Goal: Task Accomplishment & Management: Use online tool/utility

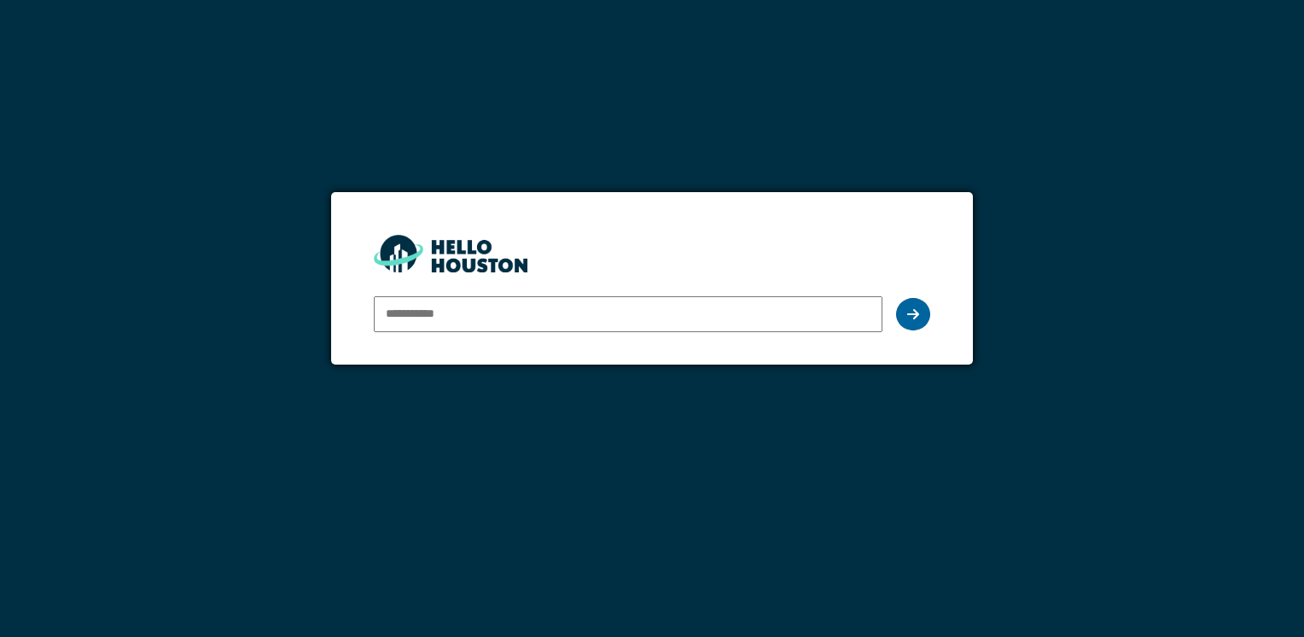
type input "**********"
click at [917, 312] on icon at bounding box center [913, 314] width 12 height 14
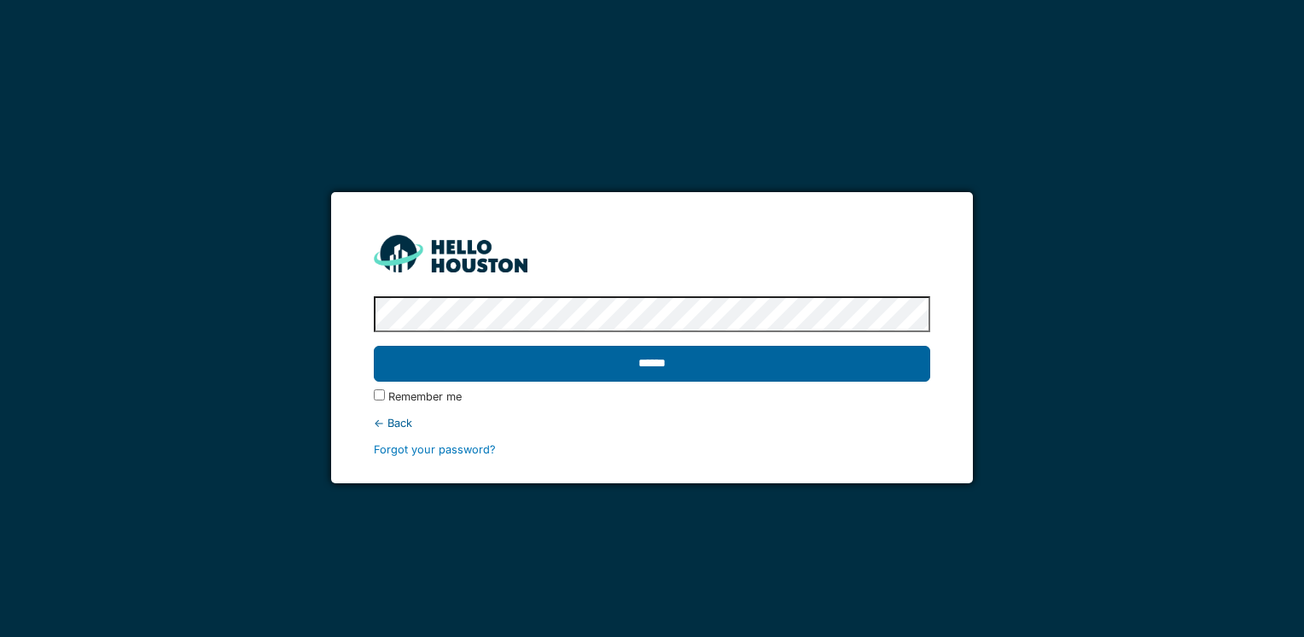
click at [679, 356] on input "******" at bounding box center [652, 364] width 556 height 36
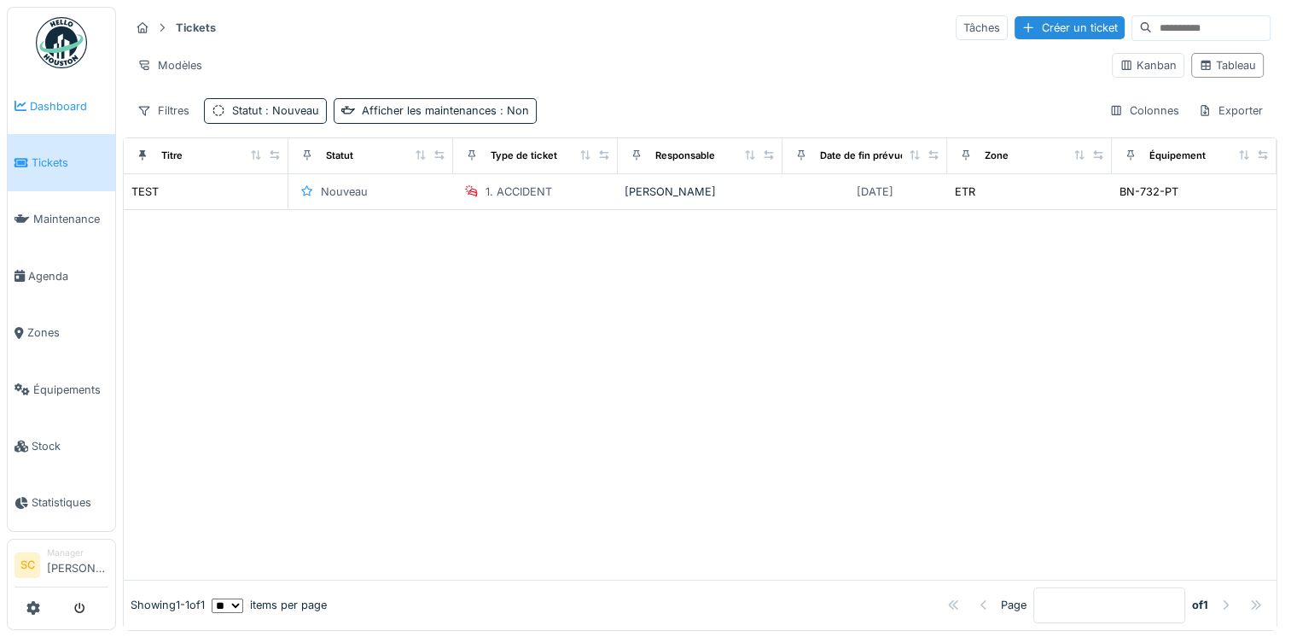
click at [45, 109] on span "Dashboard" at bounding box center [69, 106] width 79 height 16
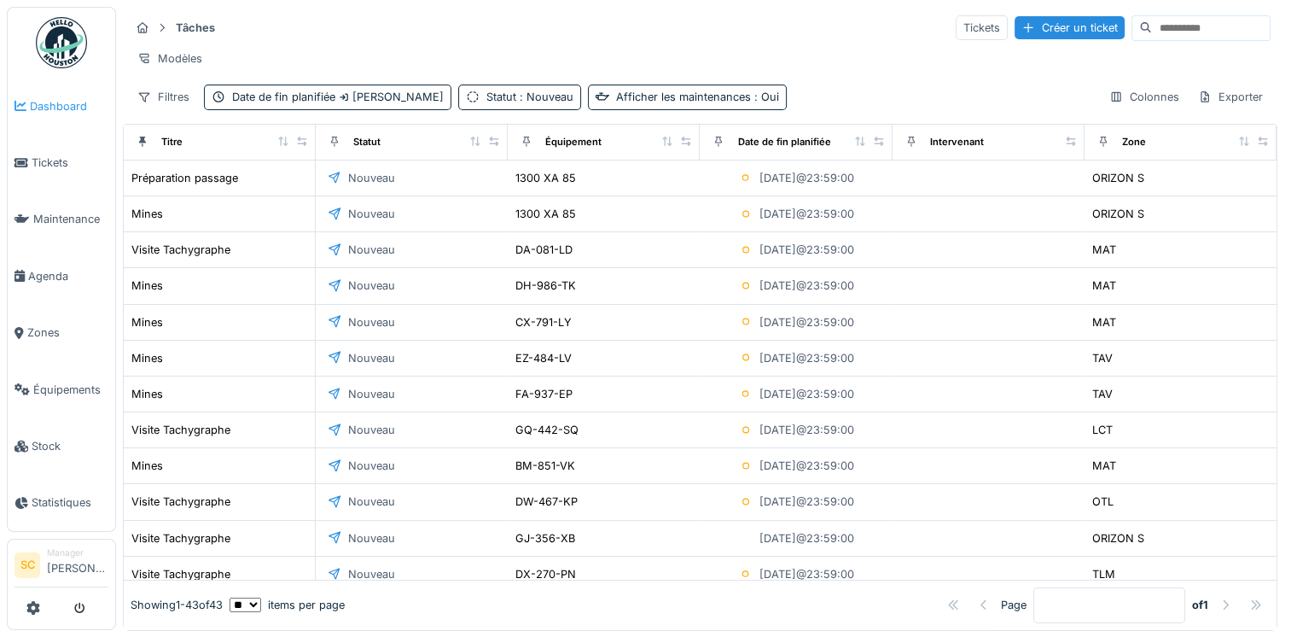
click at [53, 107] on span "Dashboard" at bounding box center [69, 106] width 79 height 16
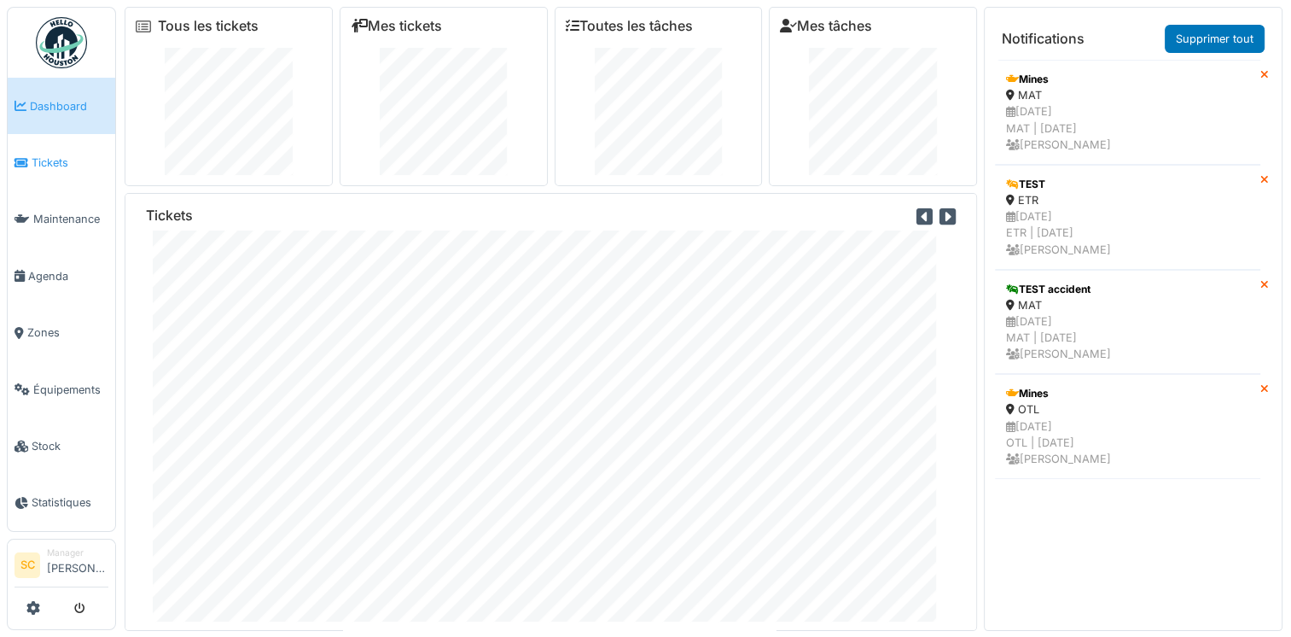
click at [47, 163] on span "Tickets" at bounding box center [70, 162] width 77 height 16
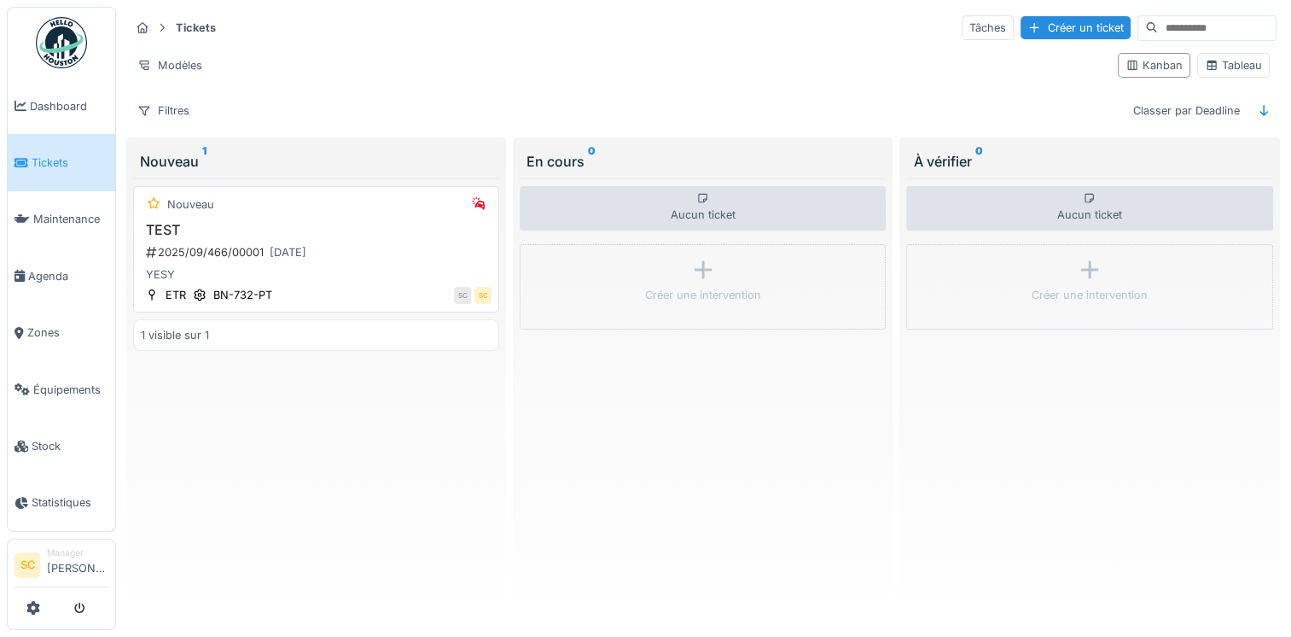
click at [222, 235] on h3 "TEST" at bounding box center [316, 230] width 351 height 16
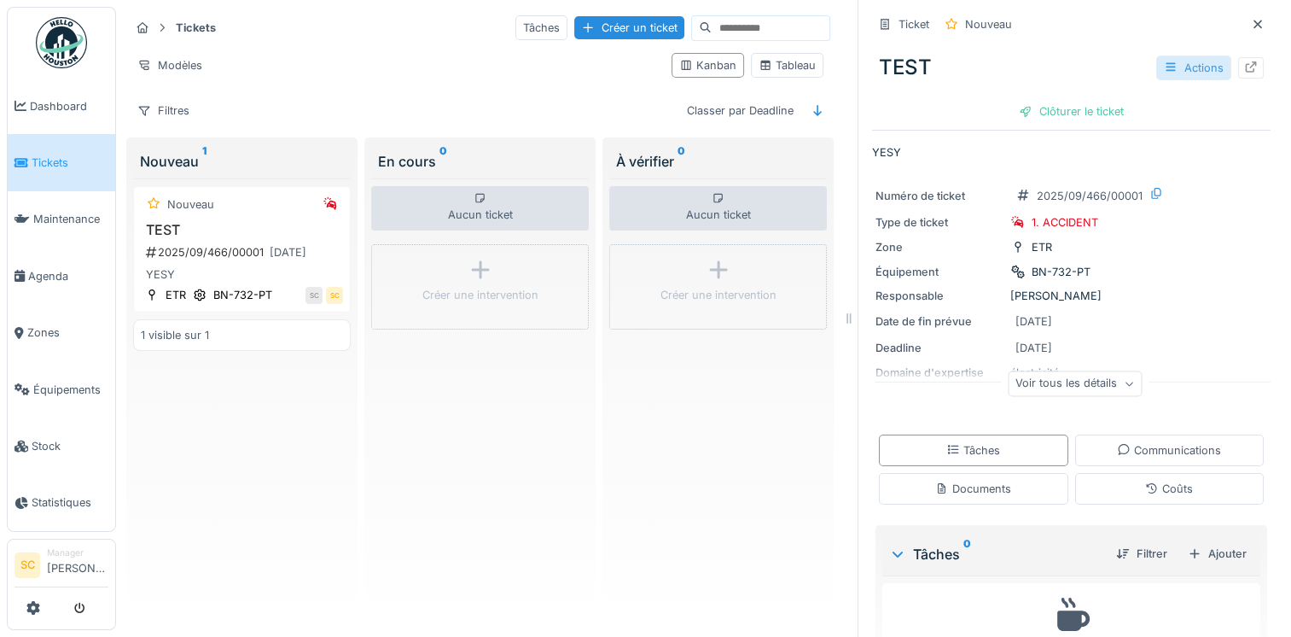
click at [1164, 69] on icon at bounding box center [1171, 66] width 14 height 11
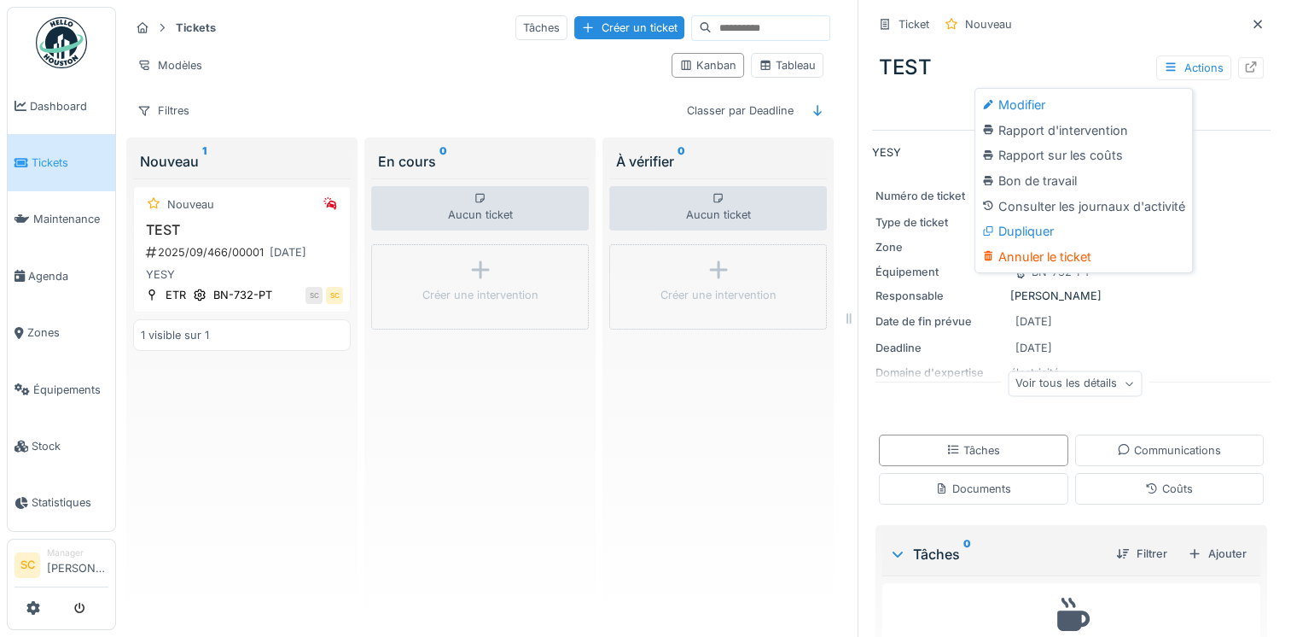
click at [399, 425] on div "Aucun ticket Créer une intervention" at bounding box center [480, 398] width 218 height 440
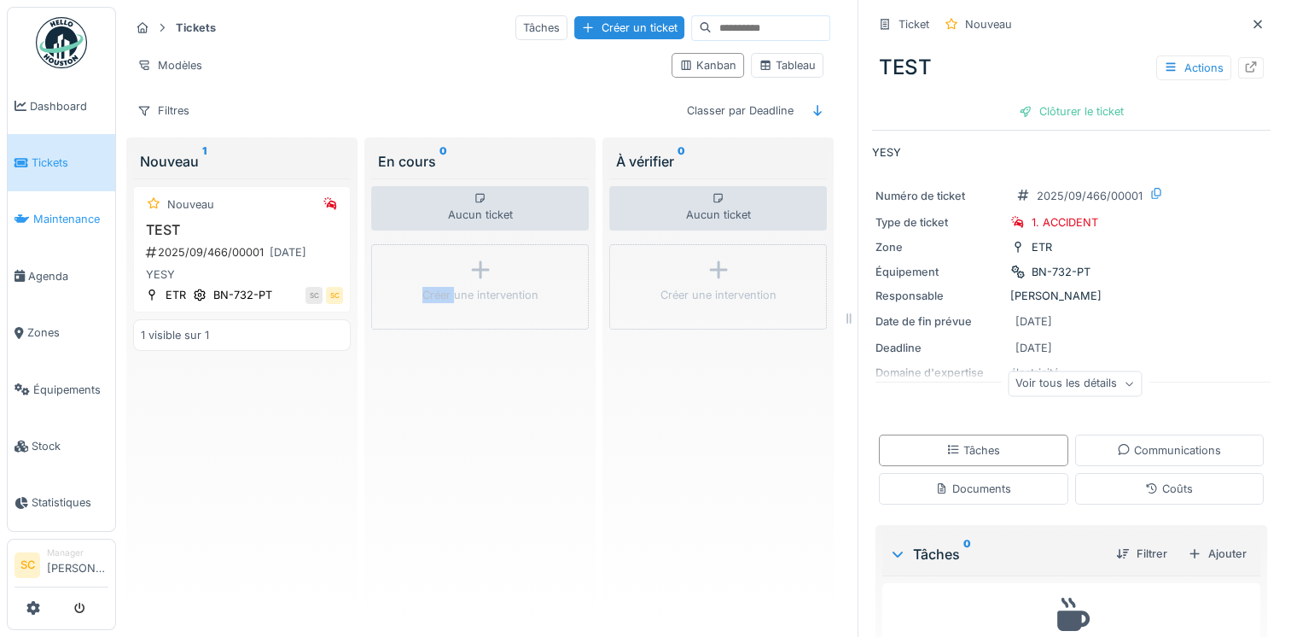
click at [49, 212] on span "Maintenance" at bounding box center [70, 219] width 75 height 16
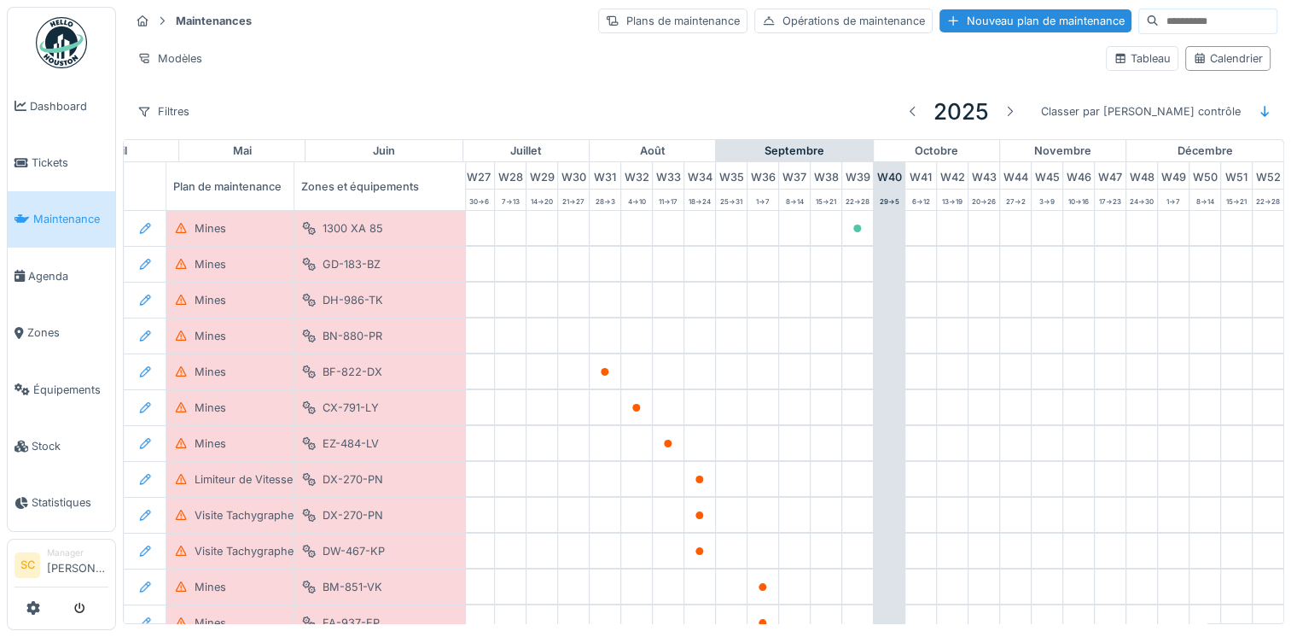
scroll to position [0, 894]
click at [615, 12] on div "Plans de maintenance" at bounding box center [672, 21] width 149 height 25
click at [607, 26] on div "Plans de maintenance" at bounding box center [672, 21] width 149 height 25
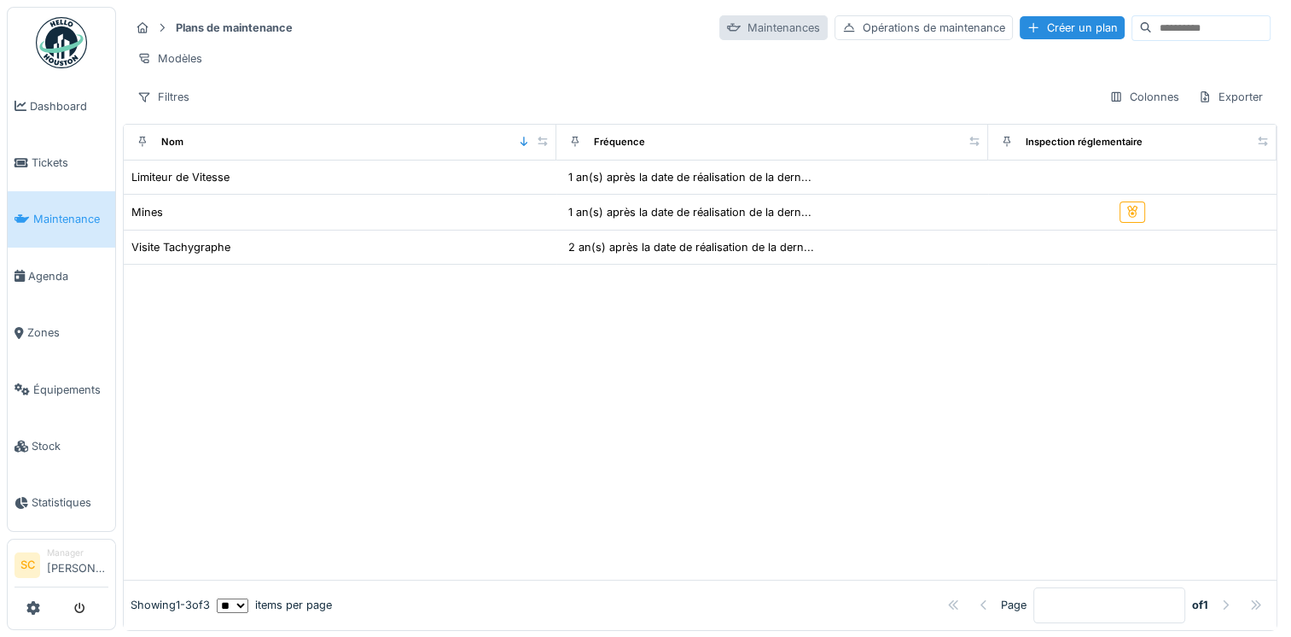
click at [741, 30] on div "Maintenances" at bounding box center [774, 27] width 108 height 25
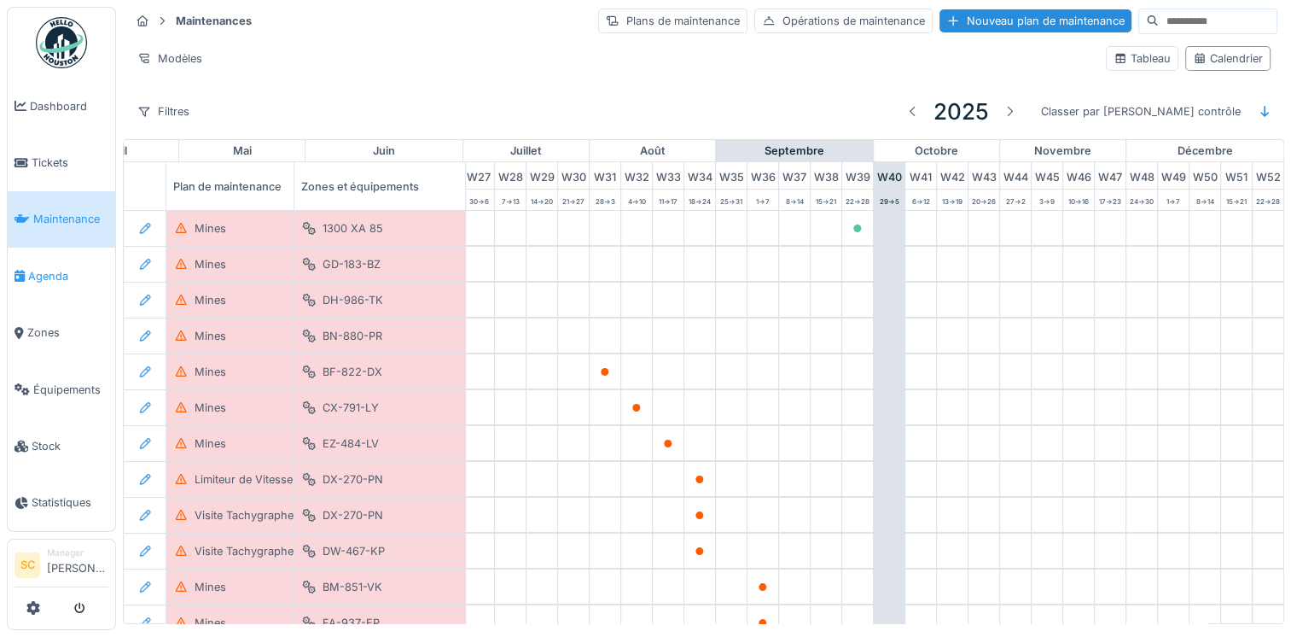
scroll to position [0, 894]
click at [61, 272] on span "Agenda" at bounding box center [68, 276] width 80 height 16
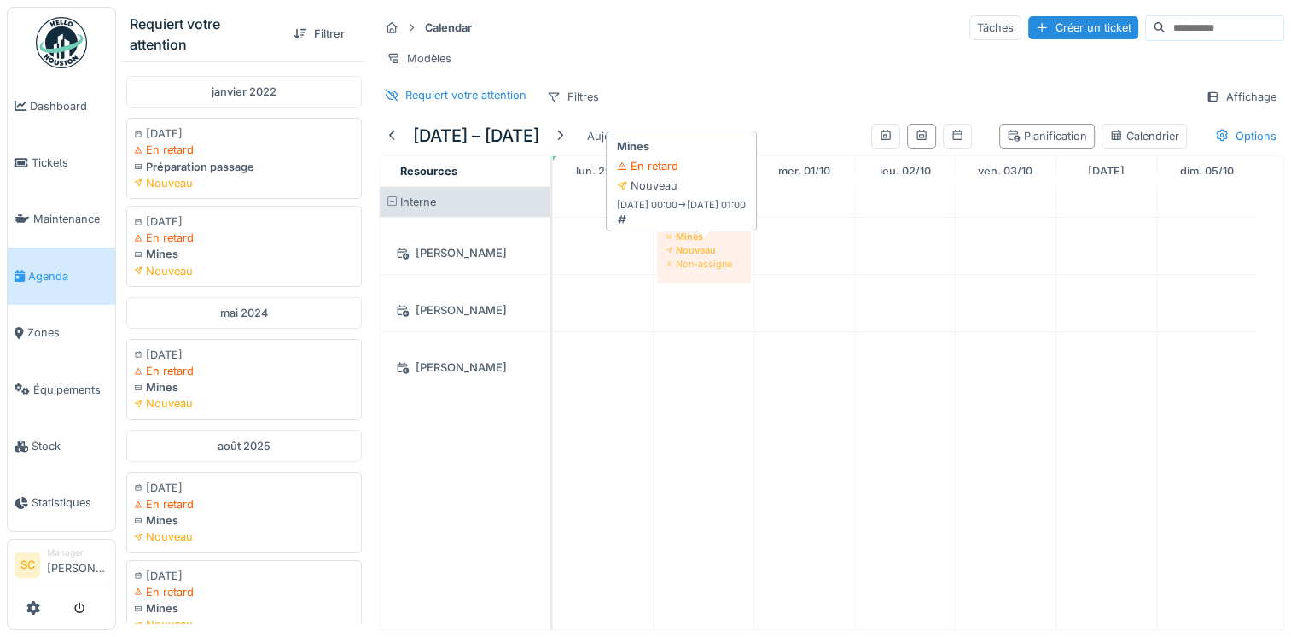
drag, startPoint x: 201, startPoint y: 238, endPoint x: 721, endPoint y: 272, distance: 521.0
click at [721, 272] on div "Requiert votre attention Filtrer [DATE] [DATE] En retard Préparation passage No…" at bounding box center [703, 318] width 1175 height 637
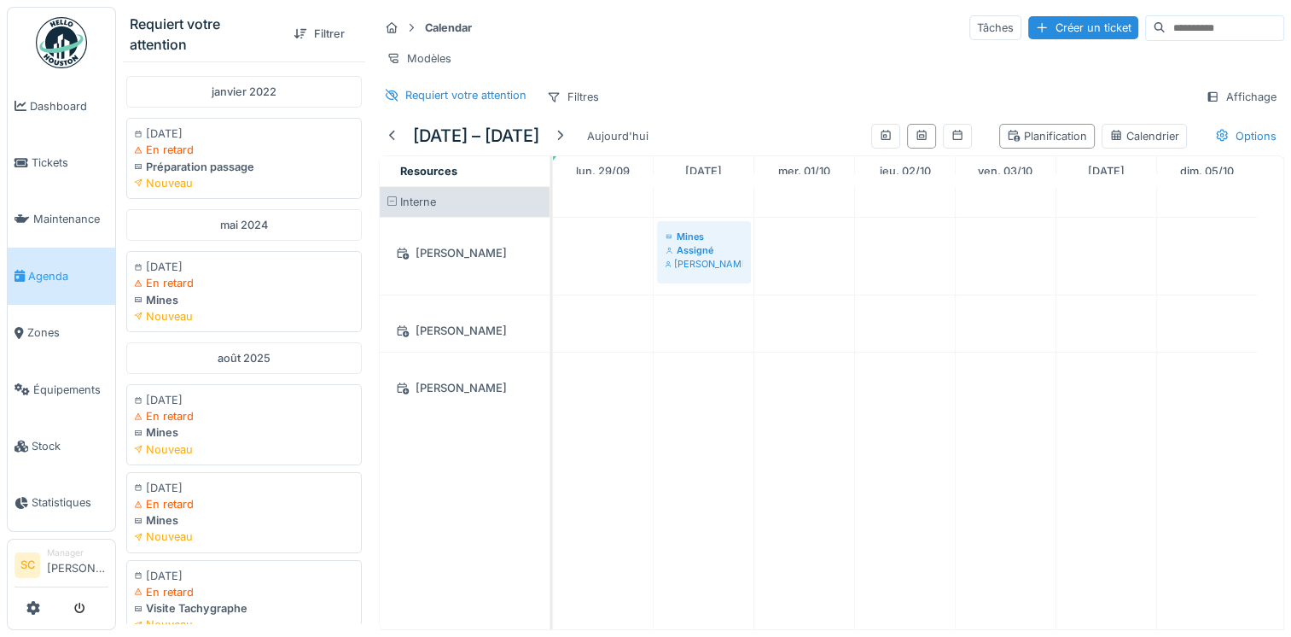
click at [439, 264] on div "[PERSON_NAME]" at bounding box center [464, 252] width 149 height 21
click at [430, 341] on div "[PERSON_NAME]" at bounding box center [464, 330] width 149 height 21
click at [463, 341] on div "[PERSON_NAME]" at bounding box center [464, 330] width 149 height 21
drag, startPoint x: 162, startPoint y: 418, endPoint x: 850, endPoint y: 340, distance: 692.5
click at [850, 340] on div "Requiert votre attention Filtrer [DATE] [DATE] En retard Préparation passage No…" at bounding box center [703, 318] width 1175 height 637
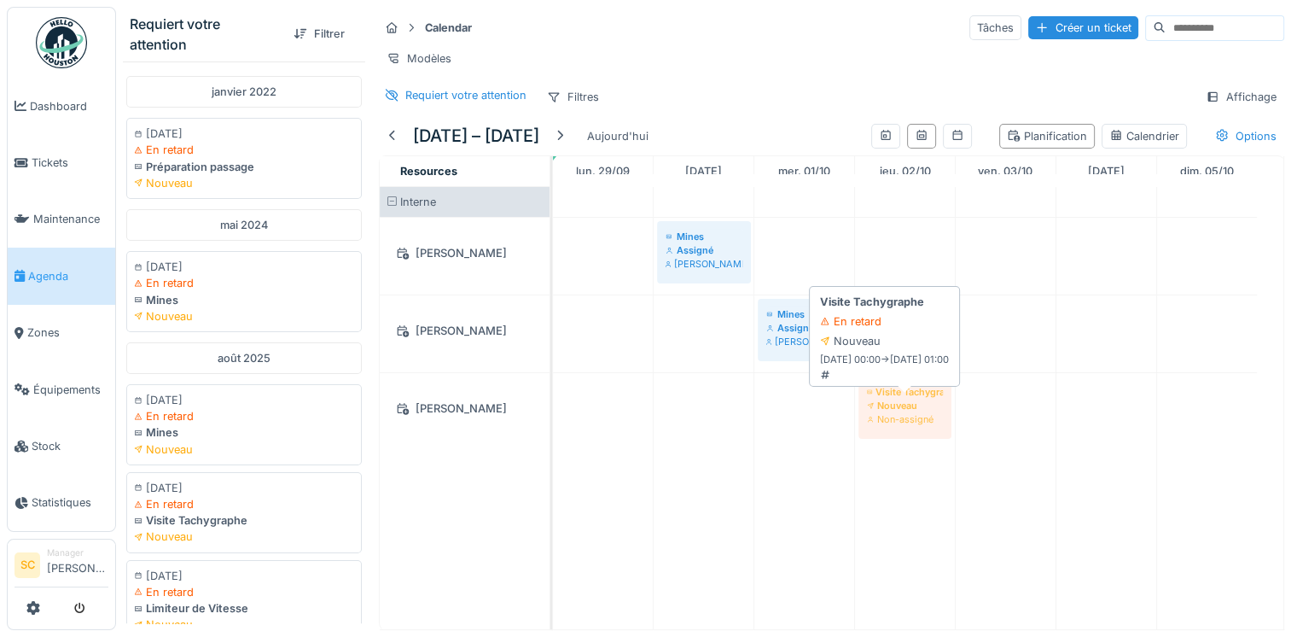
drag, startPoint x: 202, startPoint y: 532, endPoint x: 898, endPoint y: 408, distance: 706.6
click at [898, 408] on div "Requiert votre attention Filtrer janvier 2022 04/01/2022 En retard Préparation …" at bounding box center [703, 318] width 1175 height 637
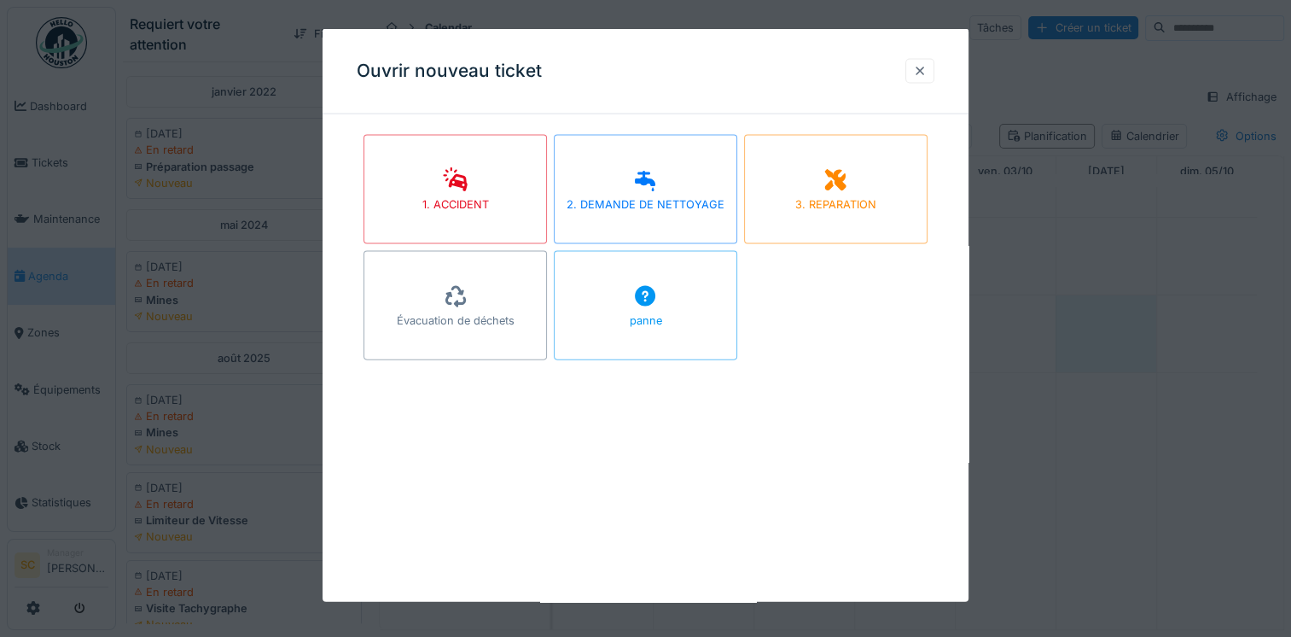
click at [920, 67] on div at bounding box center [920, 70] width 14 height 16
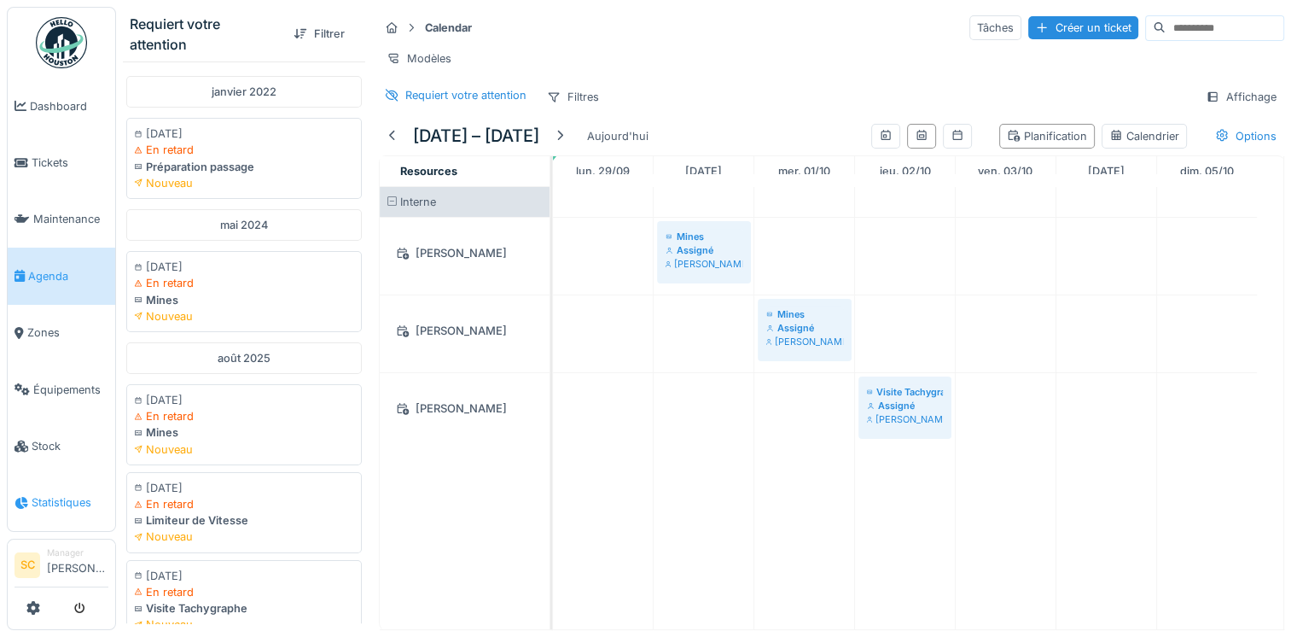
click at [26, 497] on icon at bounding box center [22, 503] width 14 height 12
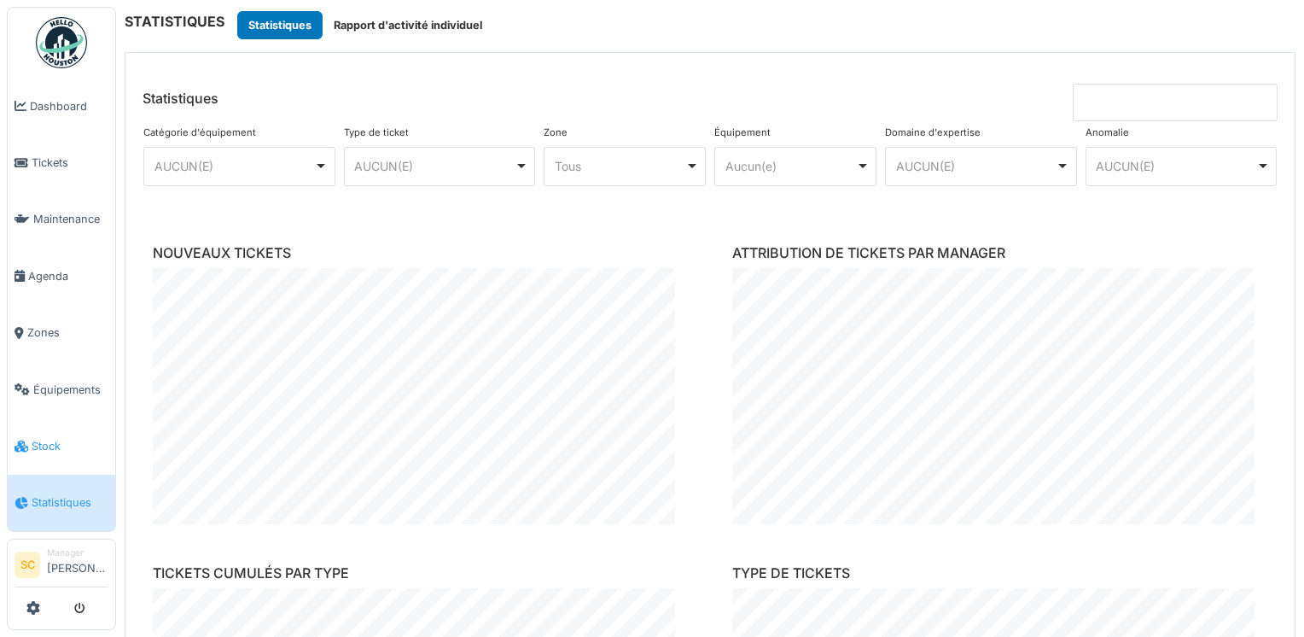
click at [62, 438] on span "Stock" at bounding box center [70, 446] width 77 height 16
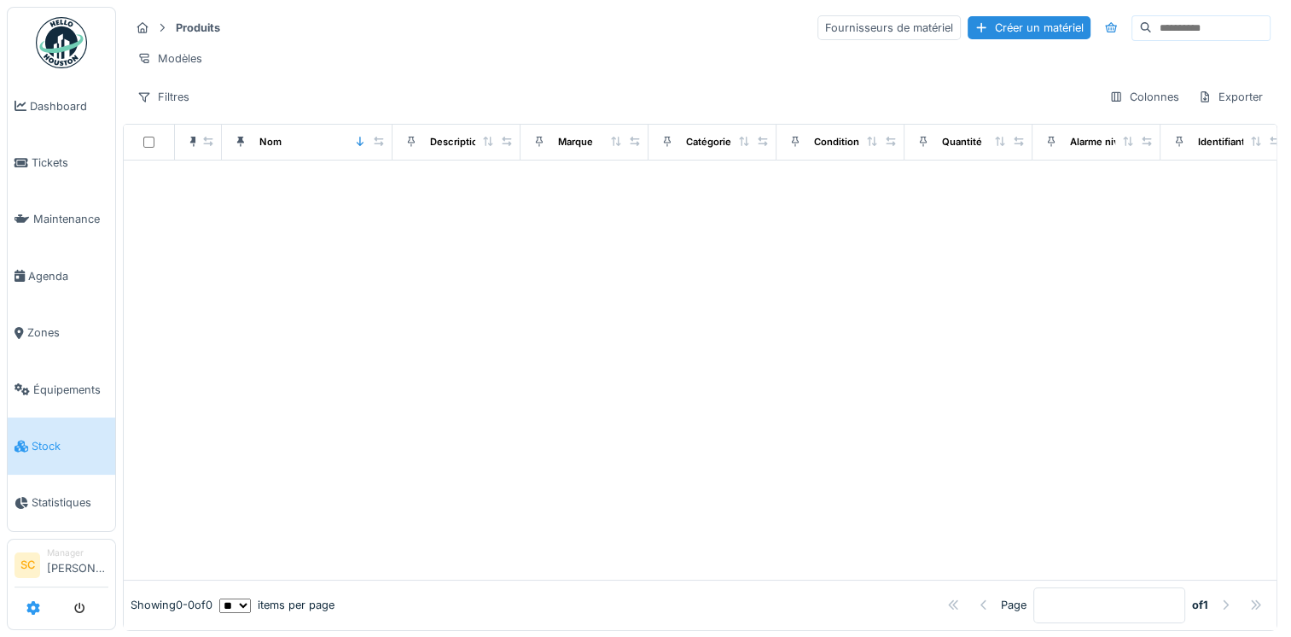
click at [34, 604] on icon at bounding box center [33, 608] width 14 height 14
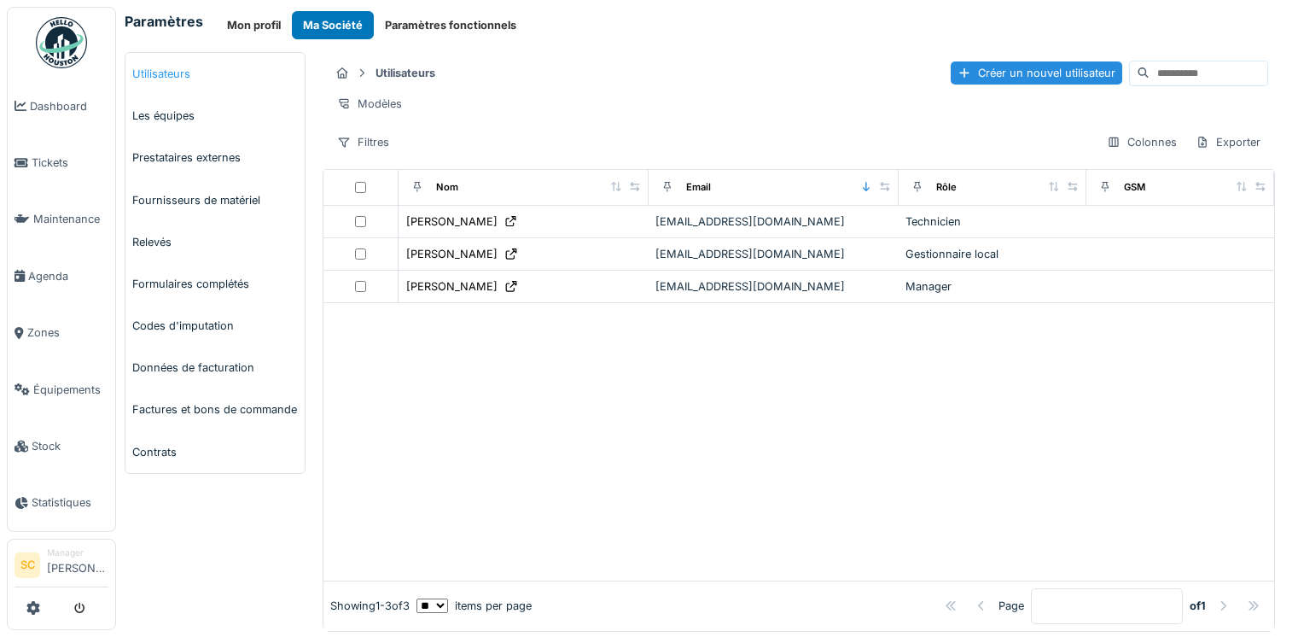
click at [178, 73] on link "Utilisateurs" at bounding box center [214, 74] width 179 height 42
click at [173, 108] on link "Les équipes" at bounding box center [214, 116] width 179 height 42
click at [173, 158] on link "Prestataires externes" at bounding box center [214, 158] width 179 height 42
click at [167, 199] on link "Fournisseurs de matériel" at bounding box center [214, 200] width 179 height 42
click at [150, 241] on link "Relevés" at bounding box center [214, 242] width 179 height 42
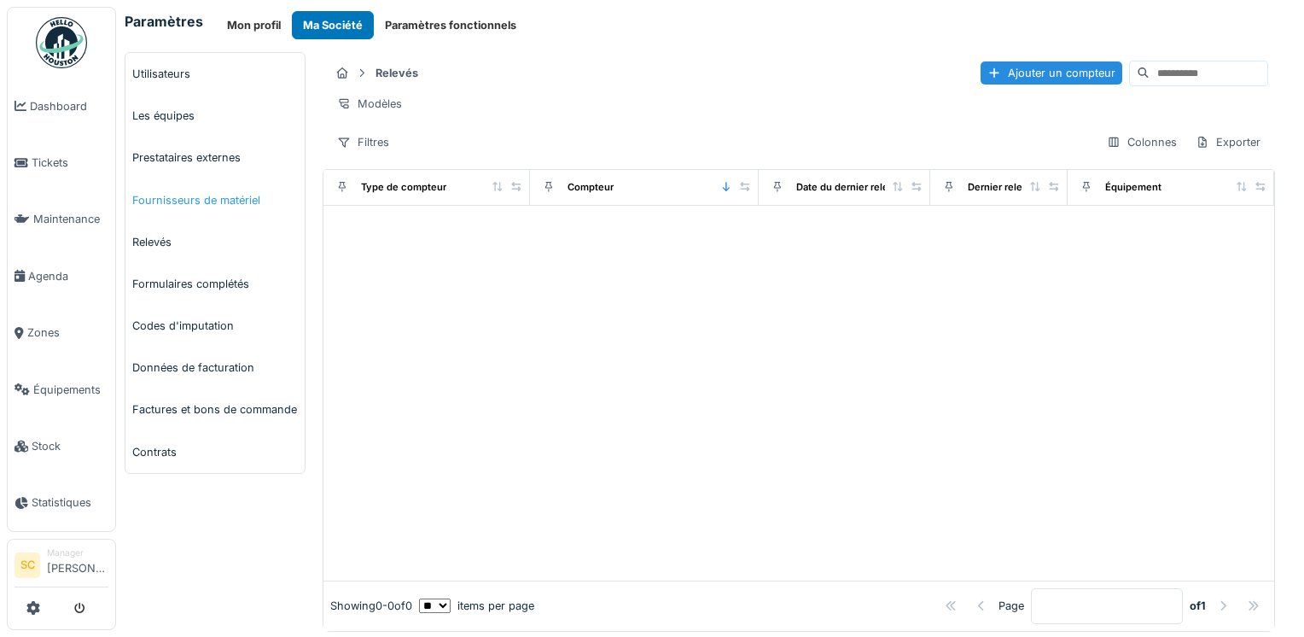
click at [167, 201] on link "Fournisseurs de matériel" at bounding box center [214, 200] width 179 height 42
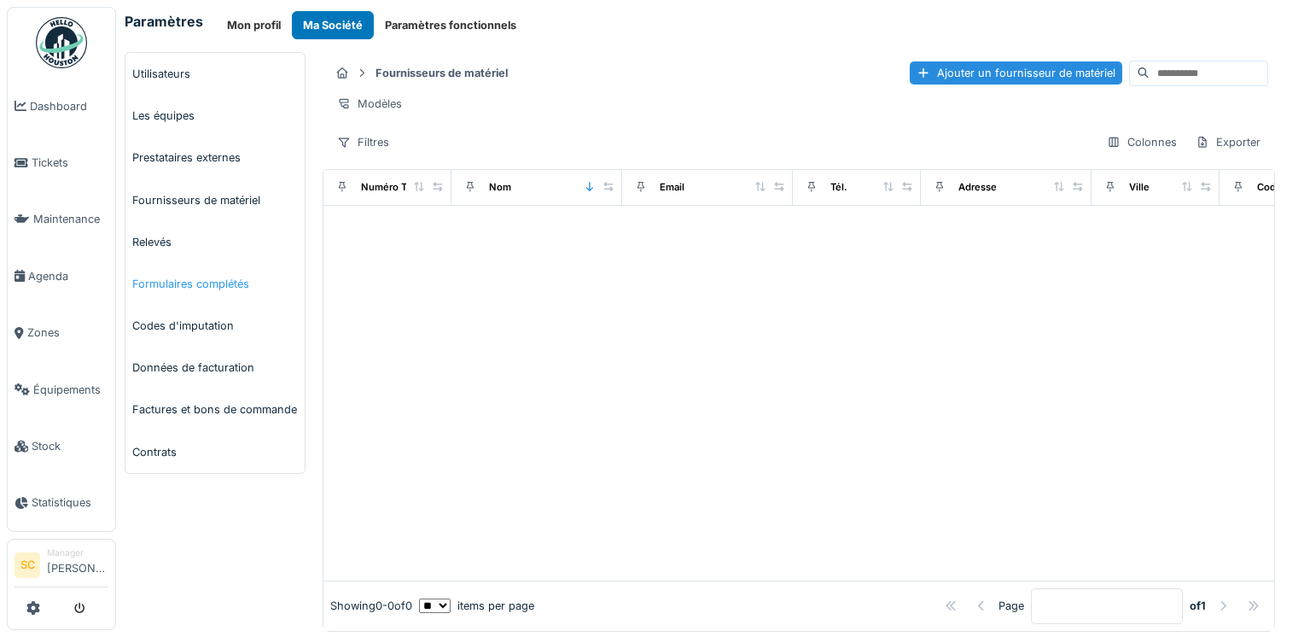
click at [159, 285] on link "Formulaires complétés" at bounding box center [214, 284] width 179 height 42
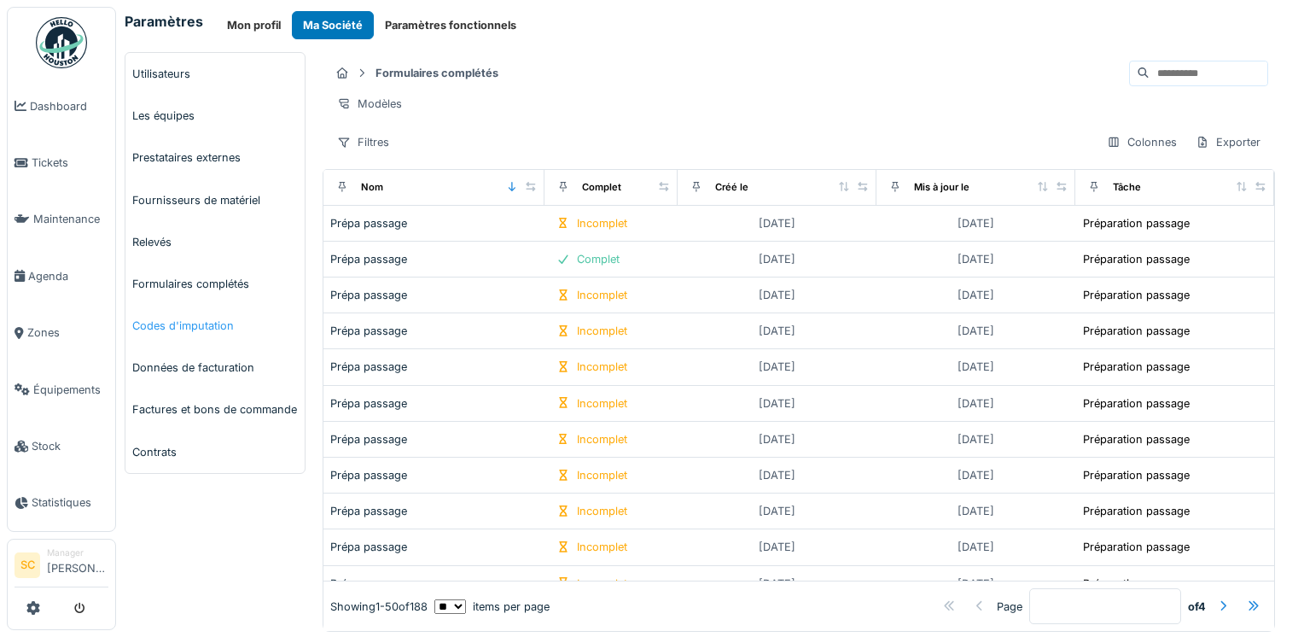
click at [164, 331] on link "Codes d'imputation" at bounding box center [214, 326] width 179 height 42
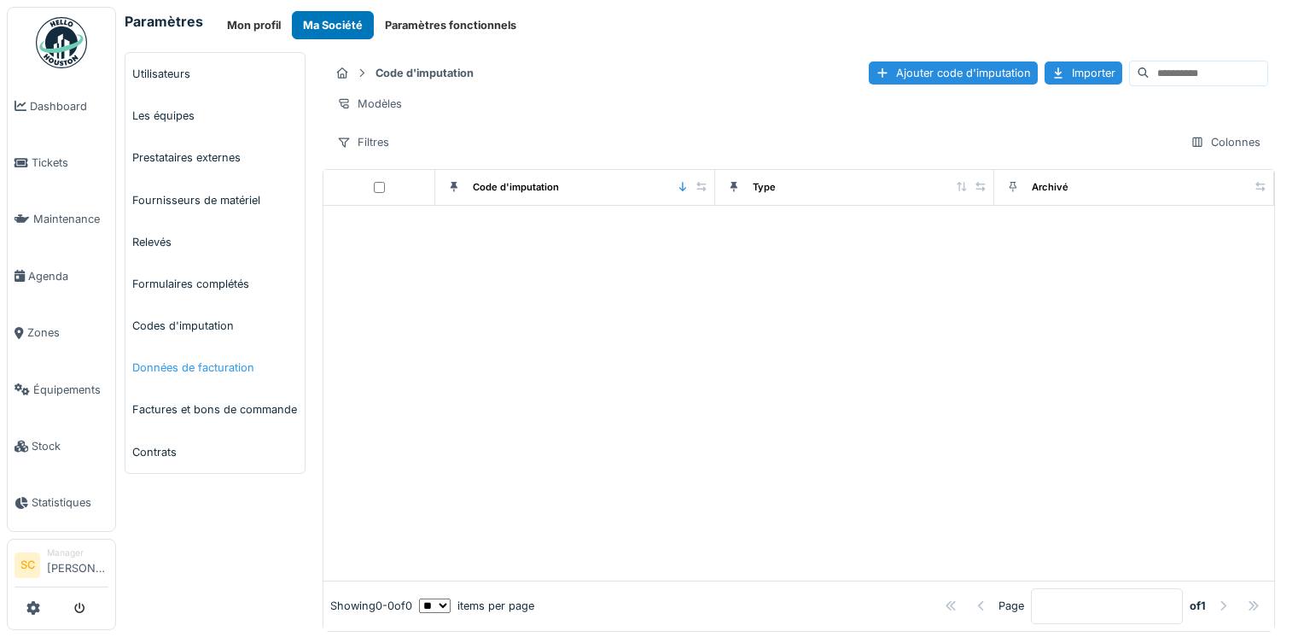
click at [153, 371] on link "Données de facturation" at bounding box center [214, 368] width 179 height 42
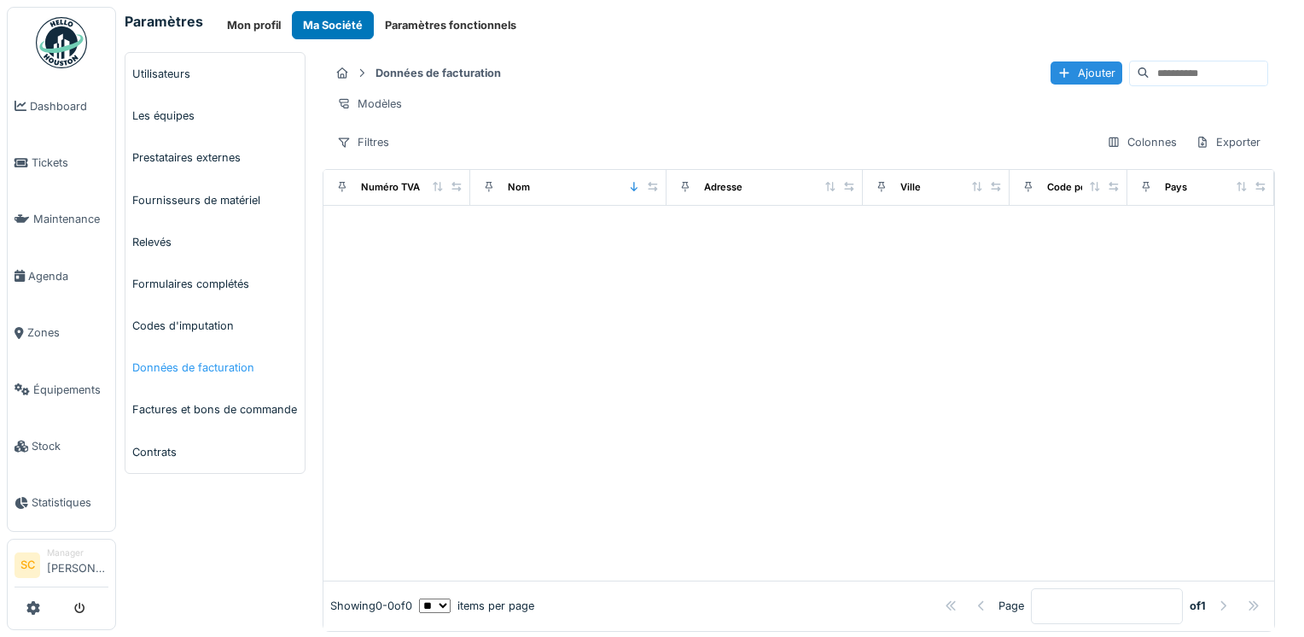
click at [153, 368] on link "Données de facturation" at bounding box center [214, 368] width 179 height 42
click at [151, 407] on link "Factures et bons de commande" at bounding box center [214, 409] width 179 height 42
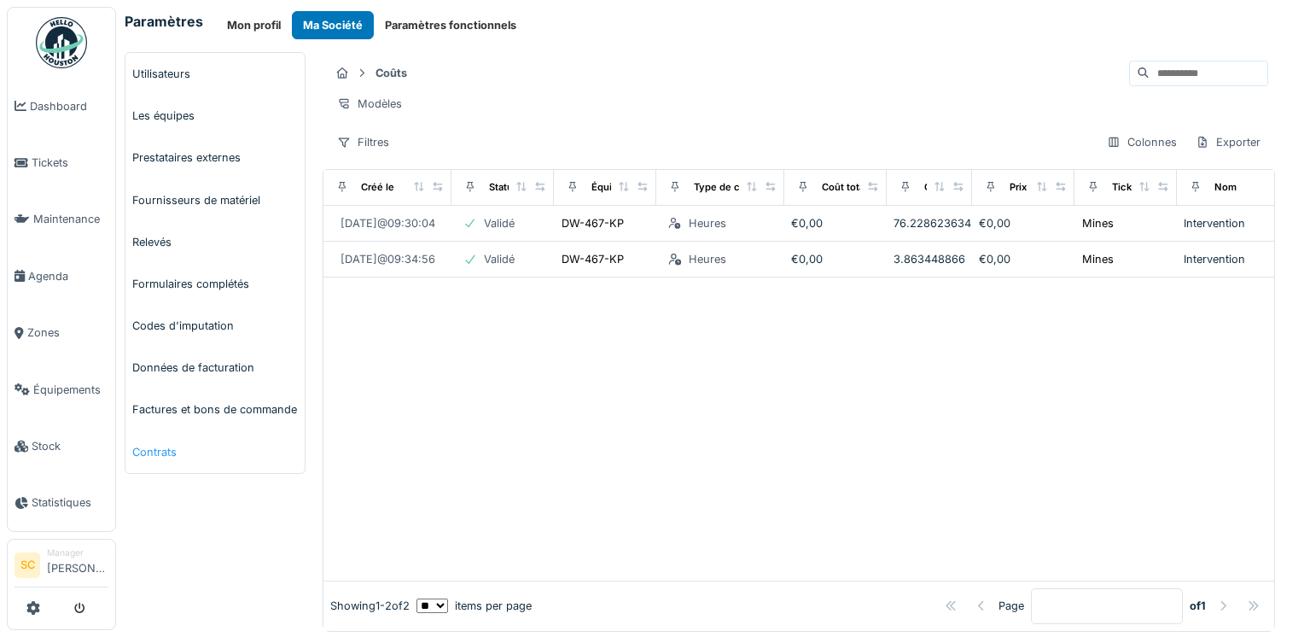
click at [164, 446] on link "Contrats" at bounding box center [214, 452] width 179 height 42
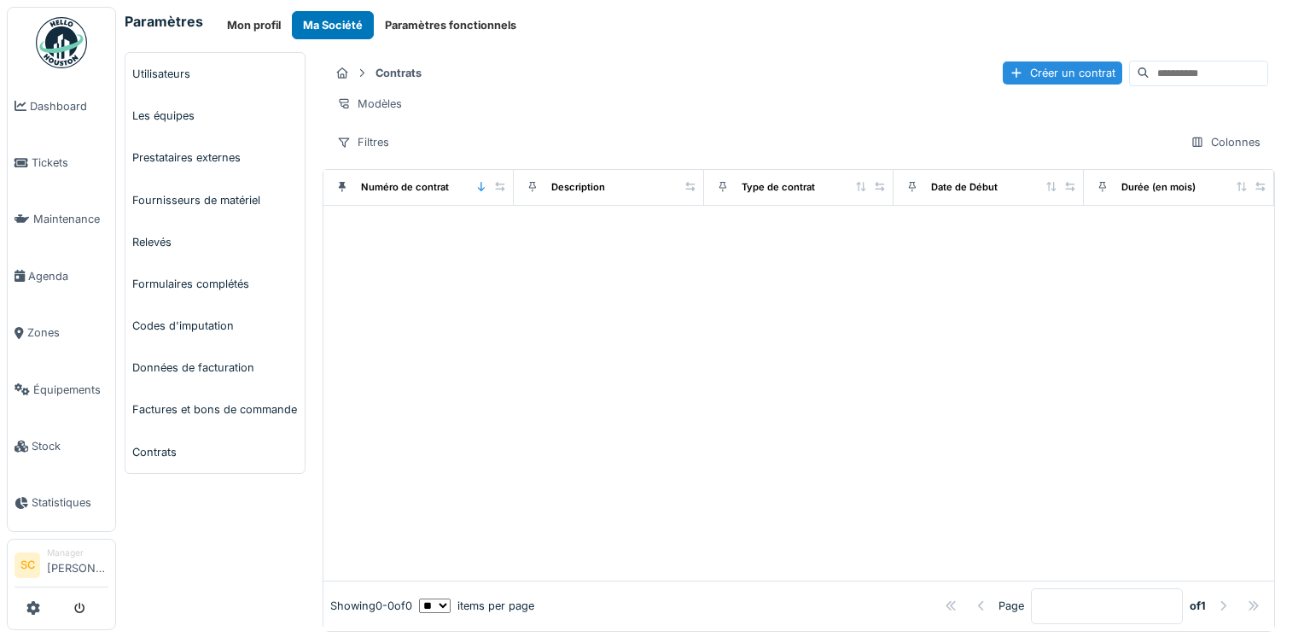
click at [164, 446] on link "Contrats" at bounding box center [214, 452] width 179 height 42
click at [32, 615] on icon at bounding box center [33, 608] width 14 height 14
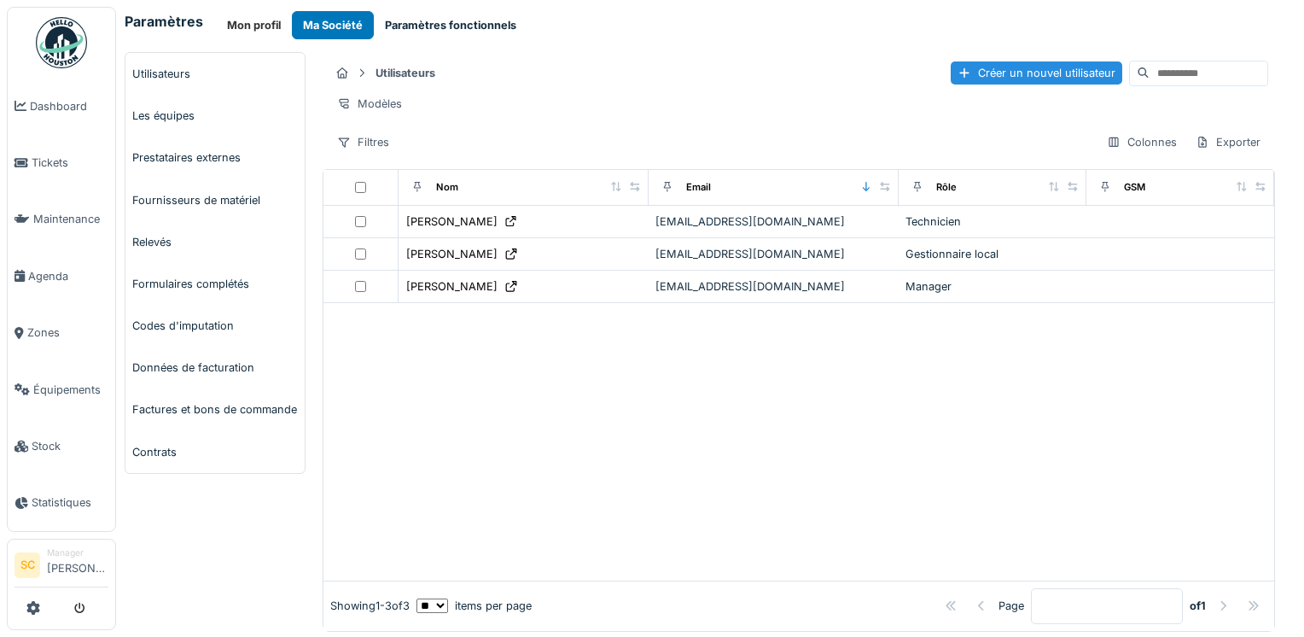
click at [432, 22] on button "Paramètres fonctionnels" at bounding box center [451, 25] width 154 height 28
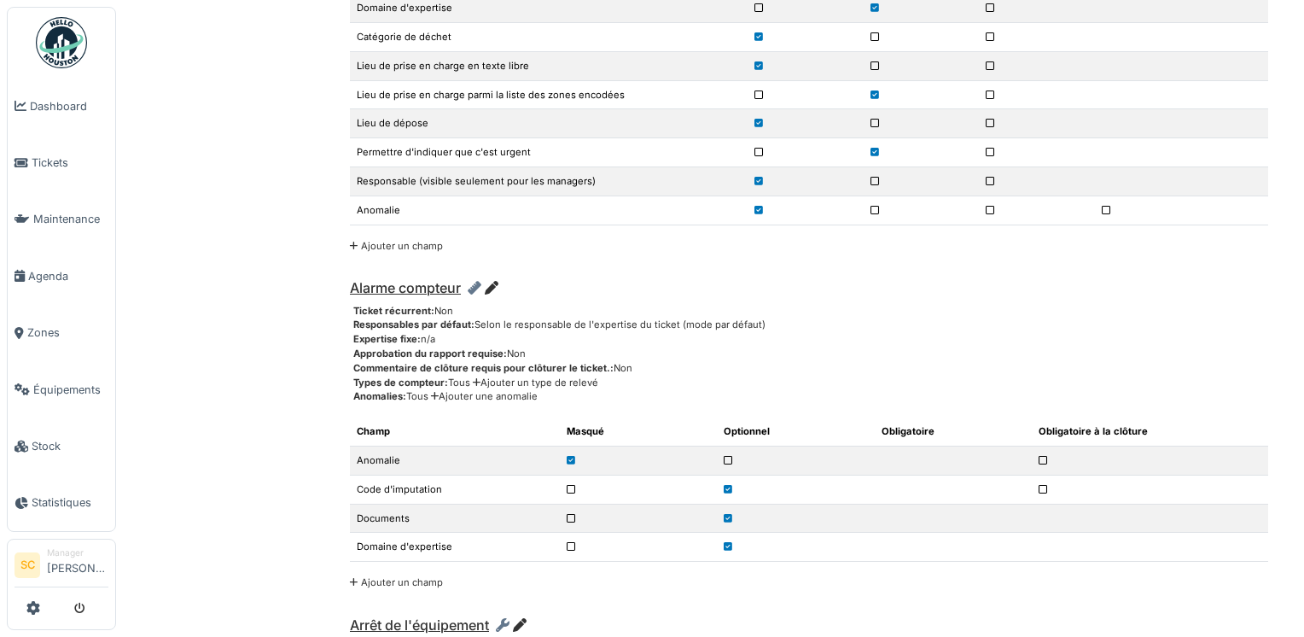
scroll to position [4361, 0]
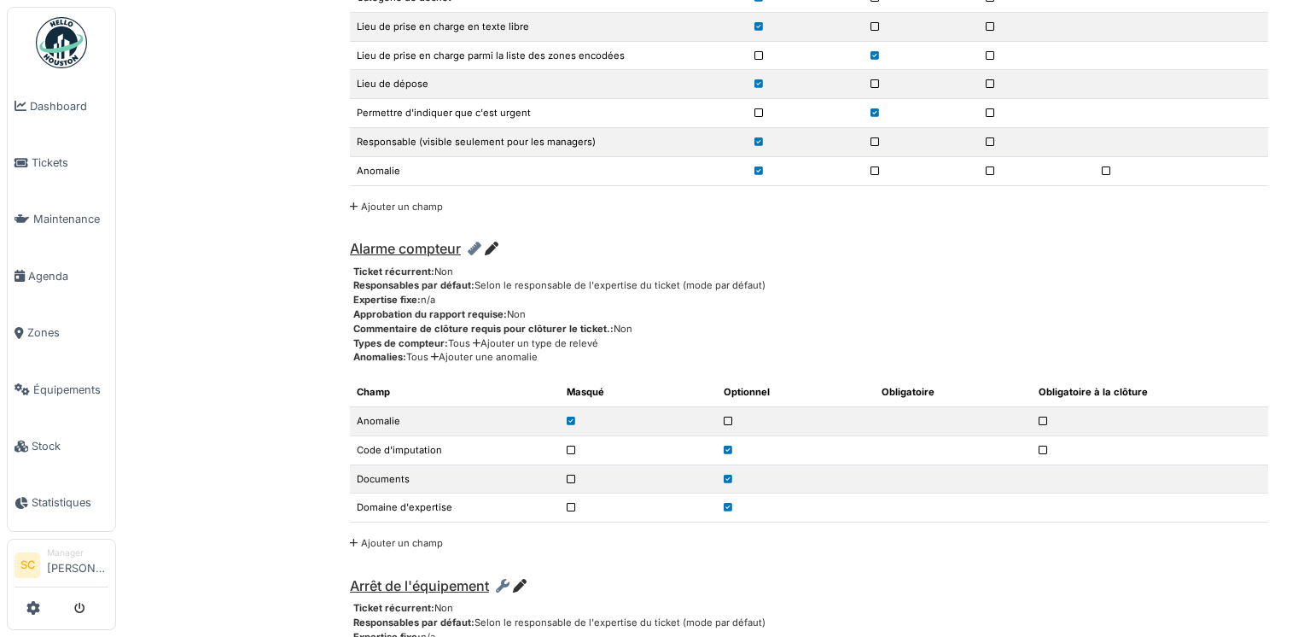
click at [492, 242] on icon at bounding box center [492, 249] width 14 height 14
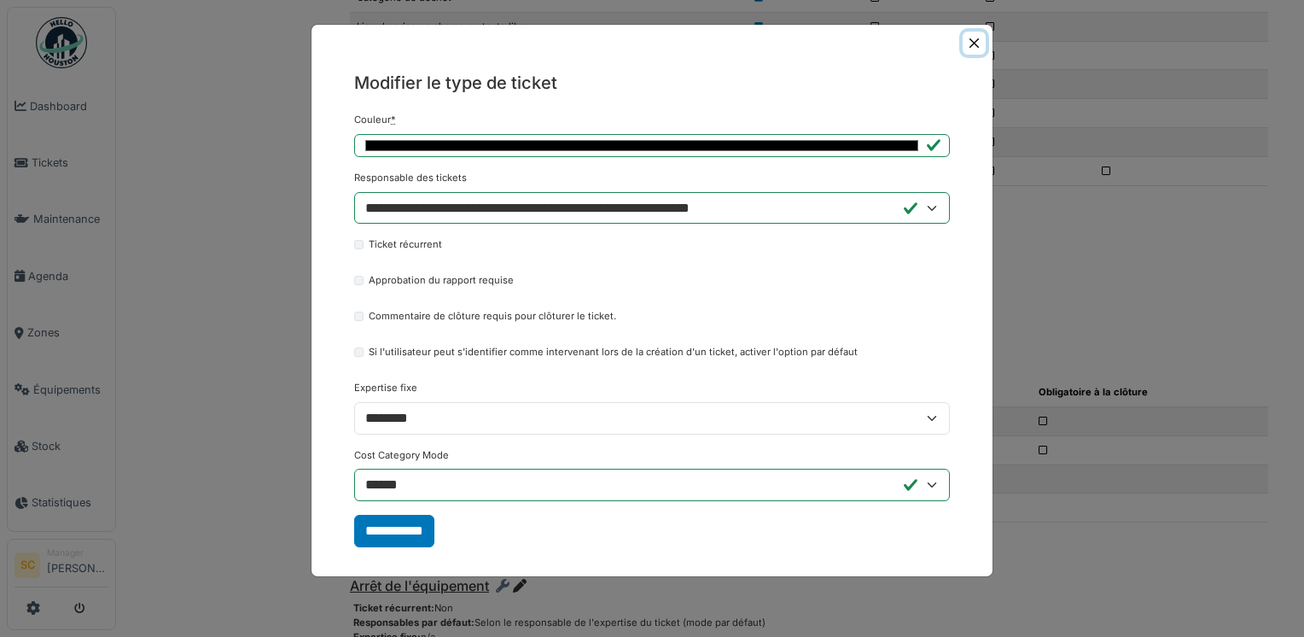
click at [980, 38] on button "Close" at bounding box center [974, 43] width 23 height 23
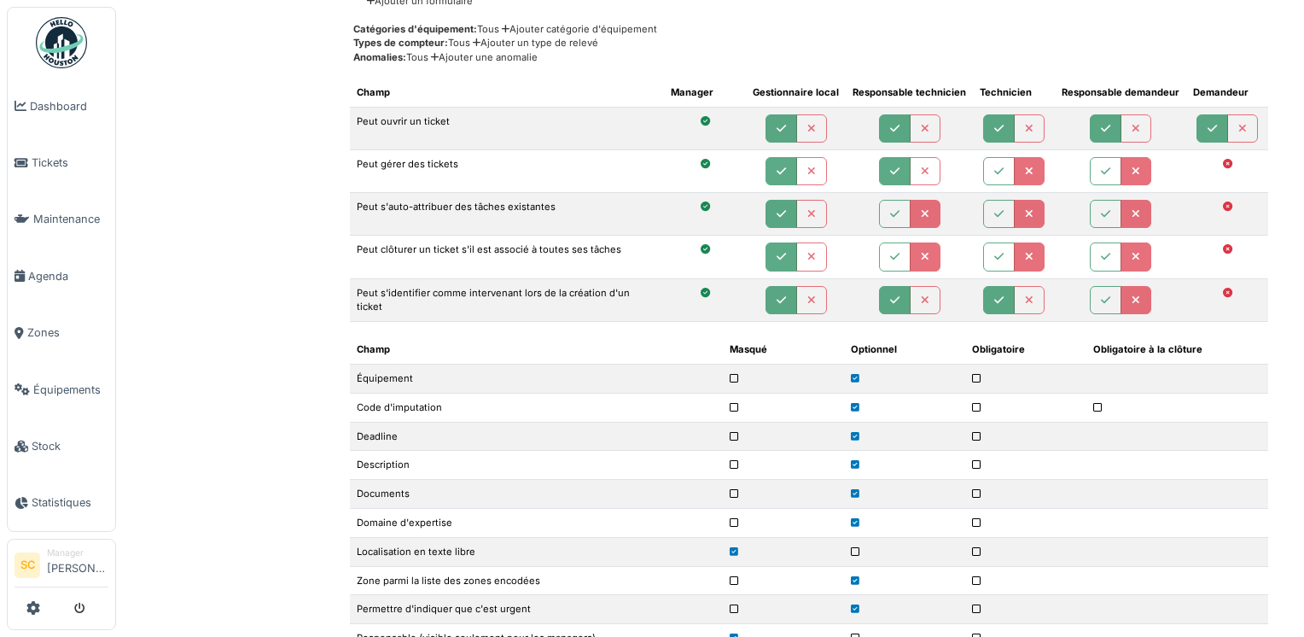
scroll to position [0, 0]
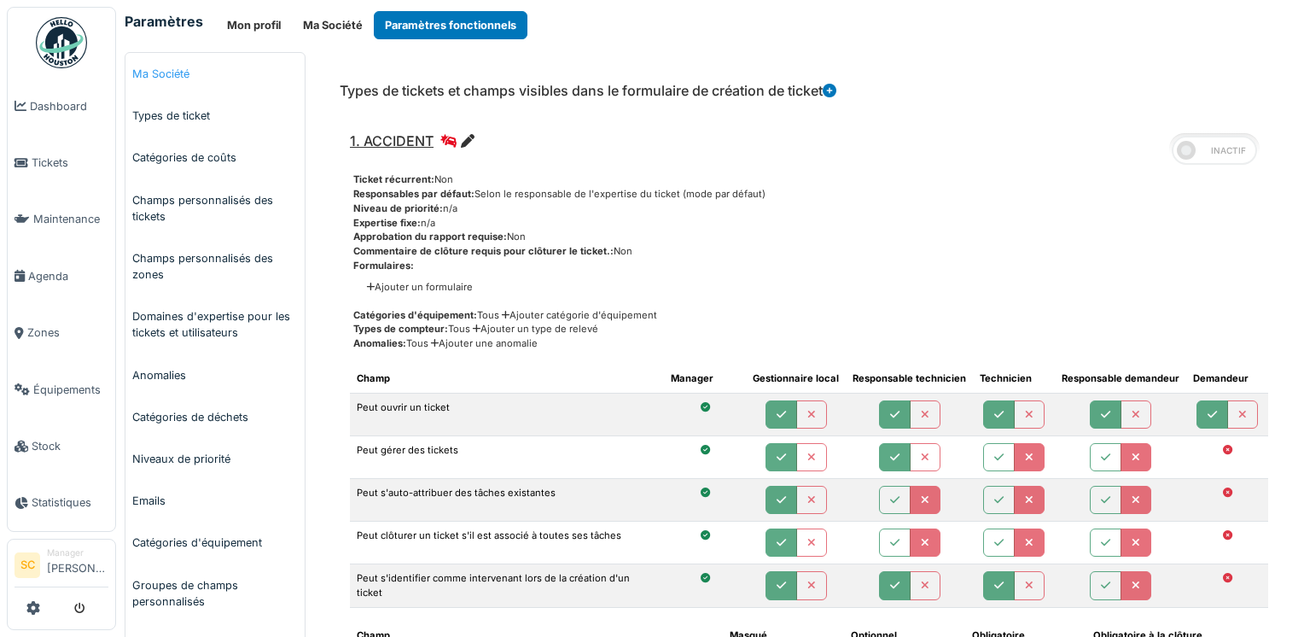
click at [167, 76] on link "Ma Société" at bounding box center [214, 74] width 179 height 42
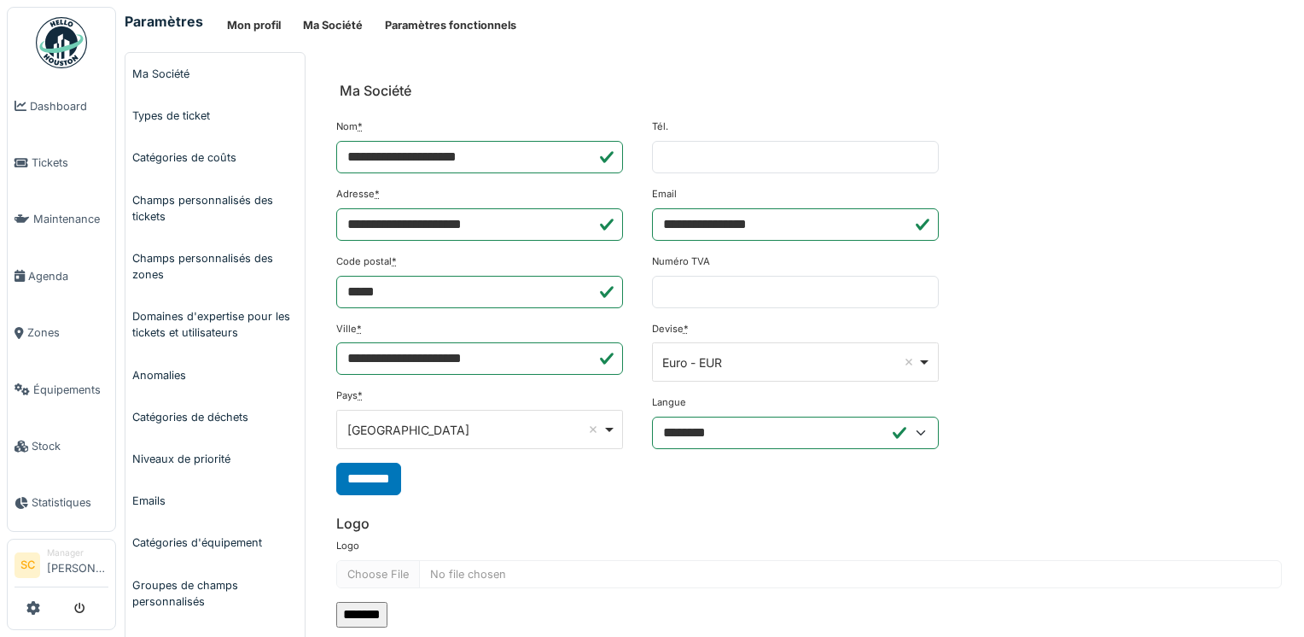
click at [168, 116] on link "Types de ticket" at bounding box center [214, 116] width 179 height 42
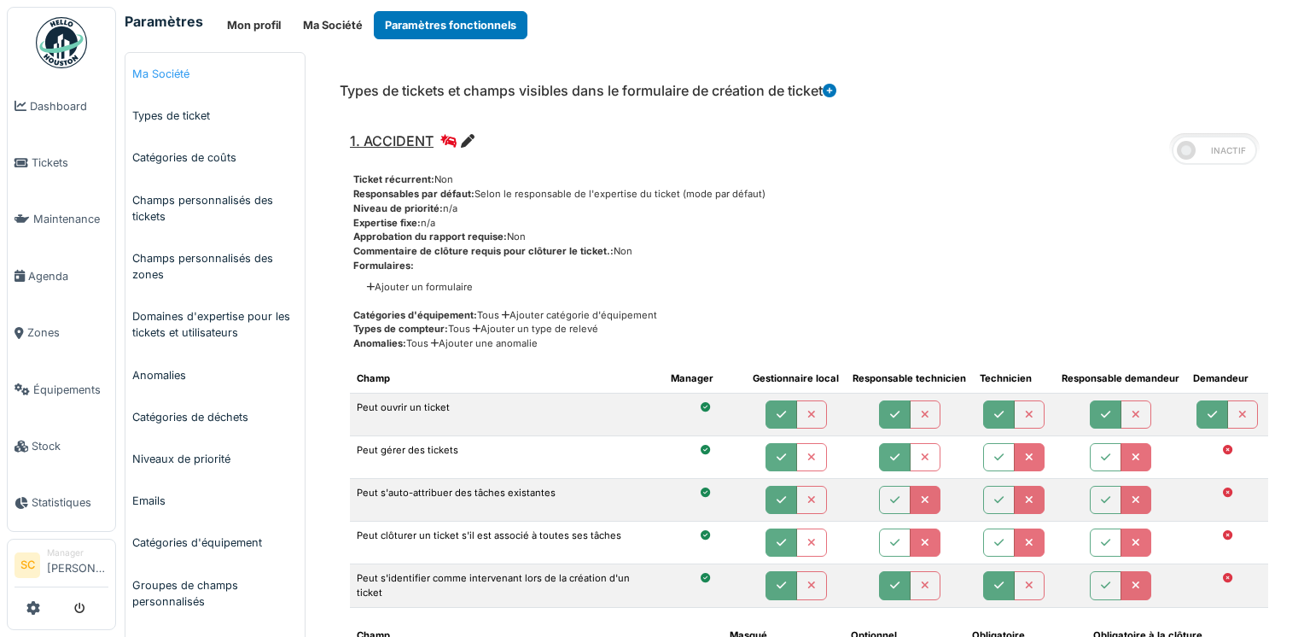
click at [174, 72] on link "Ma Société" at bounding box center [214, 74] width 179 height 42
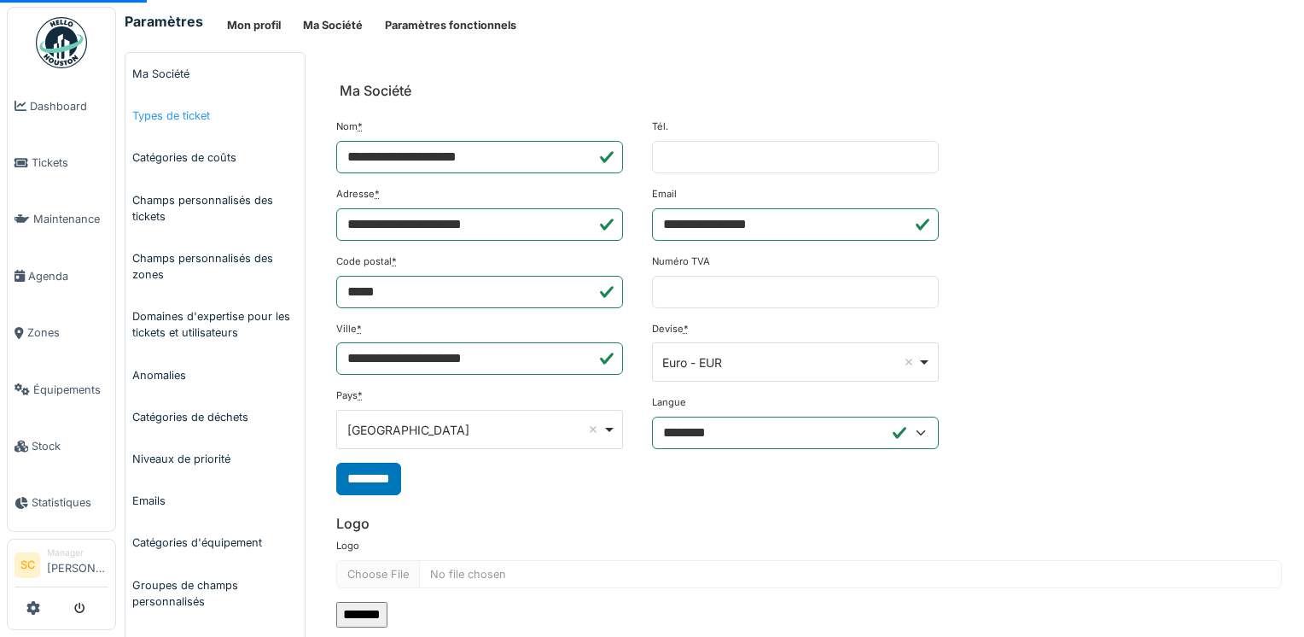
click at [184, 112] on link "Types de ticket" at bounding box center [214, 116] width 179 height 42
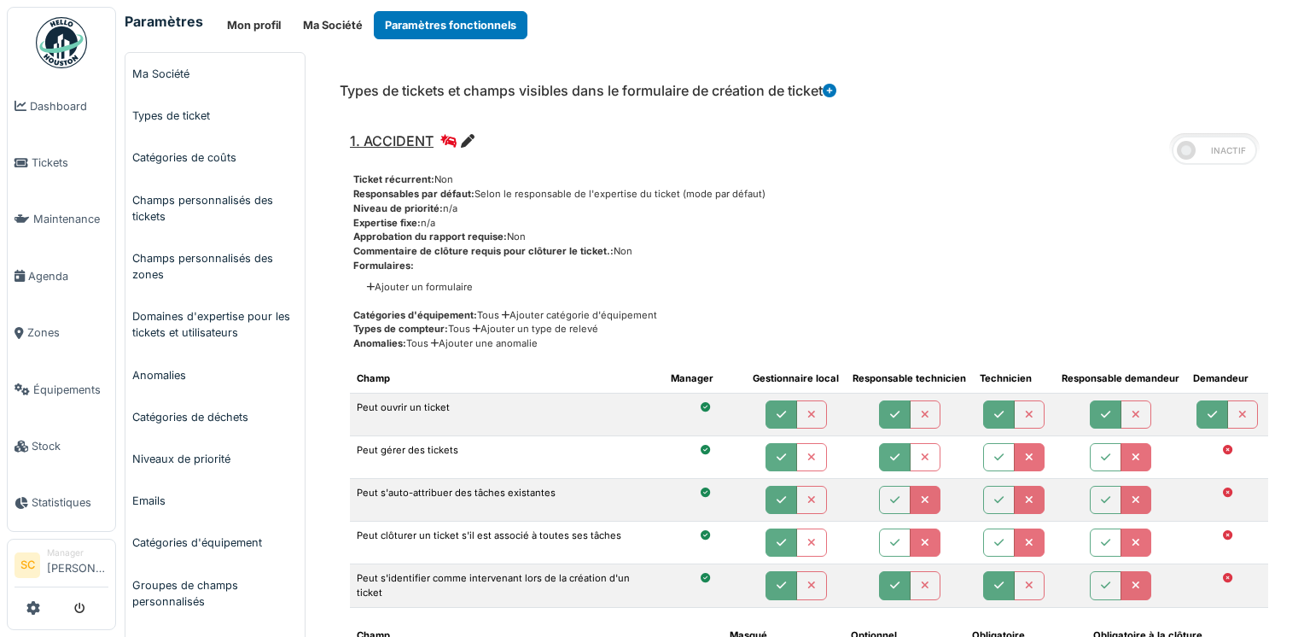
click at [835, 93] on icon at bounding box center [830, 91] width 14 height 14
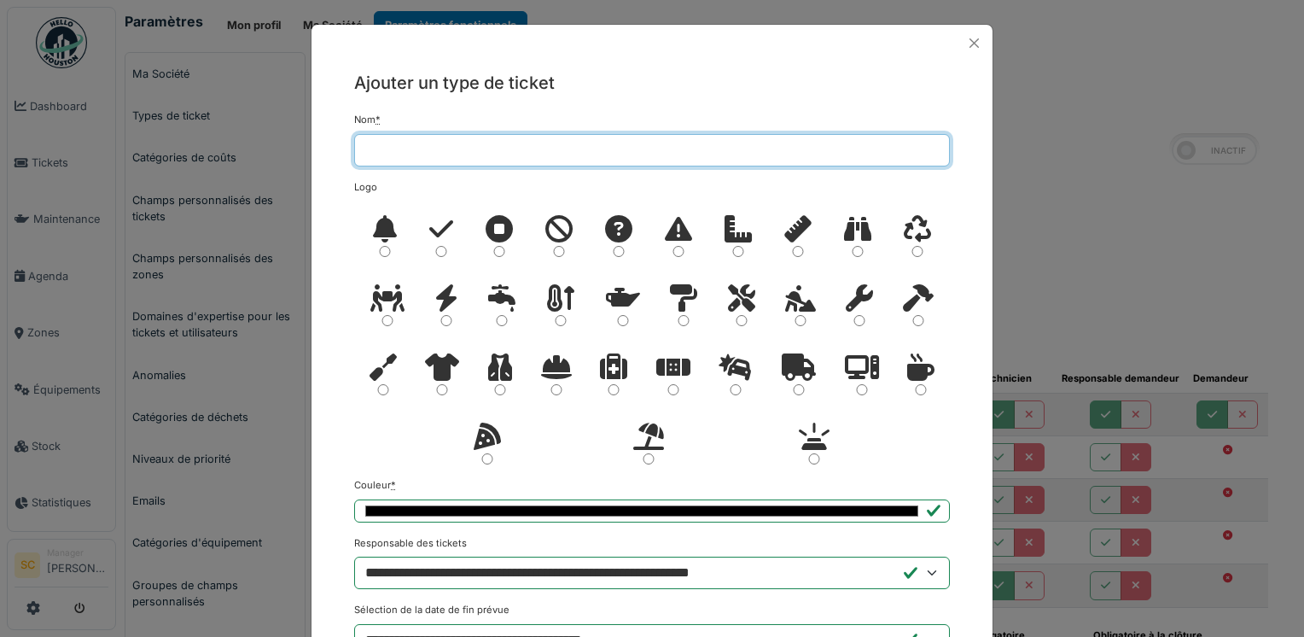
click at [372, 157] on input "Nom *" at bounding box center [652, 150] width 596 height 32
type input "****"
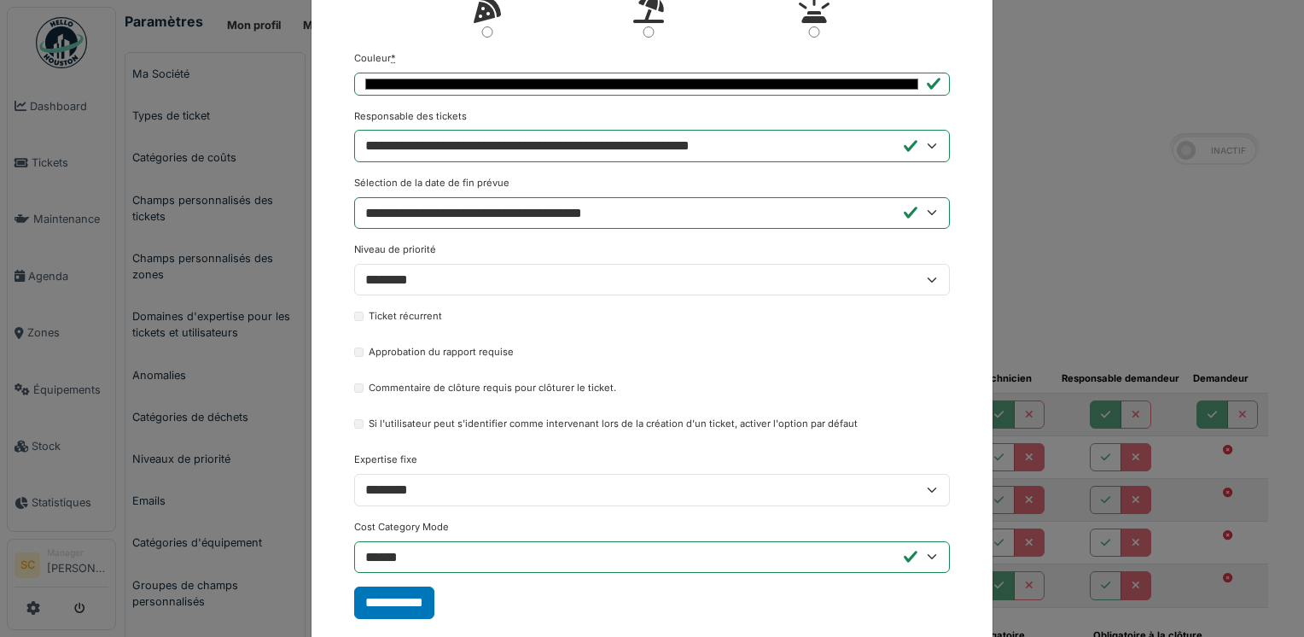
scroll to position [461, 0]
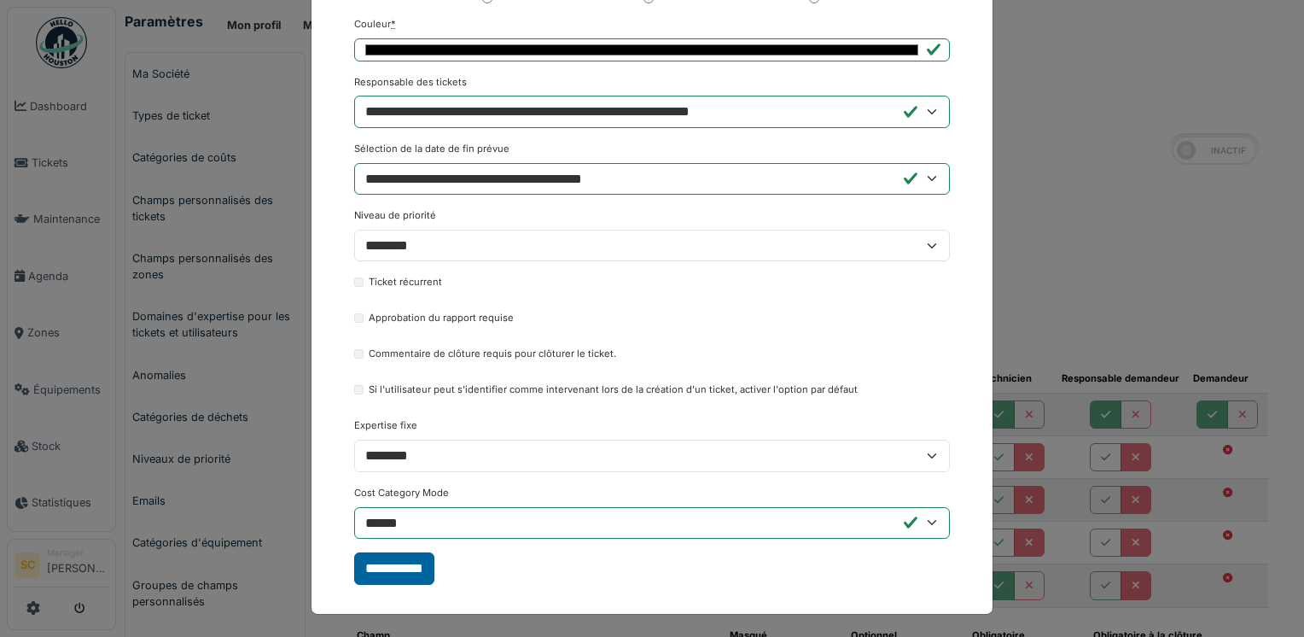
click at [394, 572] on input "**********" at bounding box center [394, 568] width 80 height 32
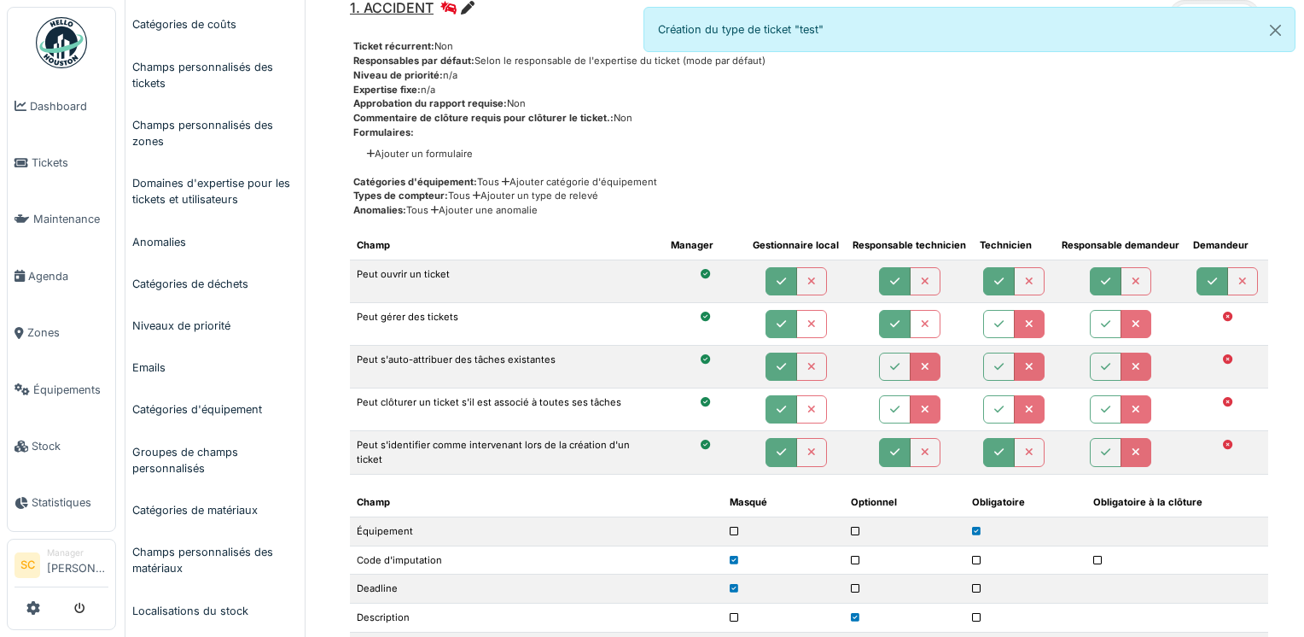
scroll to position [0, 0]
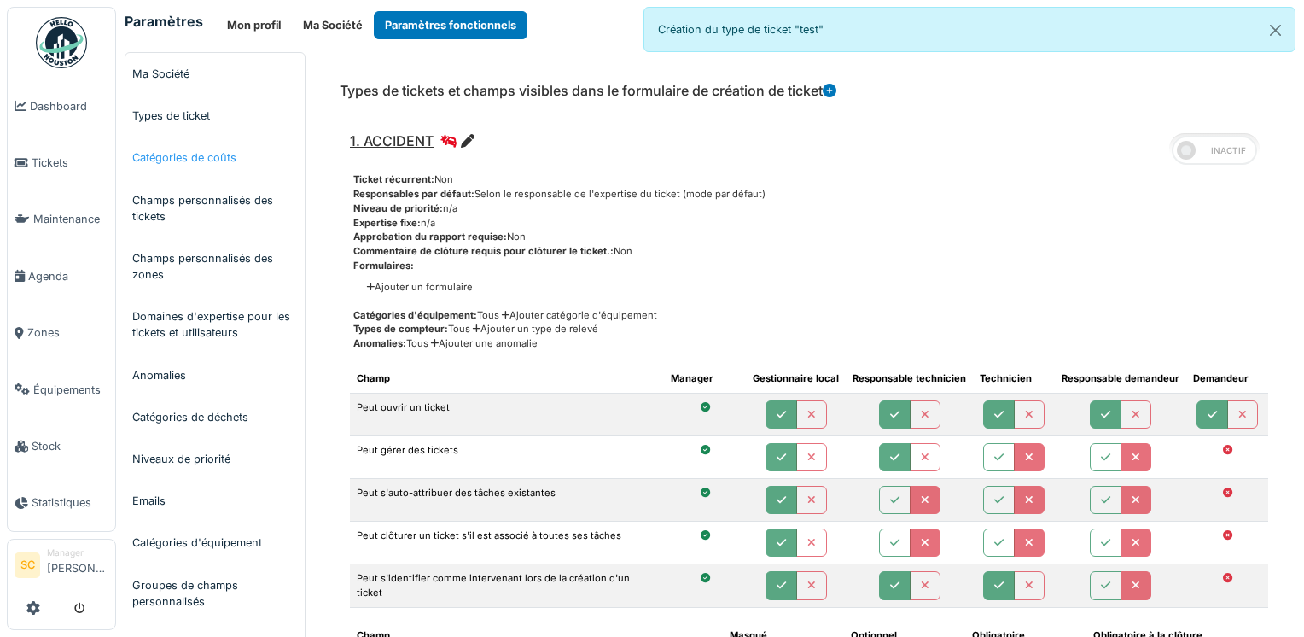
click at [150, 166] on link "Catégories de coûts" at bounding box center [214, 158] width 179 height 42
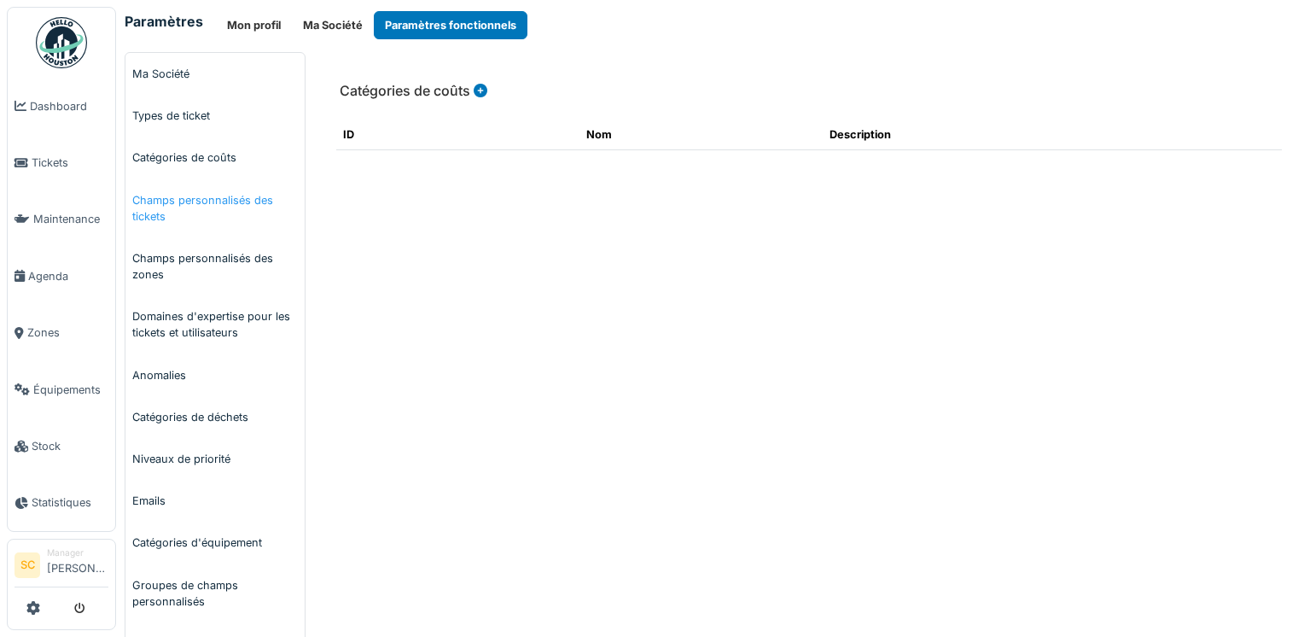
click at [150, 206] on link "Champs personnalisés des tickets" at bounding box center [214, 208] width 179 height 58
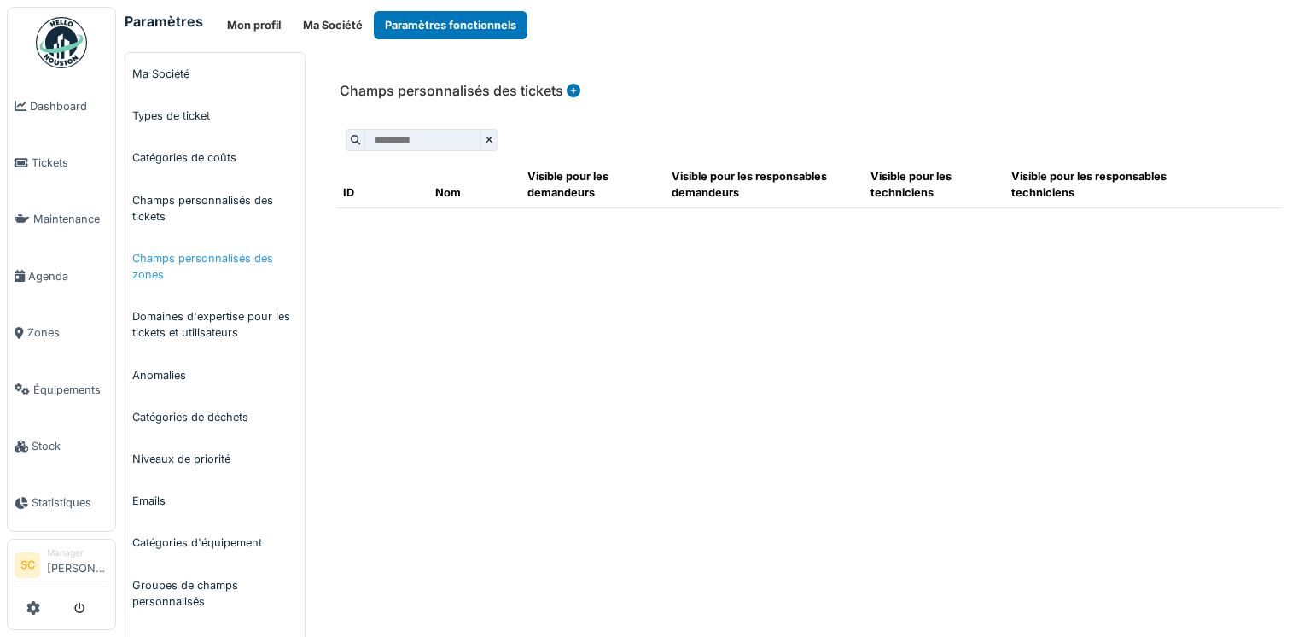
click at [154, 254] on link "Champs personnalisés des zones" at bounding box center [214, 266] width 179 height 58
click at [164, 324] on link "Domaines d'expertise pour les tickets et utilisateurs" at bounding box center [214, 324] width 179 height 58
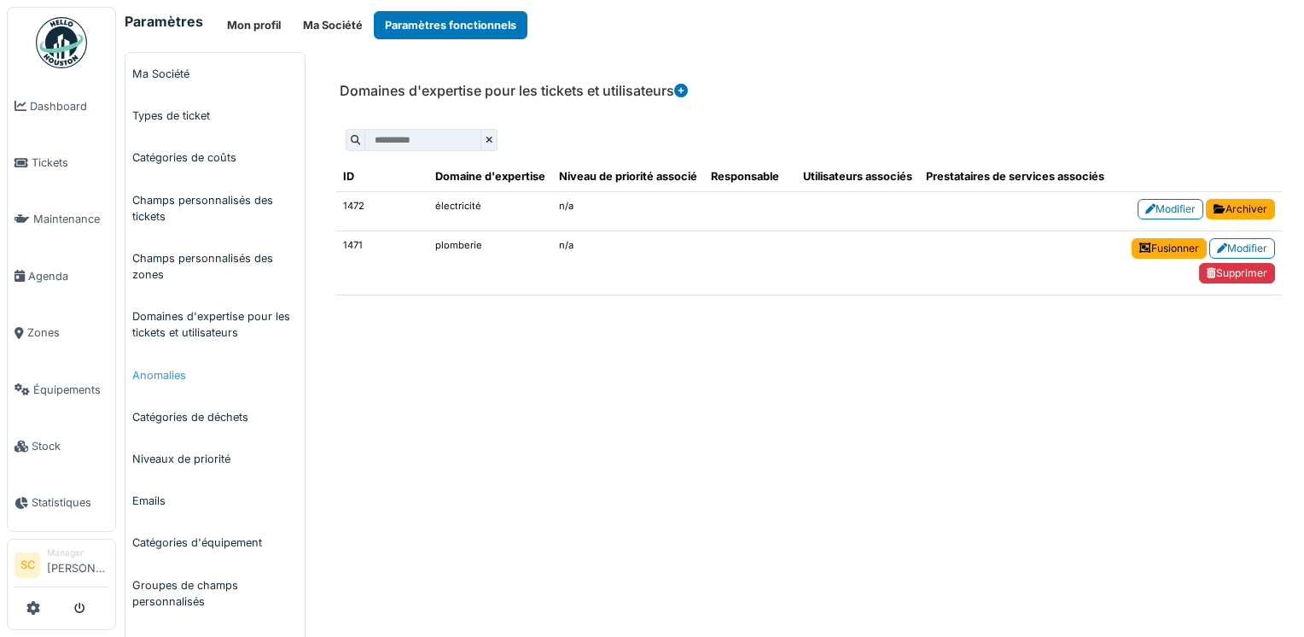
click at [158, 377] on link "Anomalies" at bounding box center [214, 375] width 179 height 42
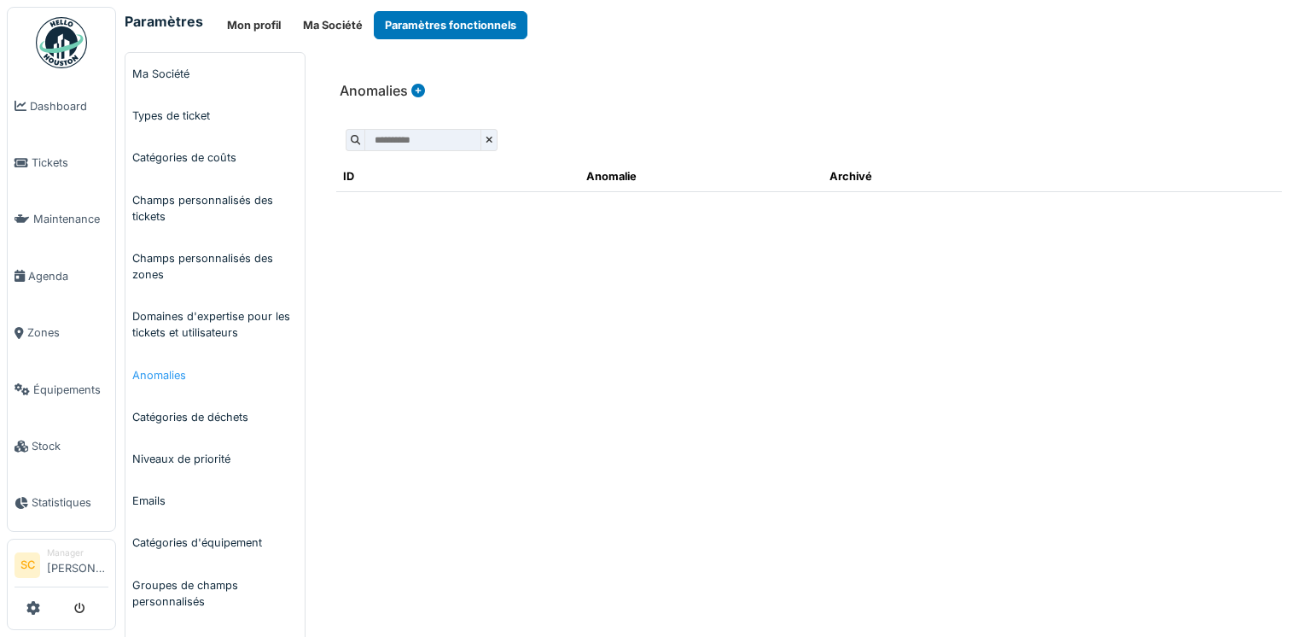
click at [166, 374] on link "Anomalies" at bounding box center [214, 375] width 179 height 42
click at [172, 417] on link "Catégories de déchets" at bounding box center [214, 417] width 179 height 42
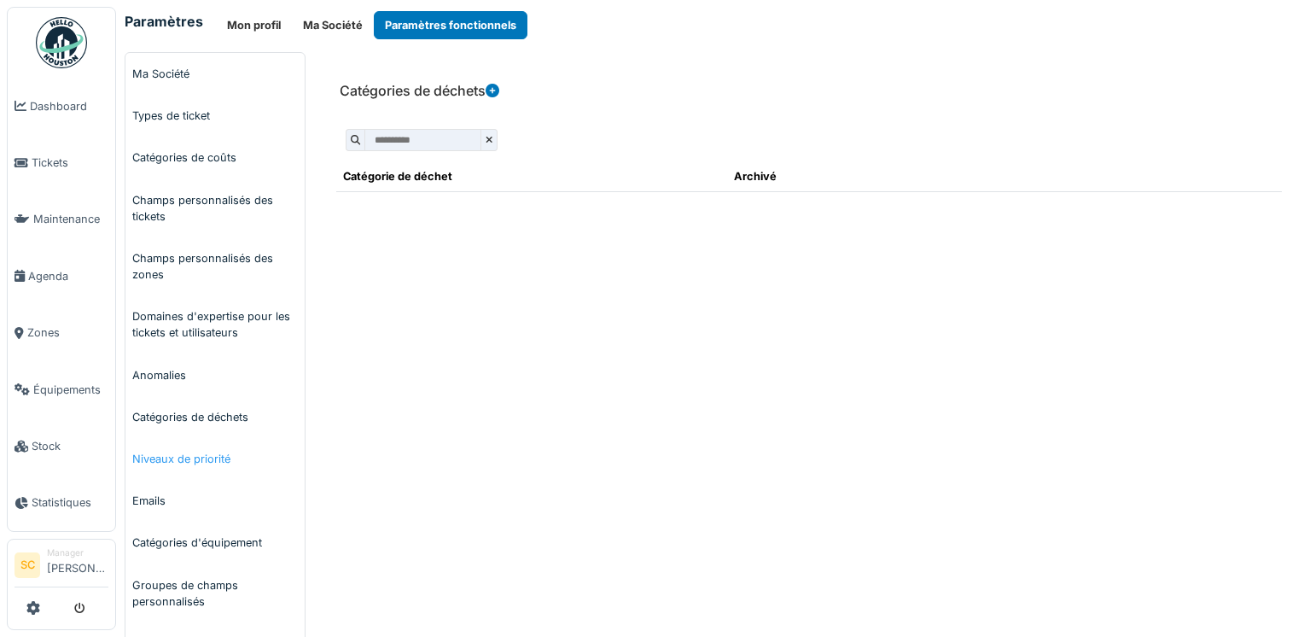
click at [176, 460] on link "Niveaux de priorité" at bounding box center [214, 459] width 179 height 42
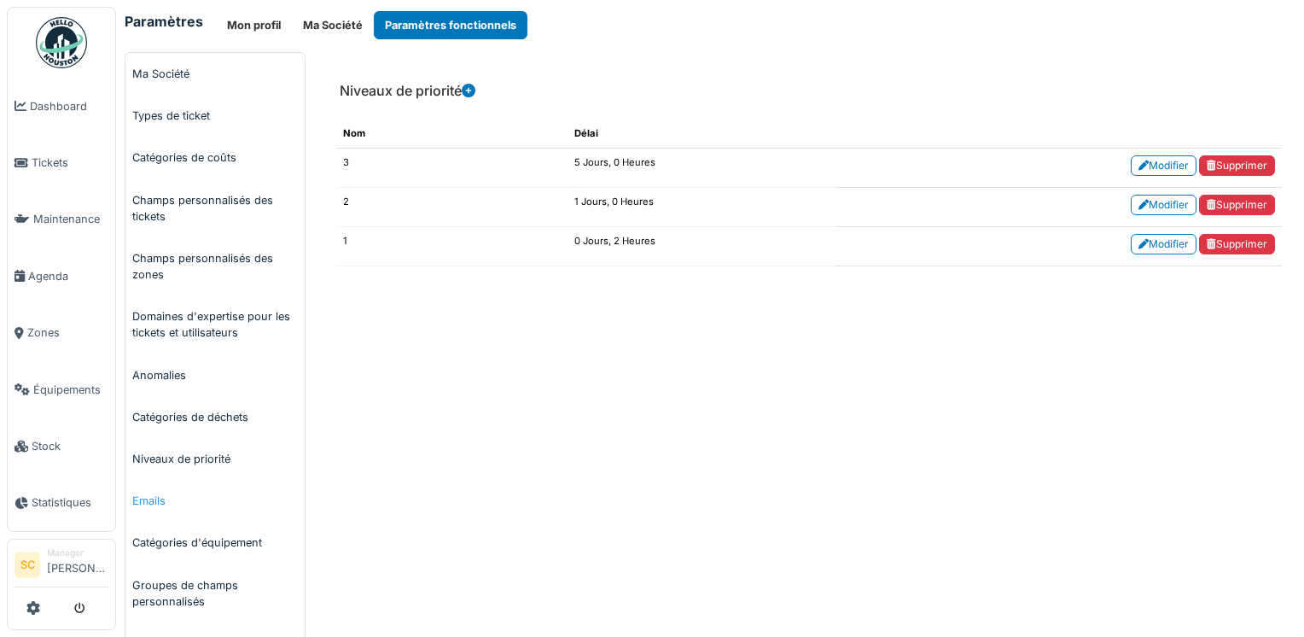
click at [154, 504] on link "Emails" at bounding box center [214, 501] width 179 height 42
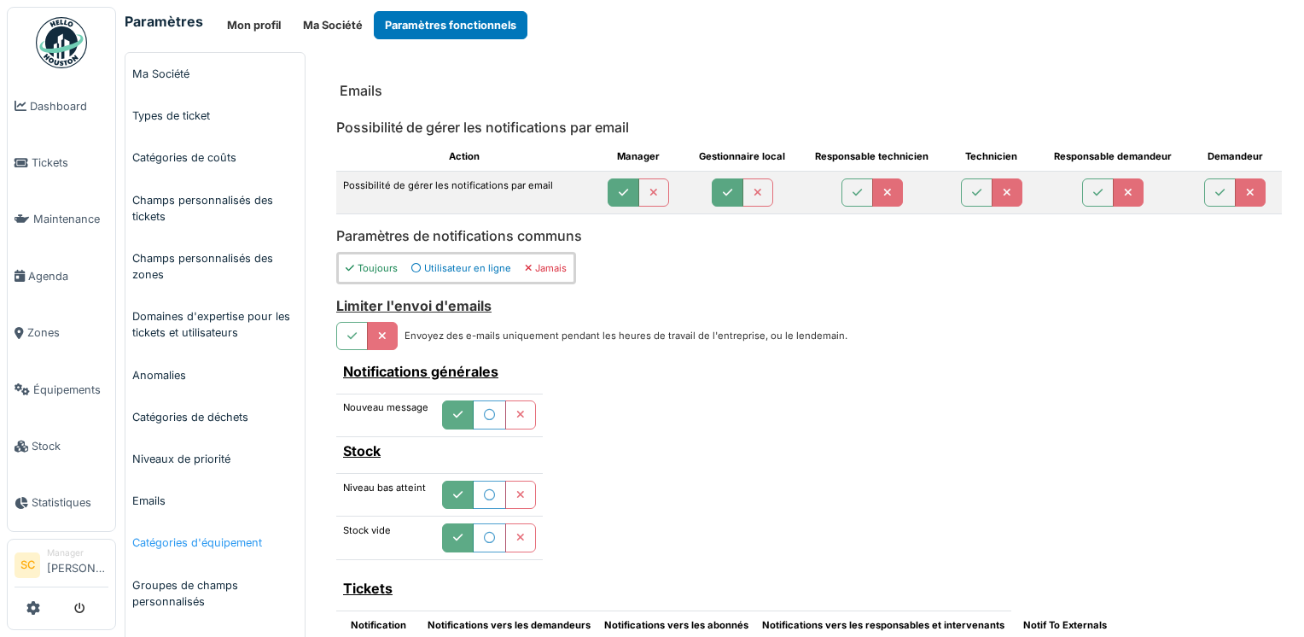
click at [155, 542] on link "Catégories d'équipement" at bounding box center [214, 543] width 179 height 42
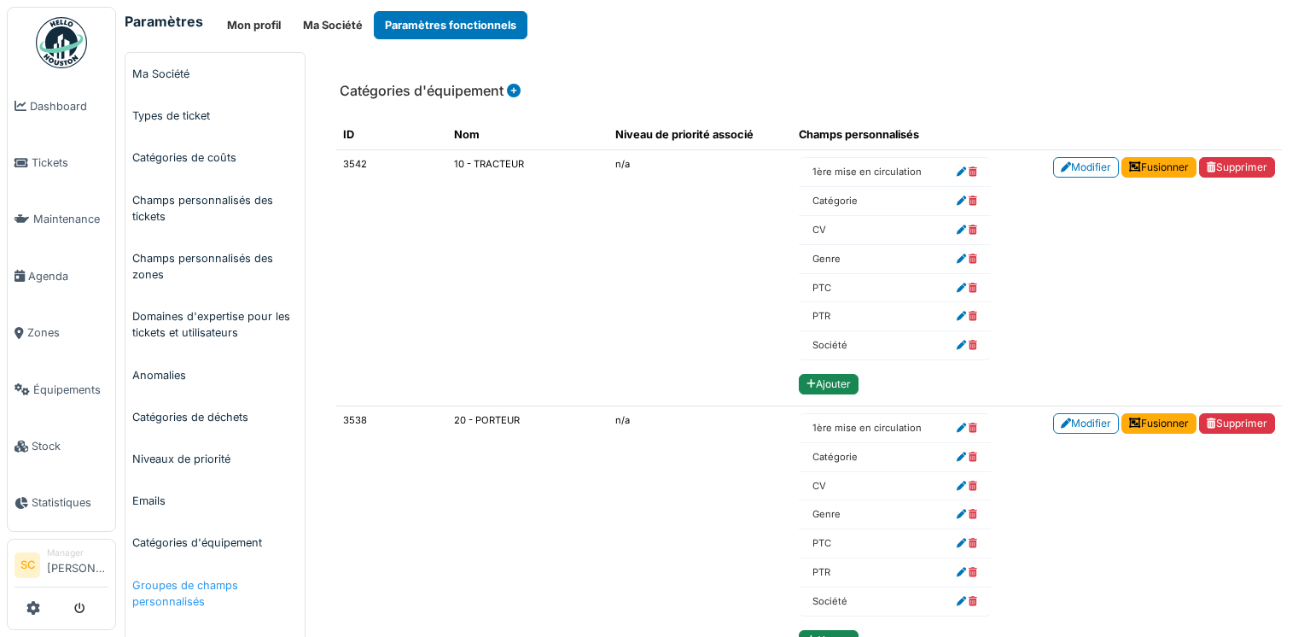
click at [184, 589] on link "Groupes de champs personnalisés" at bounding box center [214, 593] width 179 height 58
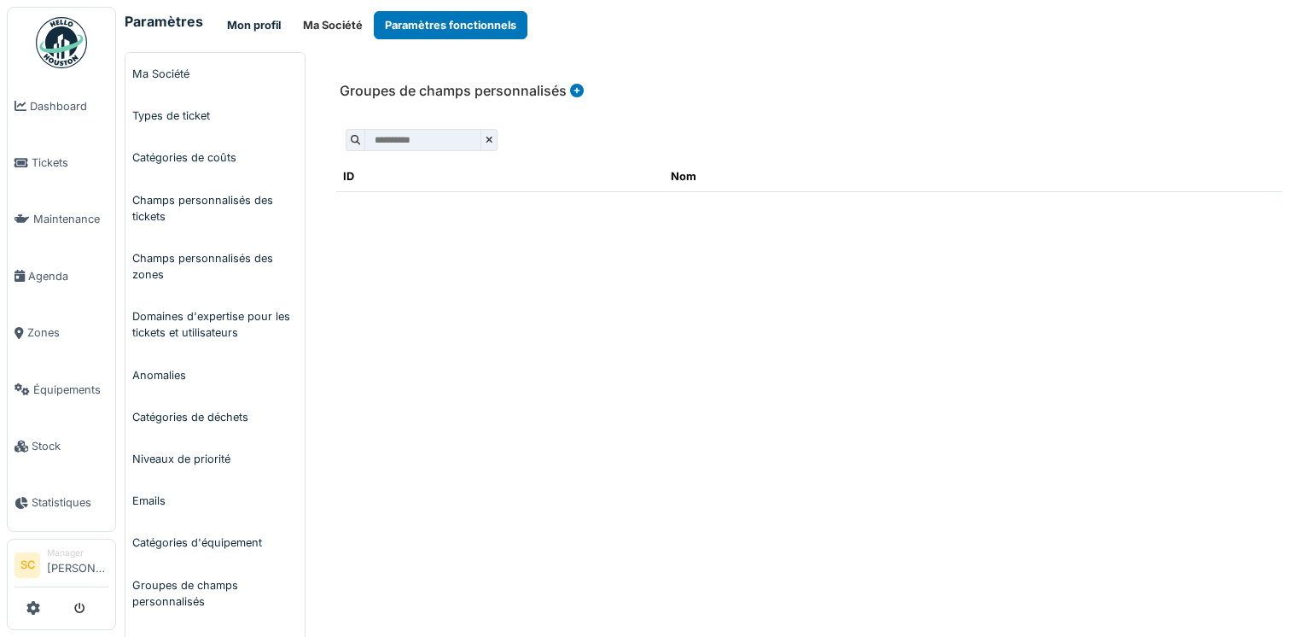
click at [273, 22] on button "Mon profil" at bounding box center [254, 25] width 76 height 28
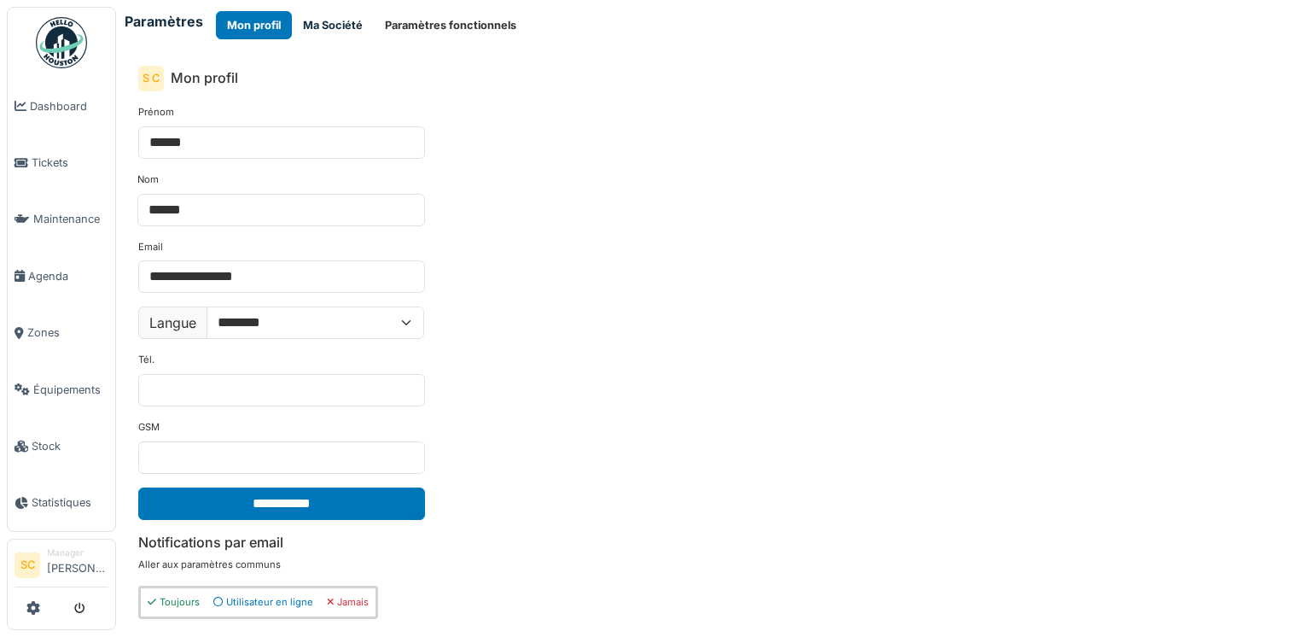
click at [308, 26] on button "Ma Société" at bounding box center [333, 25] width 82 height 28
click at [318, 26] on button "Ma Société" at bounding box center [333, 25] width 82 height 28
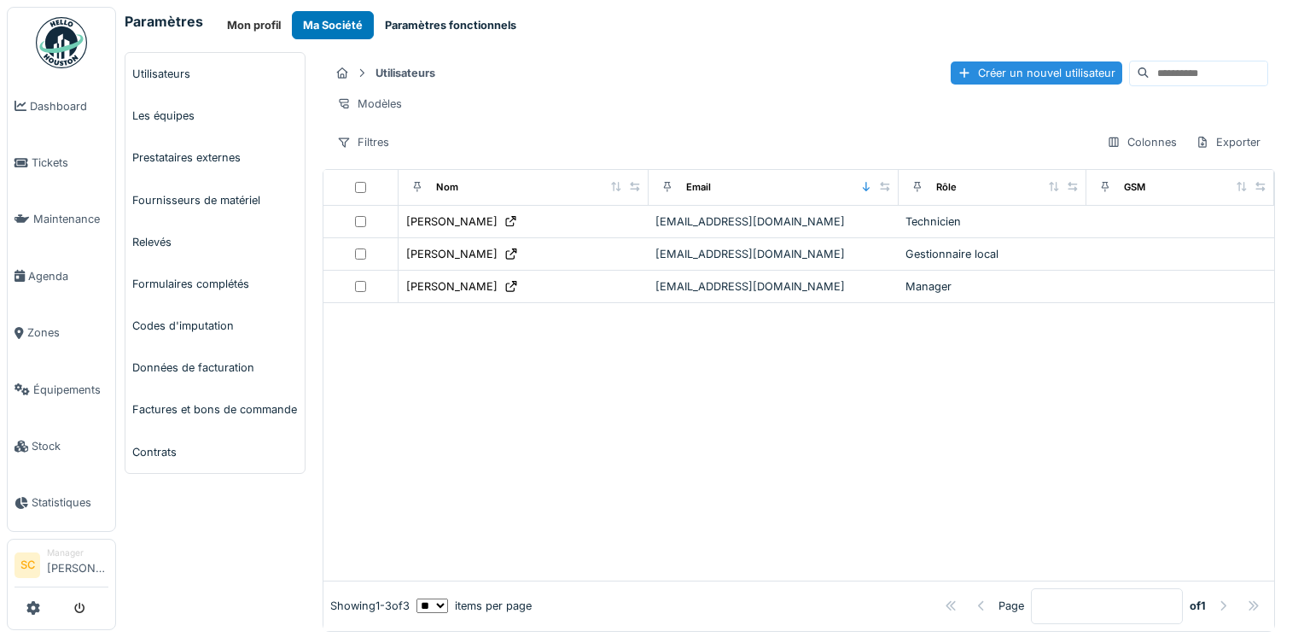
click at [444, 26] on button "Paramètres fonctionnels" at bounding box center [451, 25] width 154 height 28
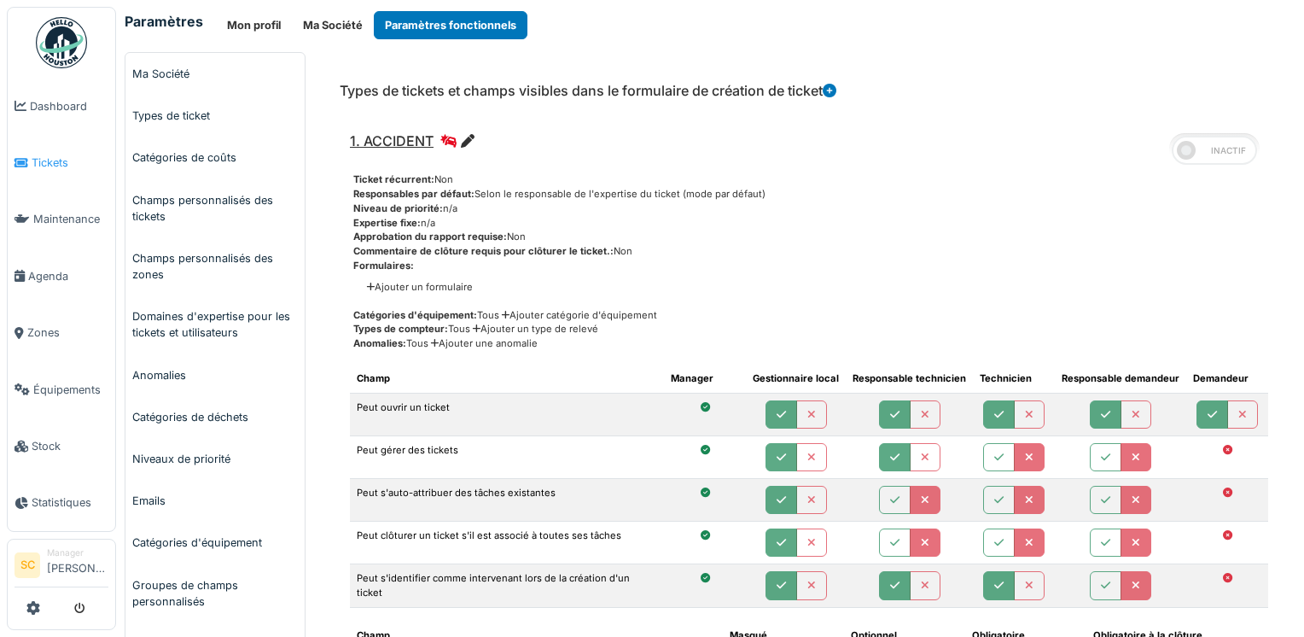
click at [27, 162] on li "Tickets" at bounding box center [62, 162] width 94 height 16
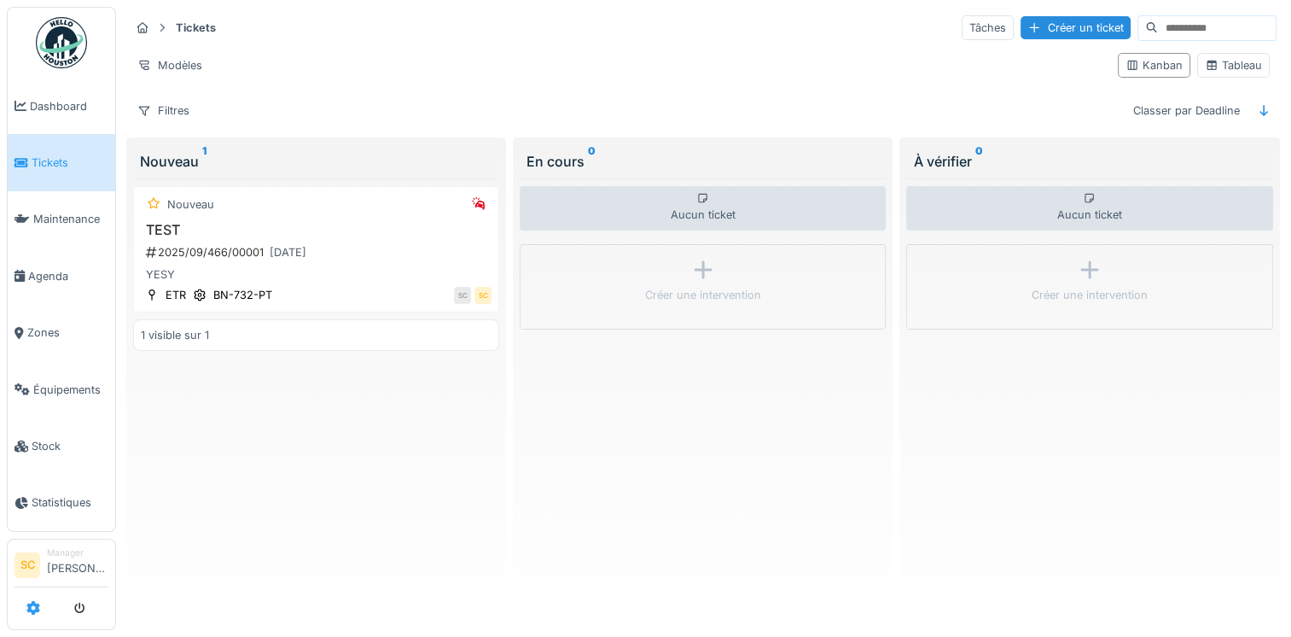
click at [28, 617] on link at bounding box center [33, 608] width 14 height 28
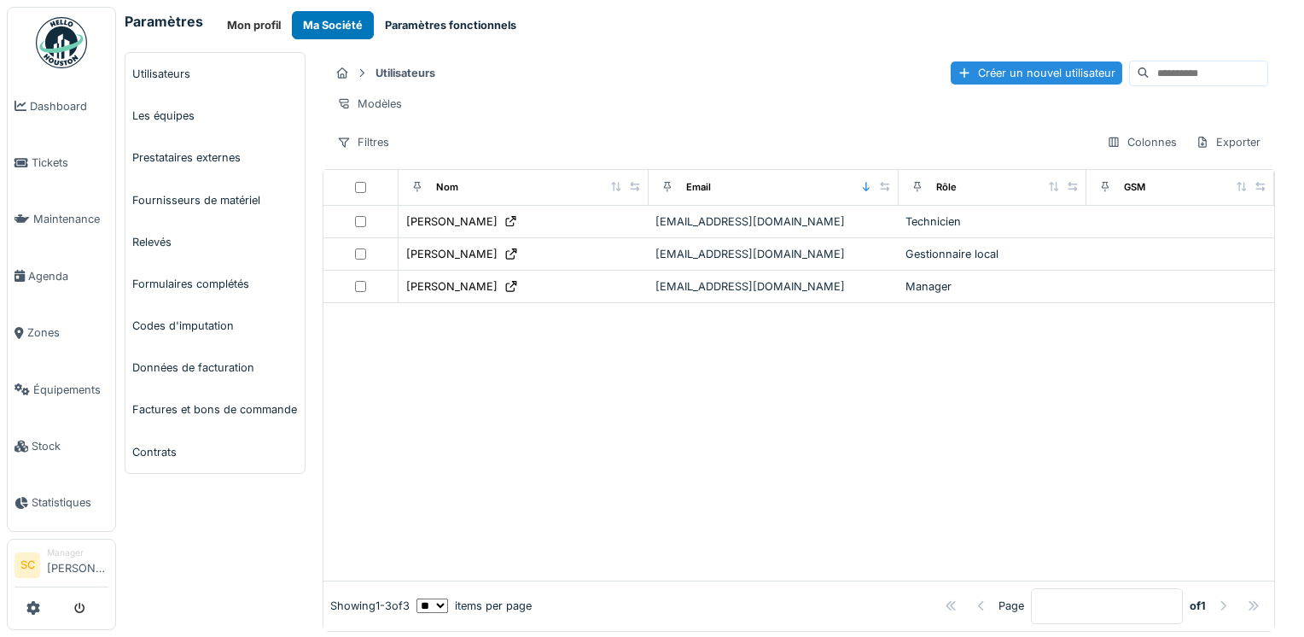
click at [455, 31] on button "Paramètres fonctionnels" at bounding box center [451, 25] width 154 height 28
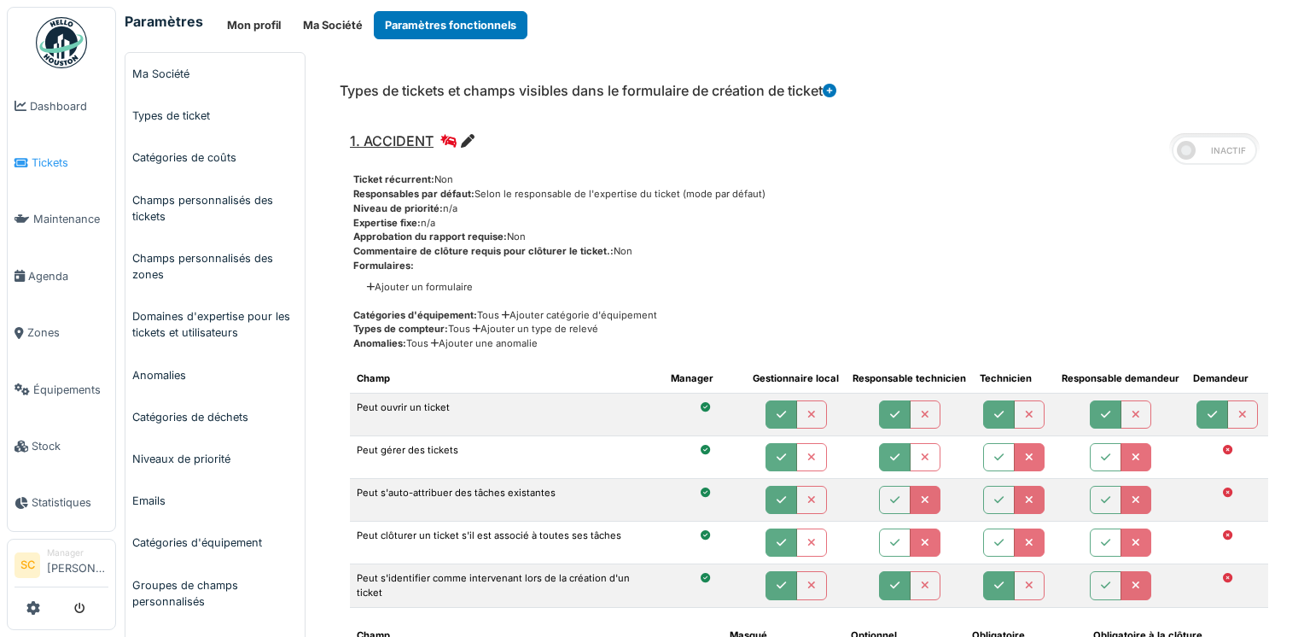
click at [59, 169] on link "Tickets" at bounding box center [62, 162] width 108 height 56
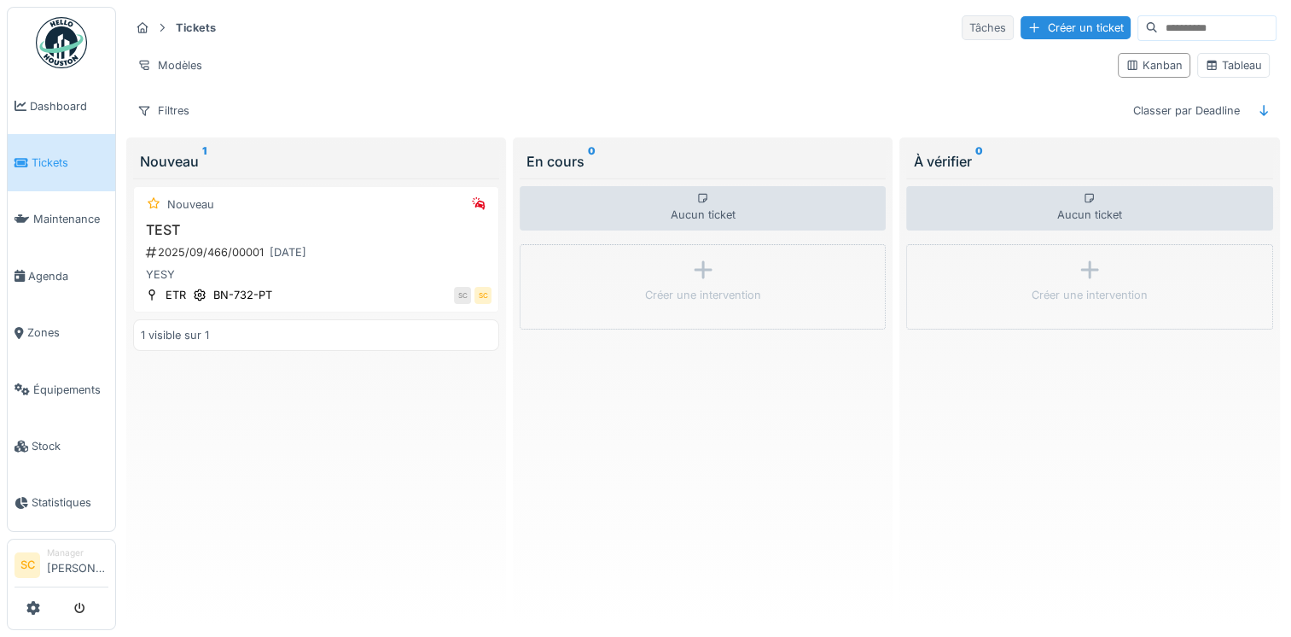
click at [962, 29] on div "Tâches" at bounding box center [988, 27] width 52 height 25
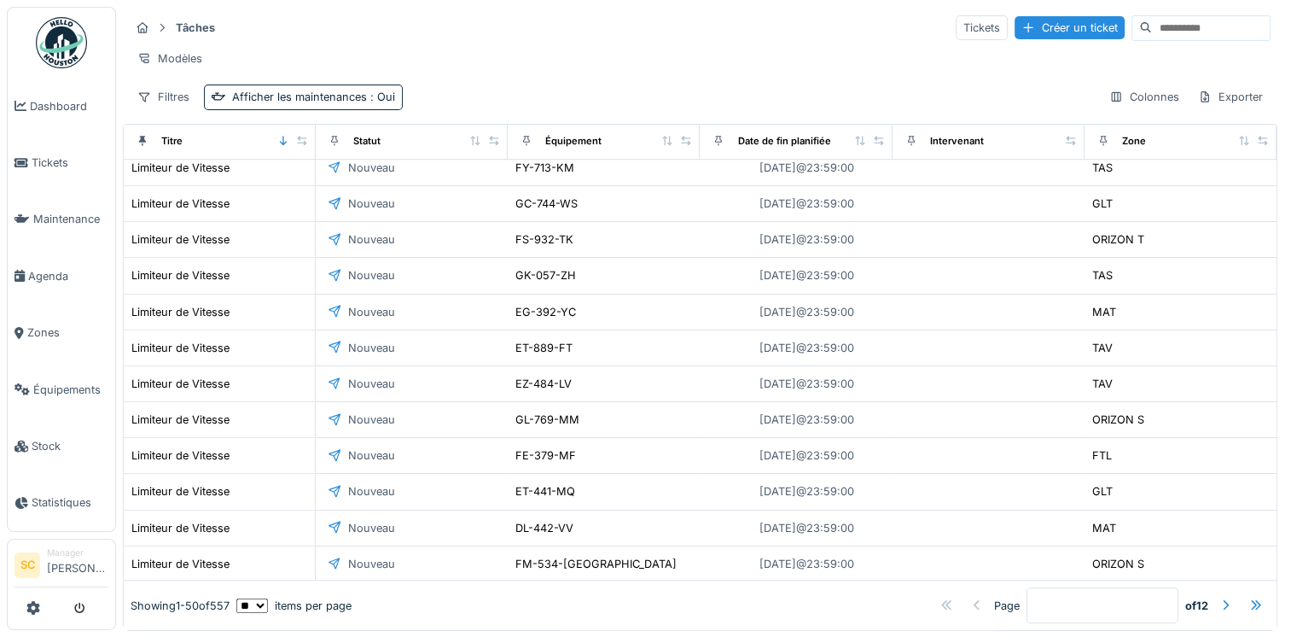
scroll to position [1171, 0]
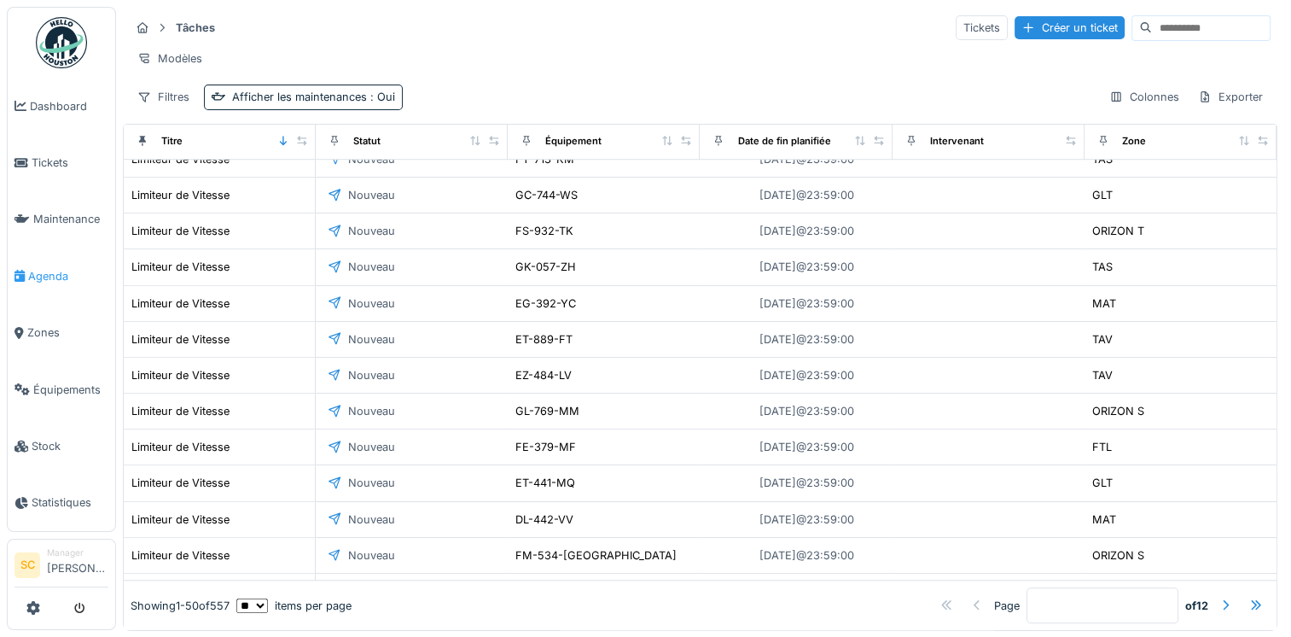
click at [23, 271] on icon at bounding box center [20, 276] width 10 height 12
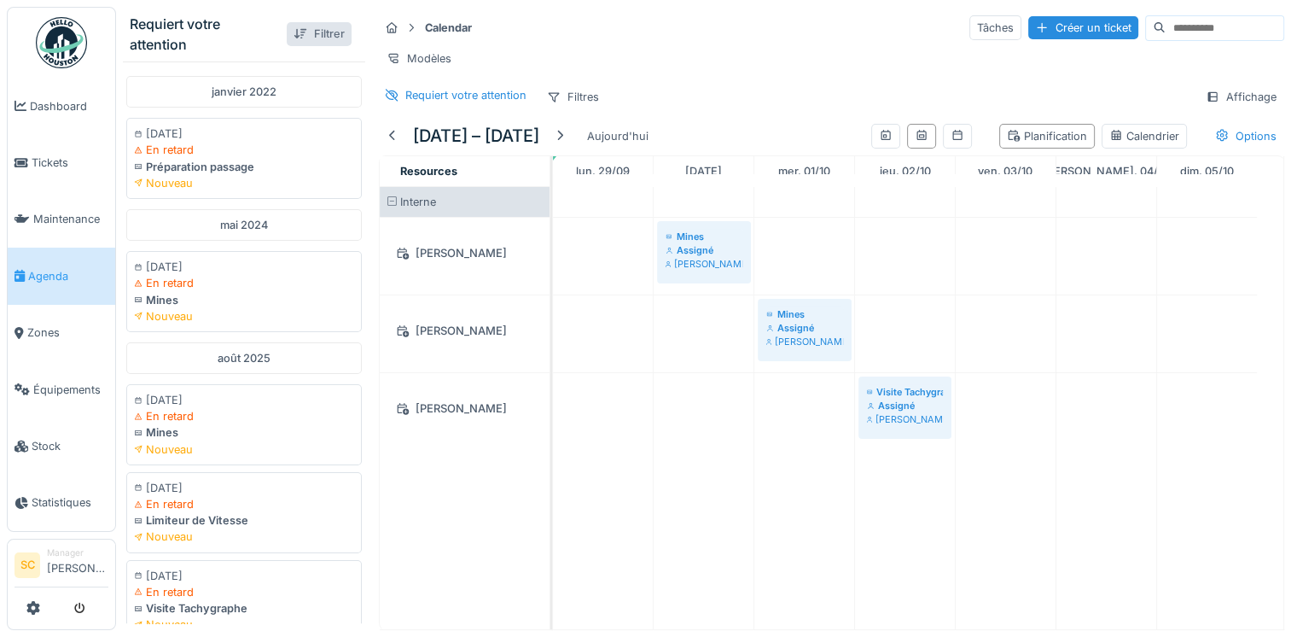
click at [311, 32] on div "Filtrer" at bounding box center [319, 33] width 65 height 23
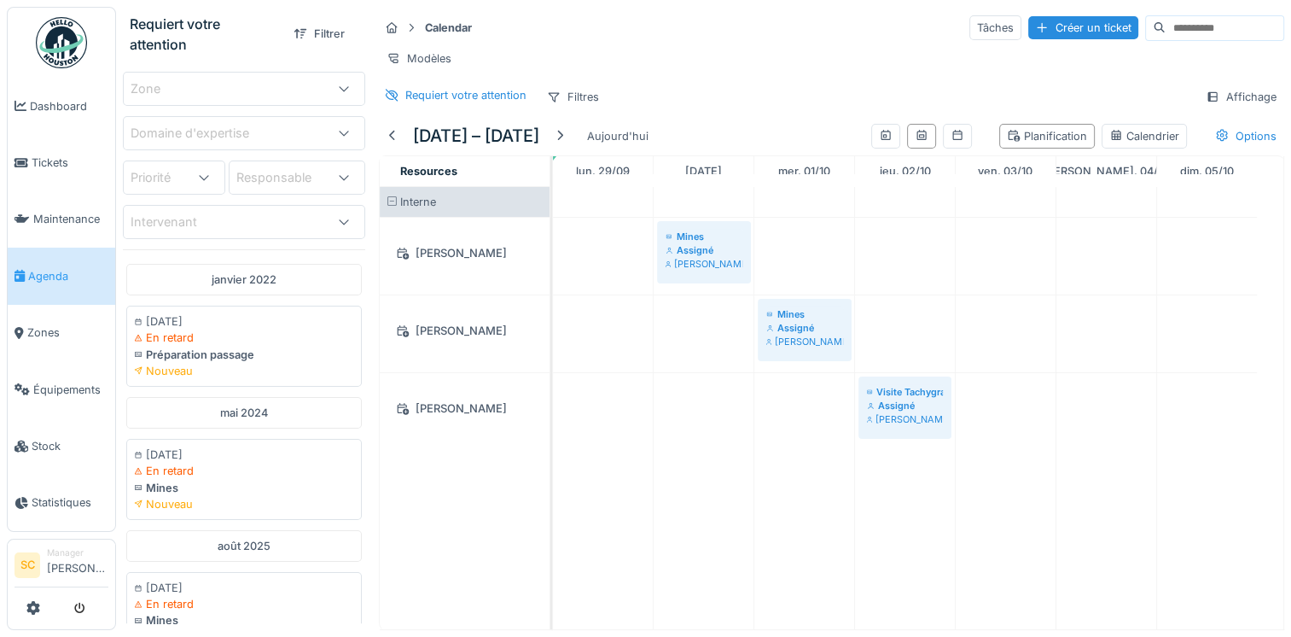
click at [278, 87] on div "Zone" at bounding box center [226, 88] width 190 height 19
click at [259, 136] on div "Domaine d'expertise" at bounding box center [202, 133] width 143 height 19
click at [205, 219] on div "Intervenant" at bounding box center [176, 222] width 90 height 19
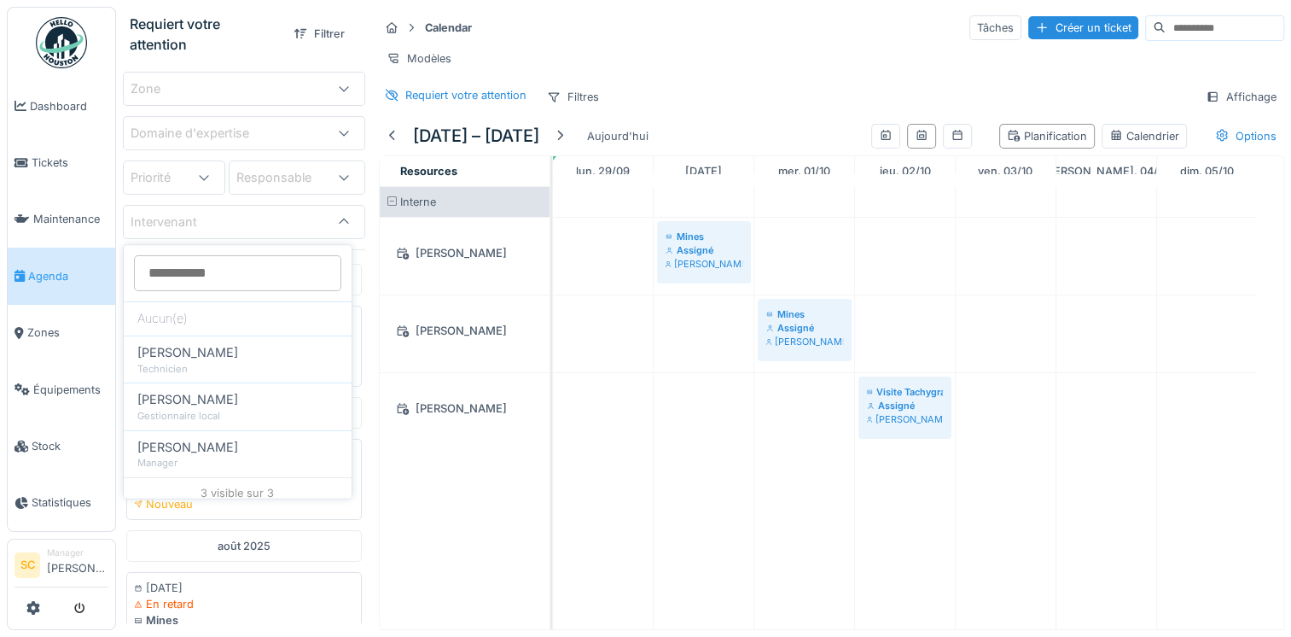
click at [205, 220] on div "Intervenant" at bounding box center [176, 222] width 90 height 19
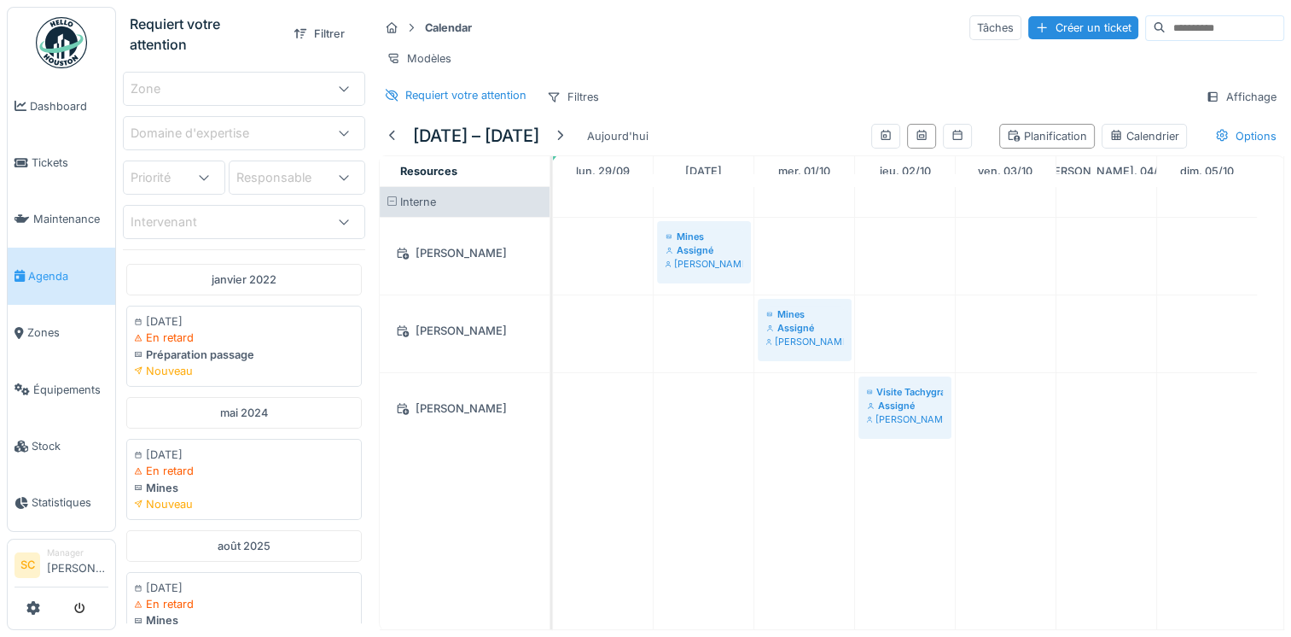
click at [223, 233] on div "Intervenant" at bounding box center [244, 222] width 242 height 34
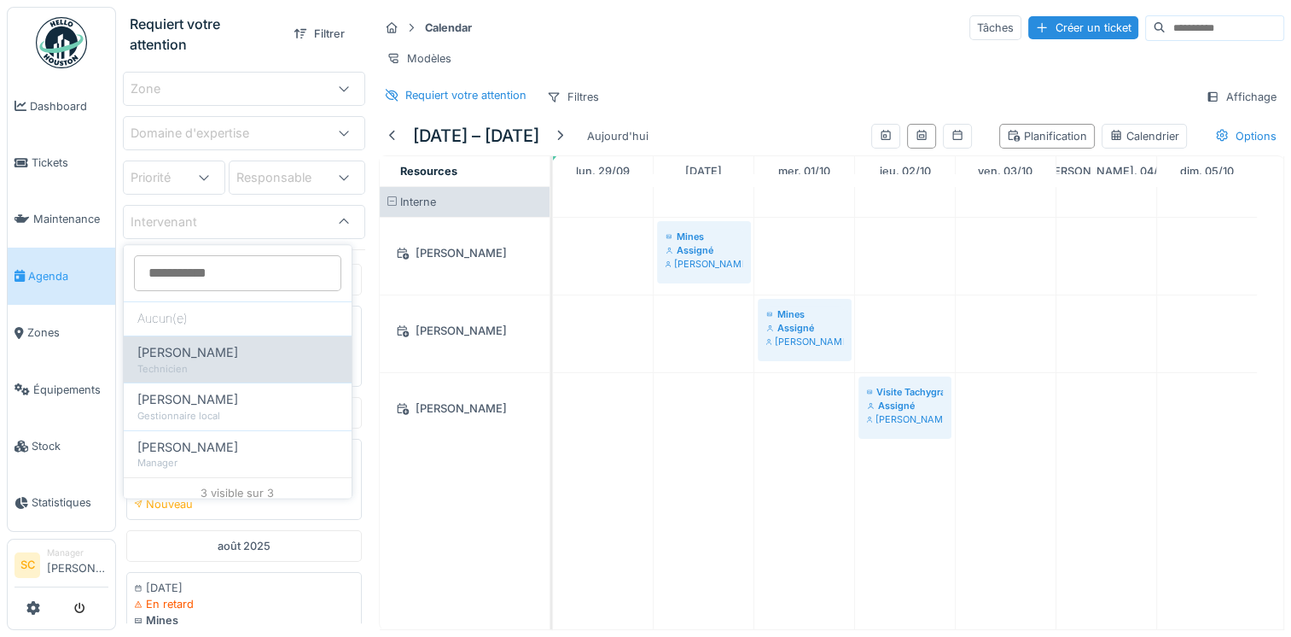
click at [198, 353] on span "Freddy Charrier" at bounding box center [187, 352] width 101 height 19
type input "*****"
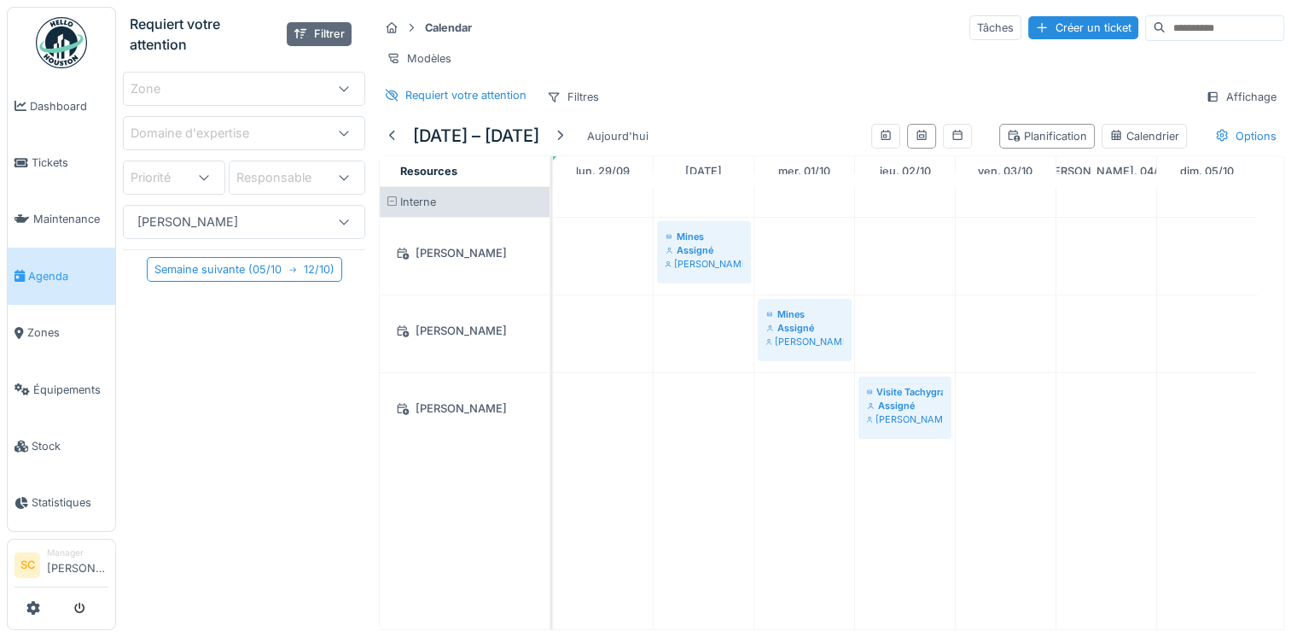
click at [294, 36] on div at bounding box center [301, 34] width 14 height 16
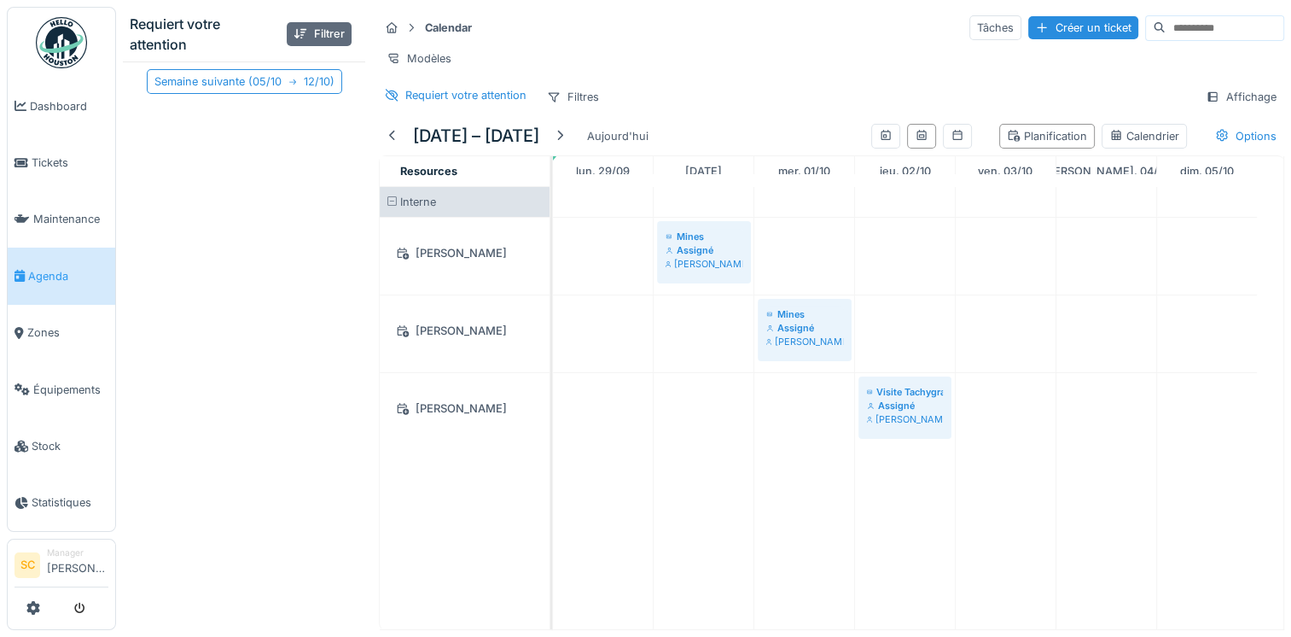
click at [294, 37] on div at bounding box center [301, 34] width 14 height 16
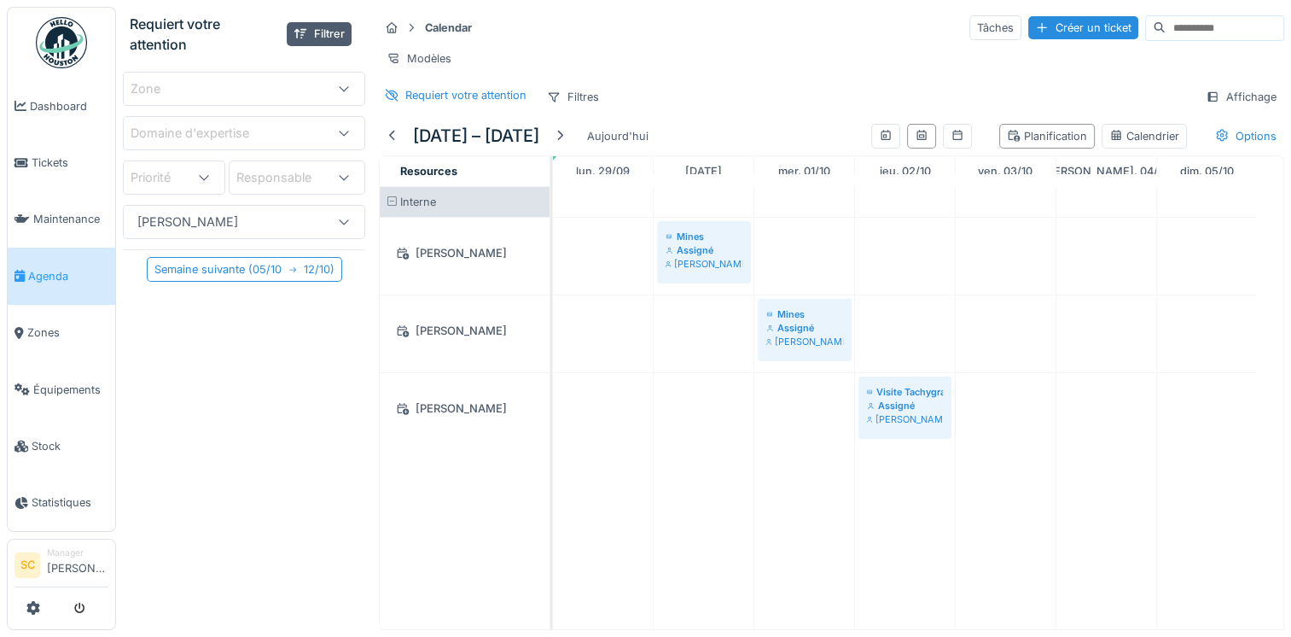
click at [181, 226] on div "Freddy Charrier" at bounding box center [188, 222] width 114 height 19
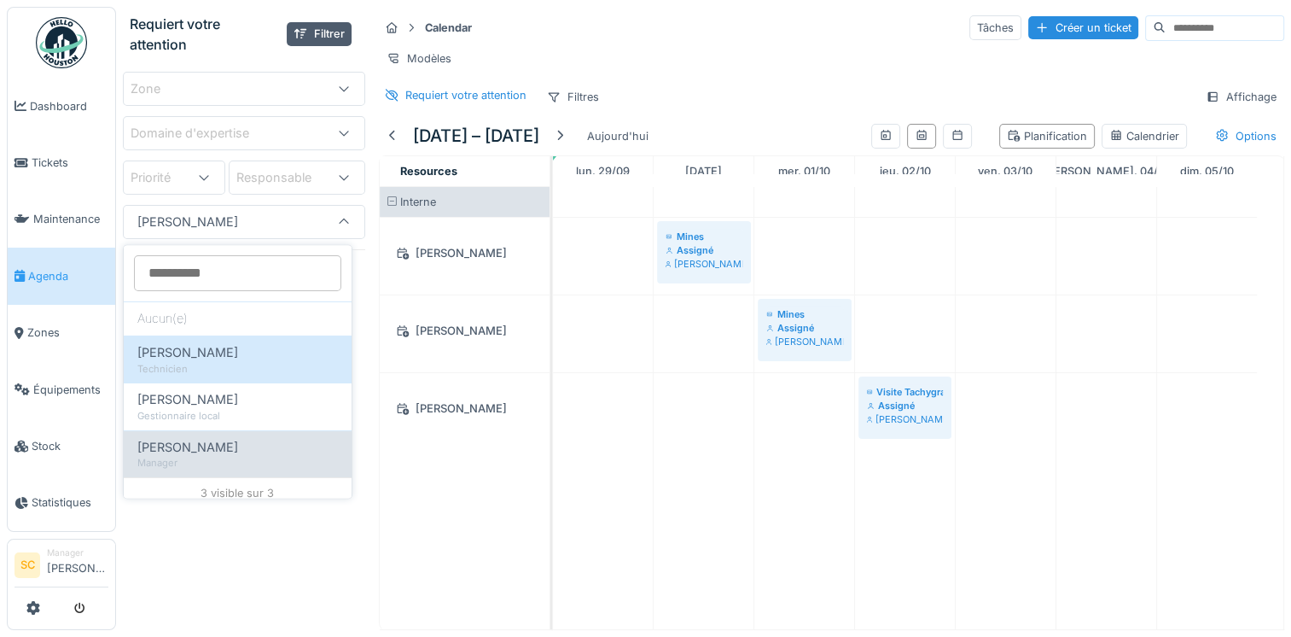
click at [188, 455] on span "[PERSON_NAME]" at bounding box center [187, 447] width 101 height 19
type input "*****"
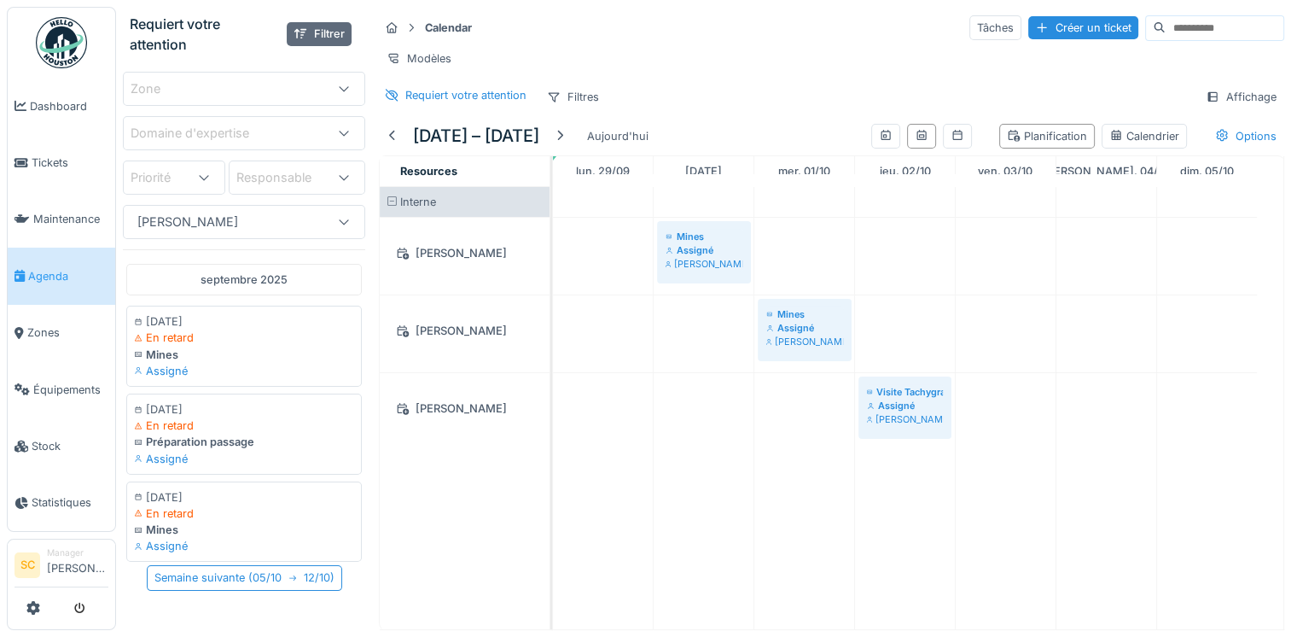
click at [294, 30] on div at bounding box center [301, 34] width 14 height 16
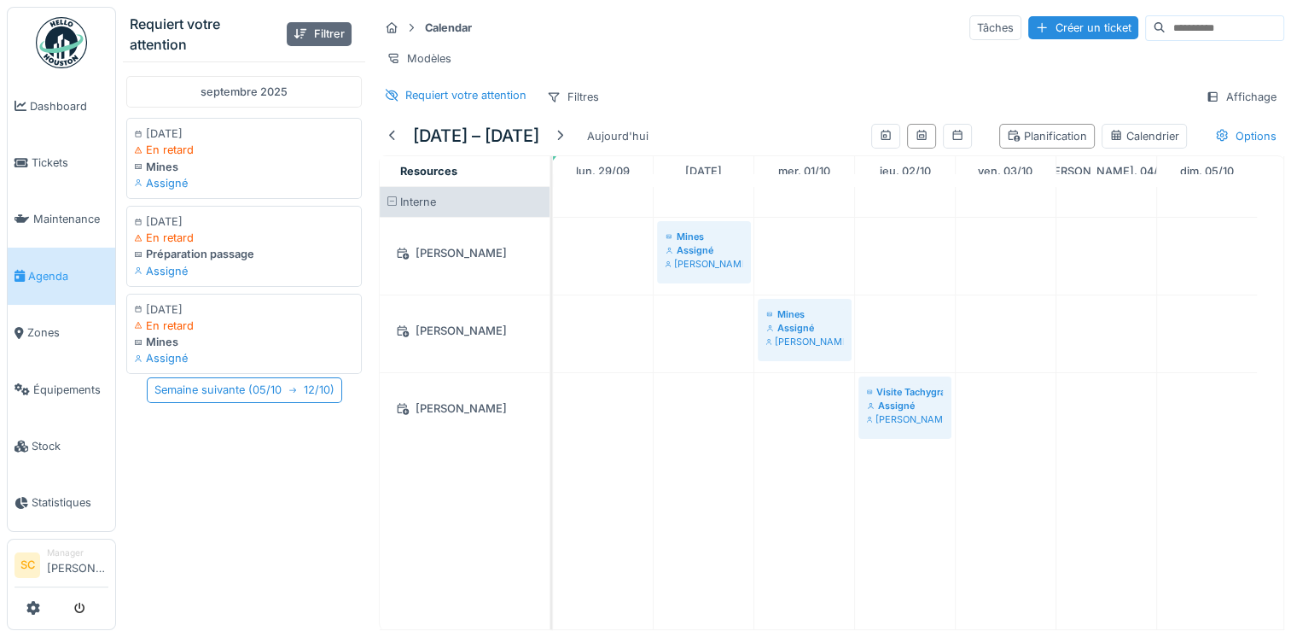
click at [302, 33] on div "Filtrer" at bounding box center [319, 33] width 65 height 23
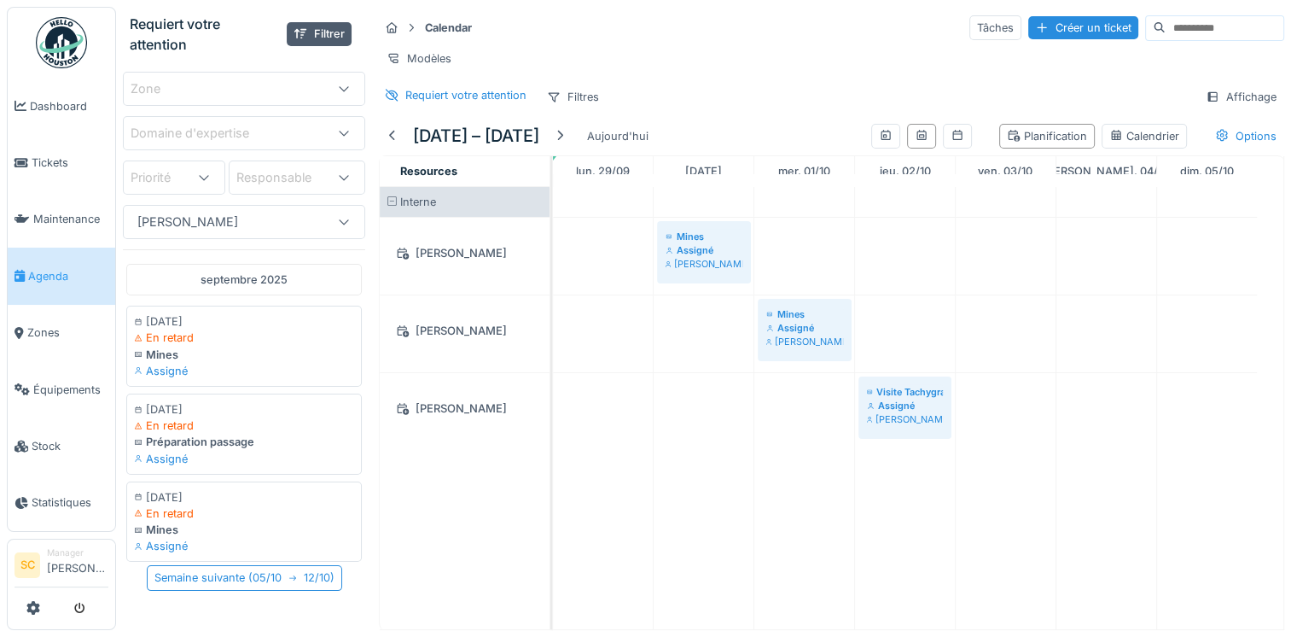
click at [217, 228] on div "[PERSON_NAME]" at bounding box center [188, 222] width 114 height 19
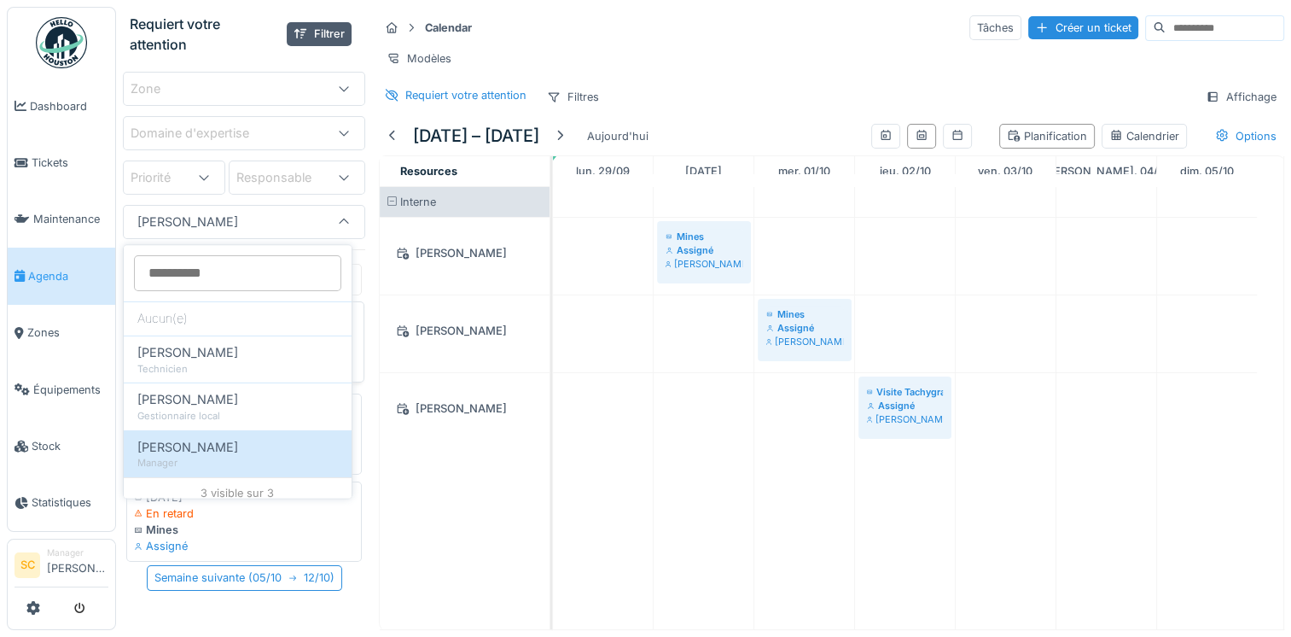
click at [198, 325] on div "Aucun(e)" at bounding box center [238, 318] width 228 height 34
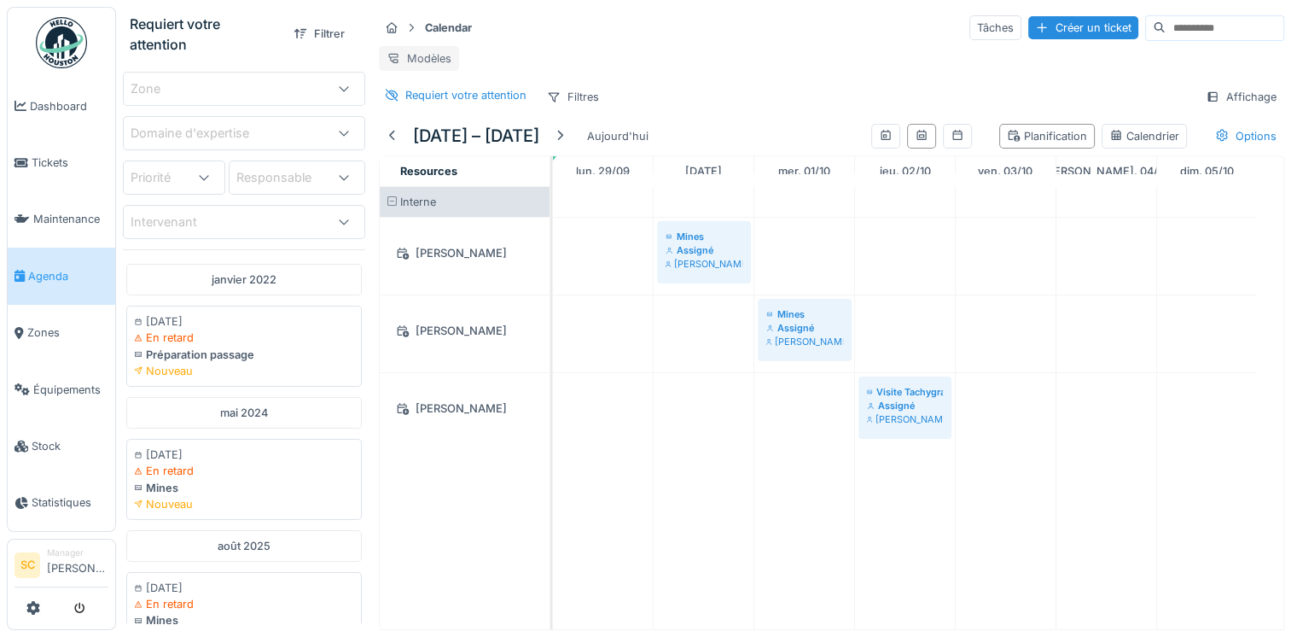
click at [427, 60] on div "Modèles" at bounding box center [419, 58] width 80 height 25
drag, startPoint x: 632, startPoint y: 15, endPoint x: 640, endPoint y: 15, distance: 8.6
click at [632, 15] on div "Calendar Tâches Créer un ticket" at bounding box center [832, 28] width 906 height 28
click at [970, 32] on div "Tâches" at bounding box center [996, 27] width 52 height 25
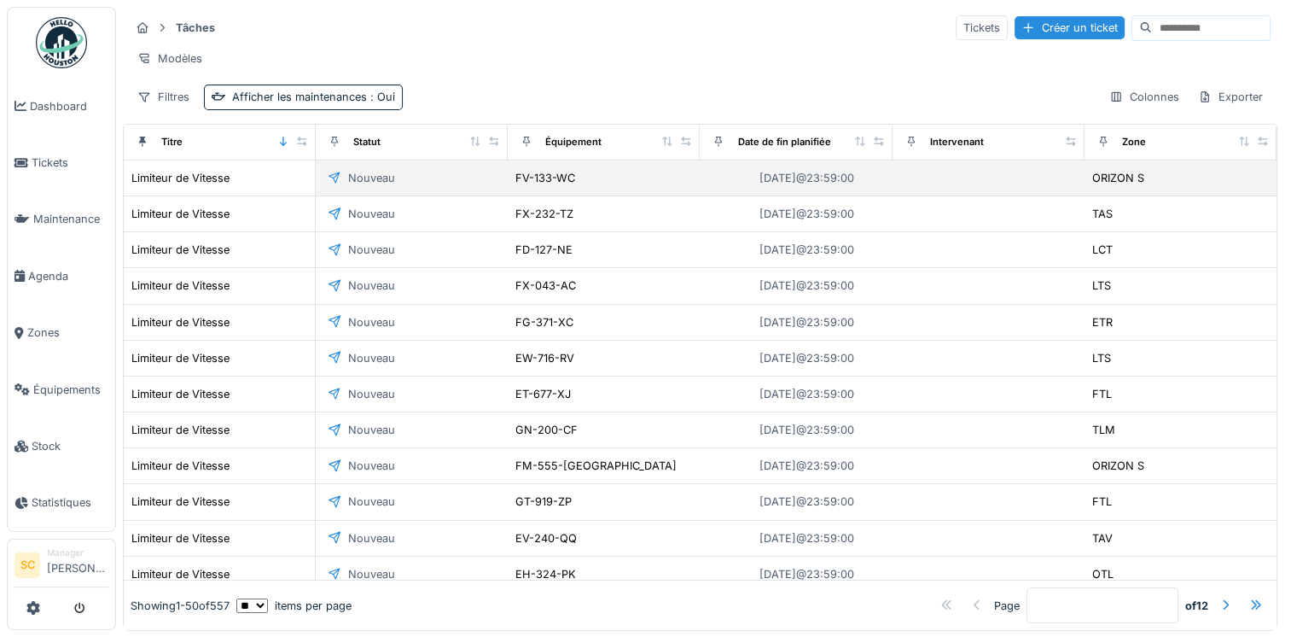
click at [626, 186] on div "FV-133-WC" at bounding box center [604, 178] width 178 height 18
click at [201, 186] on div "Limiteur de Vitesse" at bounding box center [180, 178] width 98 height 16
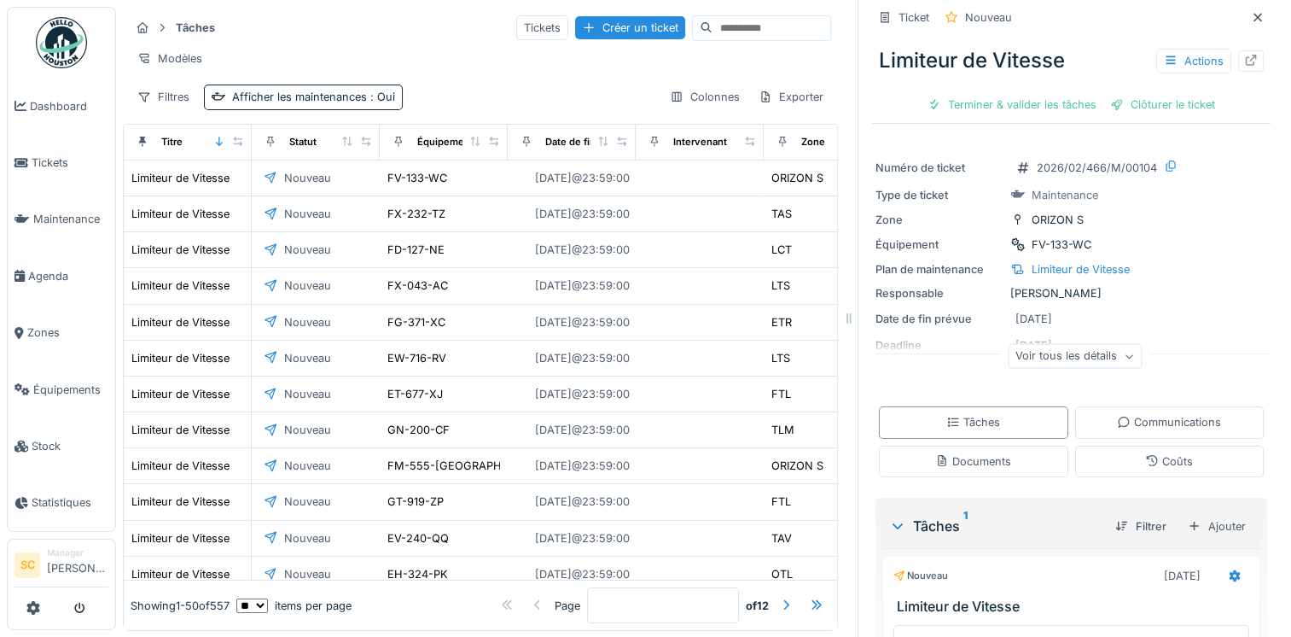
scroll to position [8, 0]
click at [1124, 359] on icon at bounding box center [1129, 359] width 10 height 9
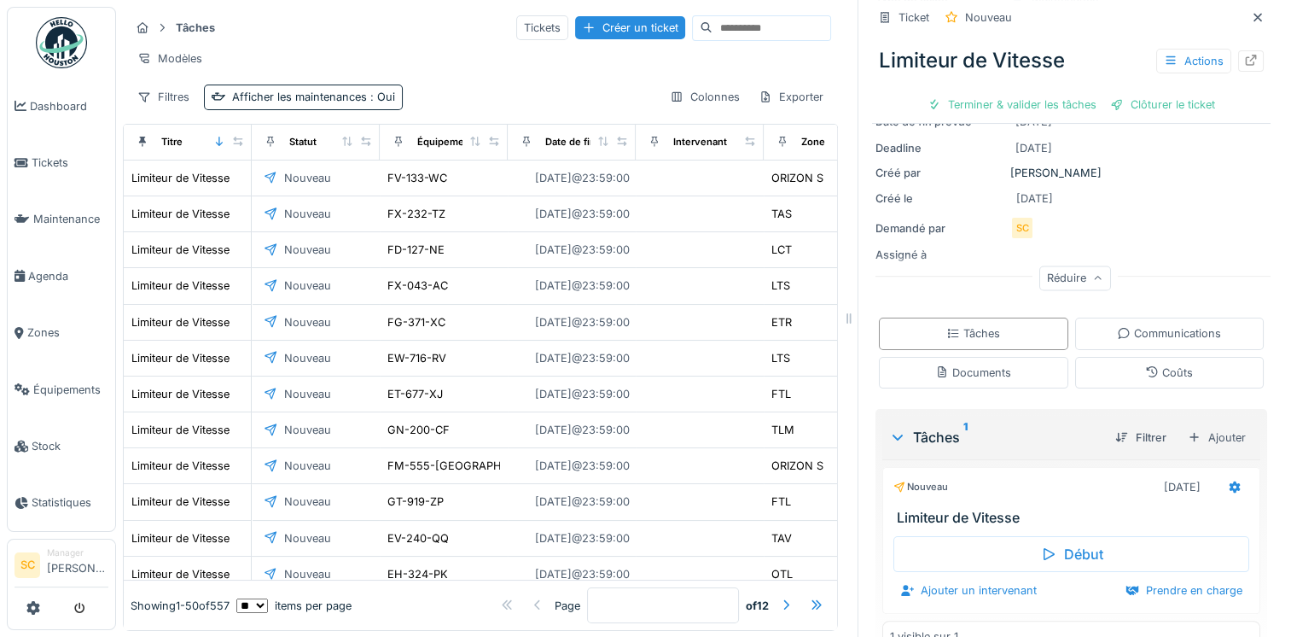
scroll to position [239, 0]
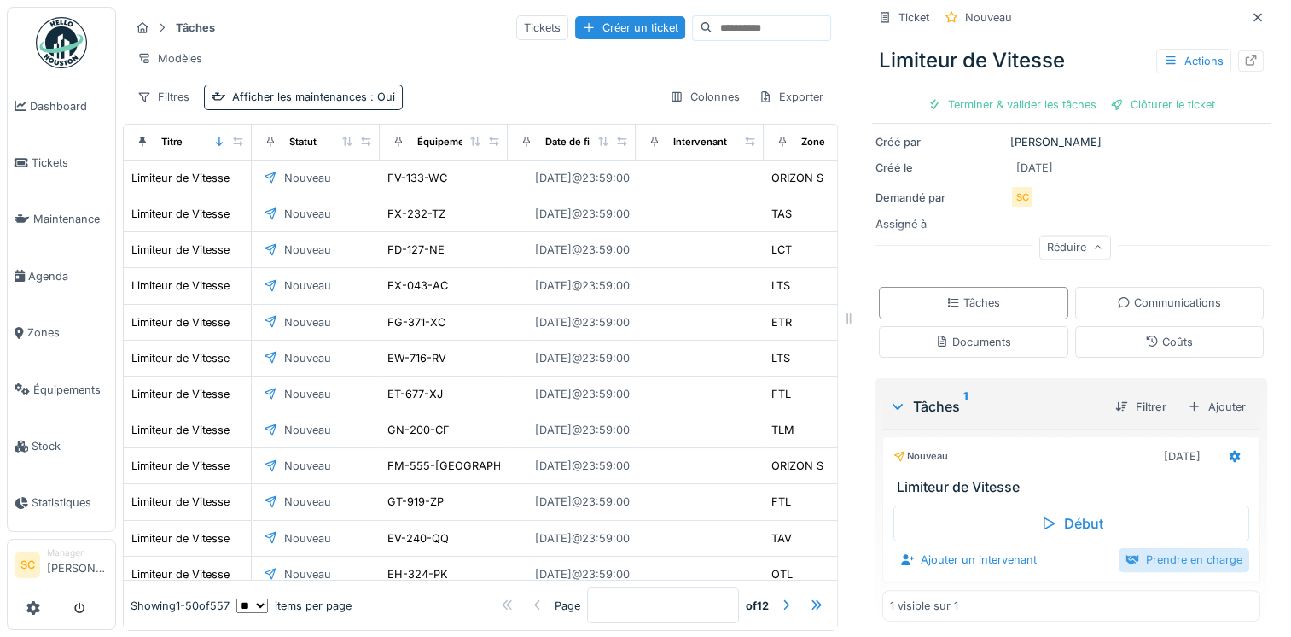
click at [1151, 554] on div "Prendre en charge" at bounding box center [1184, 559] width 131 height 23
click at [1154, 557] on div "Marquer comme terminé" at bounding box center [1168, 560] width 161 height 23
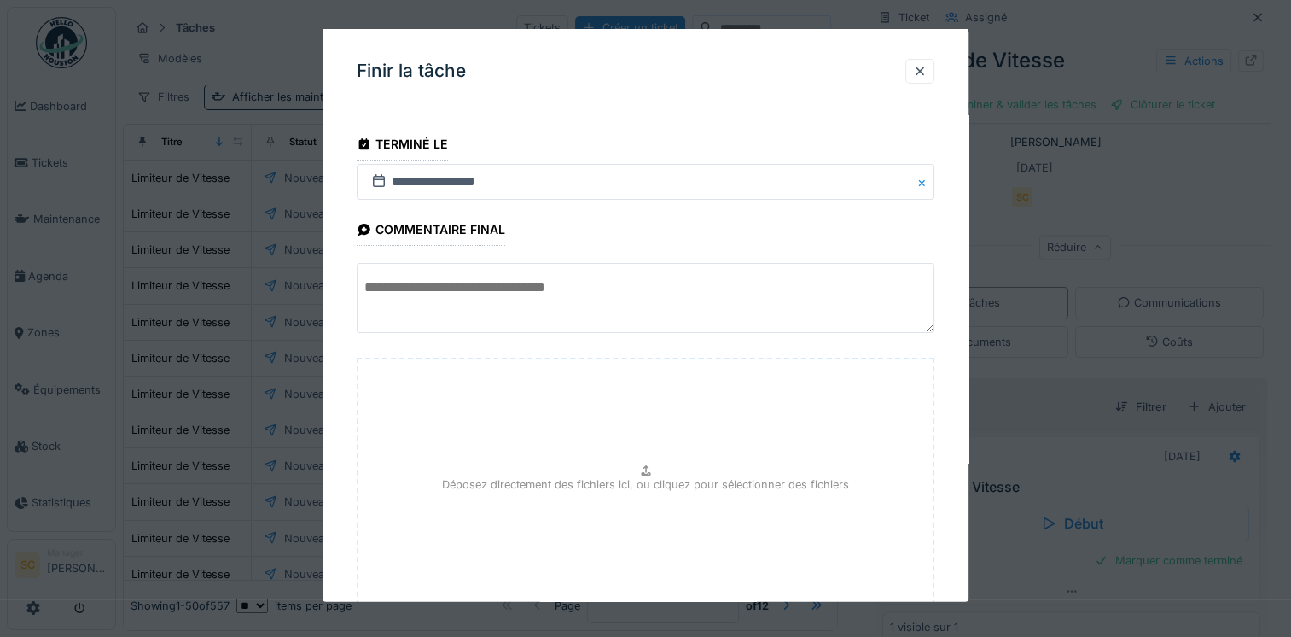
click at [924, 73] on div at bounding box center [920, 70] width 14 height 16
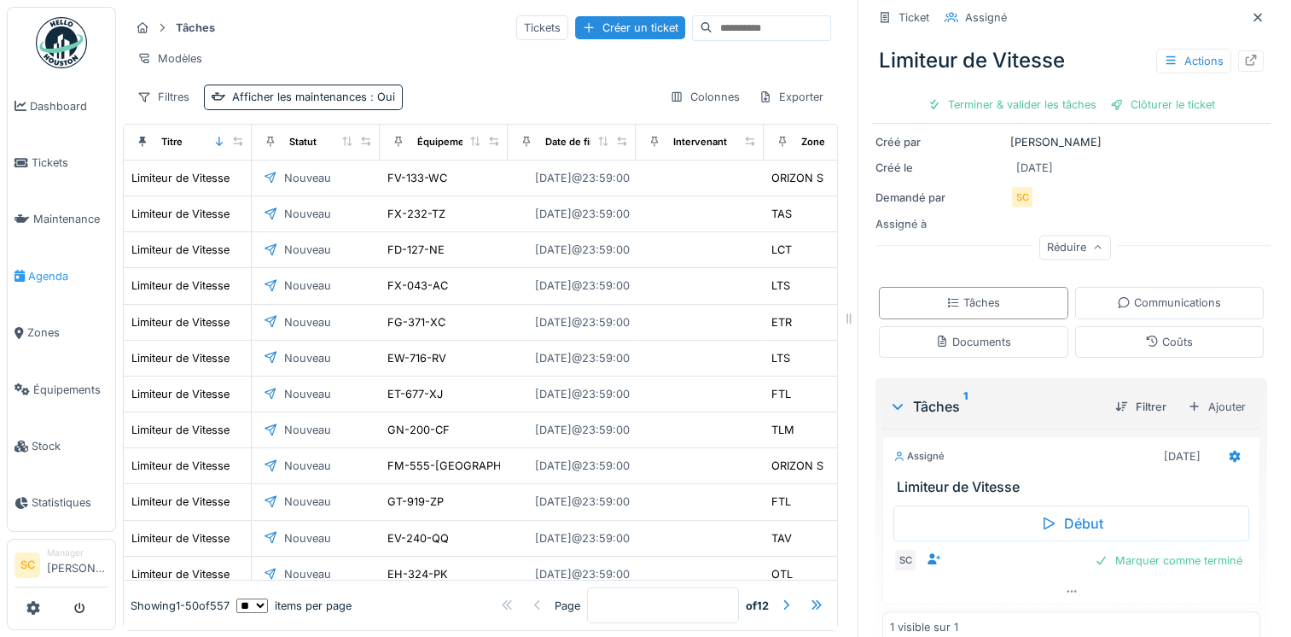
click at [59, 277] on span "Agenda" at bounding box center [68, 276] width 80 height 16
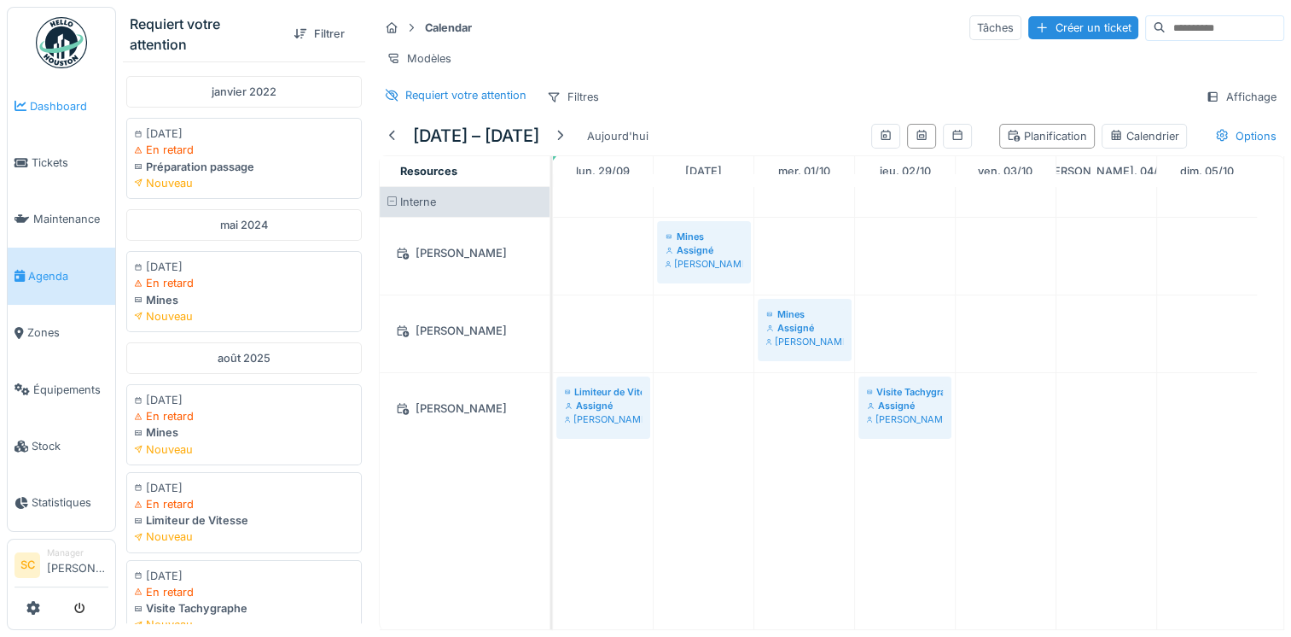
click at [48, 100] on span "Dashboard" at bounding box center [69, 106] width 79 height 16
click at [52, 124] on link "Dashboard" at bounding box center [62, 106] width 108 height 56
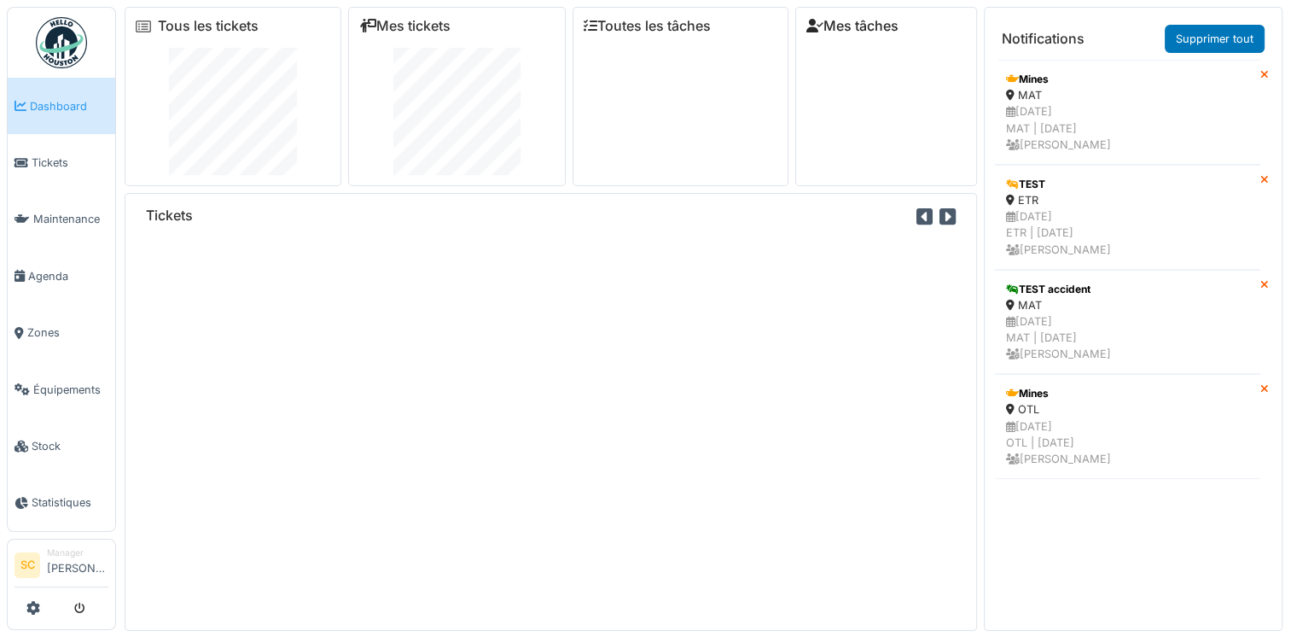
click at [872, 26] on link "Mes tâches" at bounding box center [853, 26] width 92 height 16
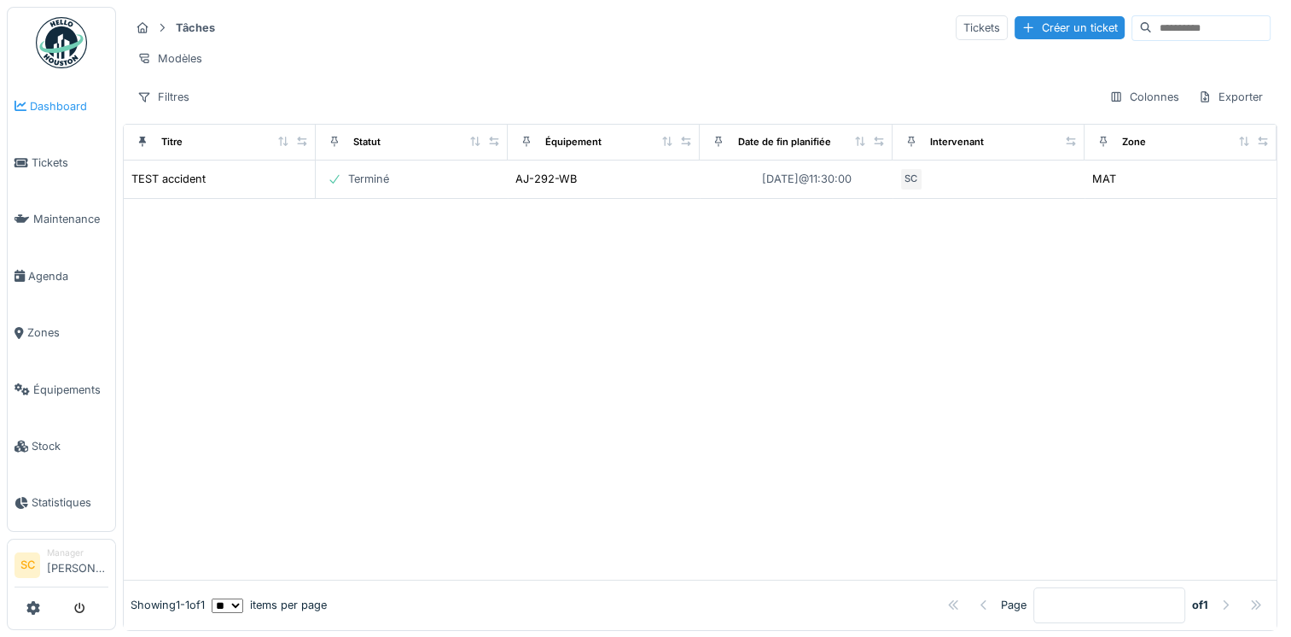
click at [55, 108] on span "Dashboard" at bounding box center [69, 106] width 79 height 16
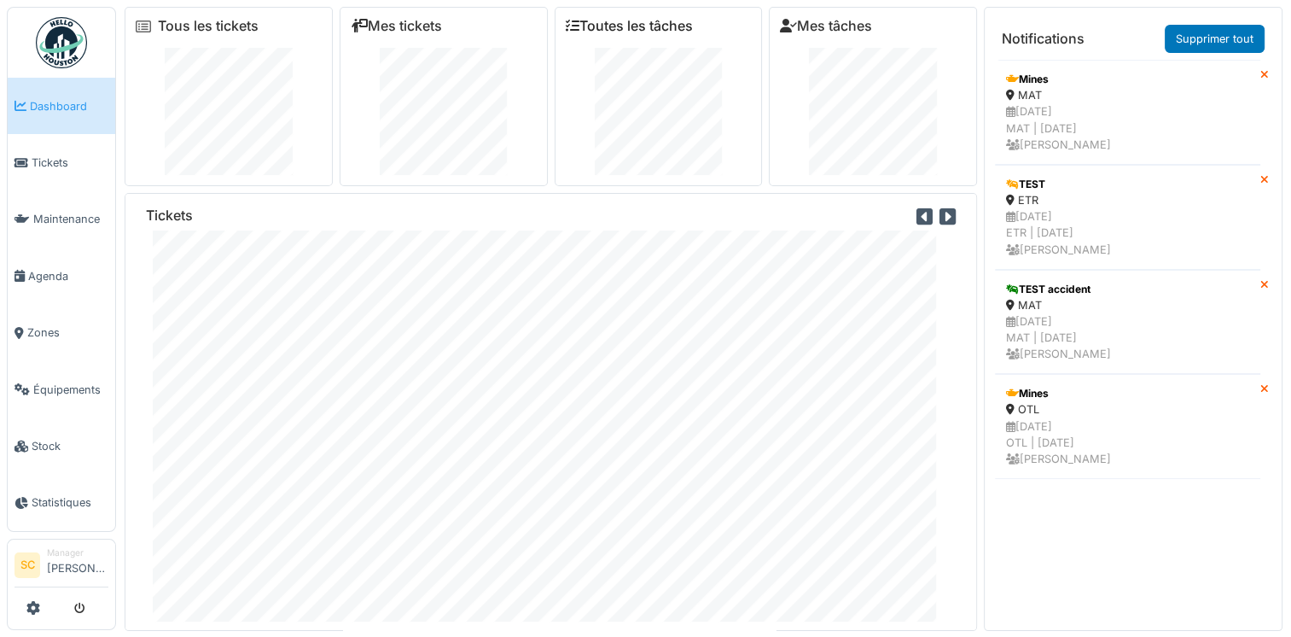
click at [673, 28] on link "Toutes les tâches" at bounding box center [629, 26] width 127 height 16
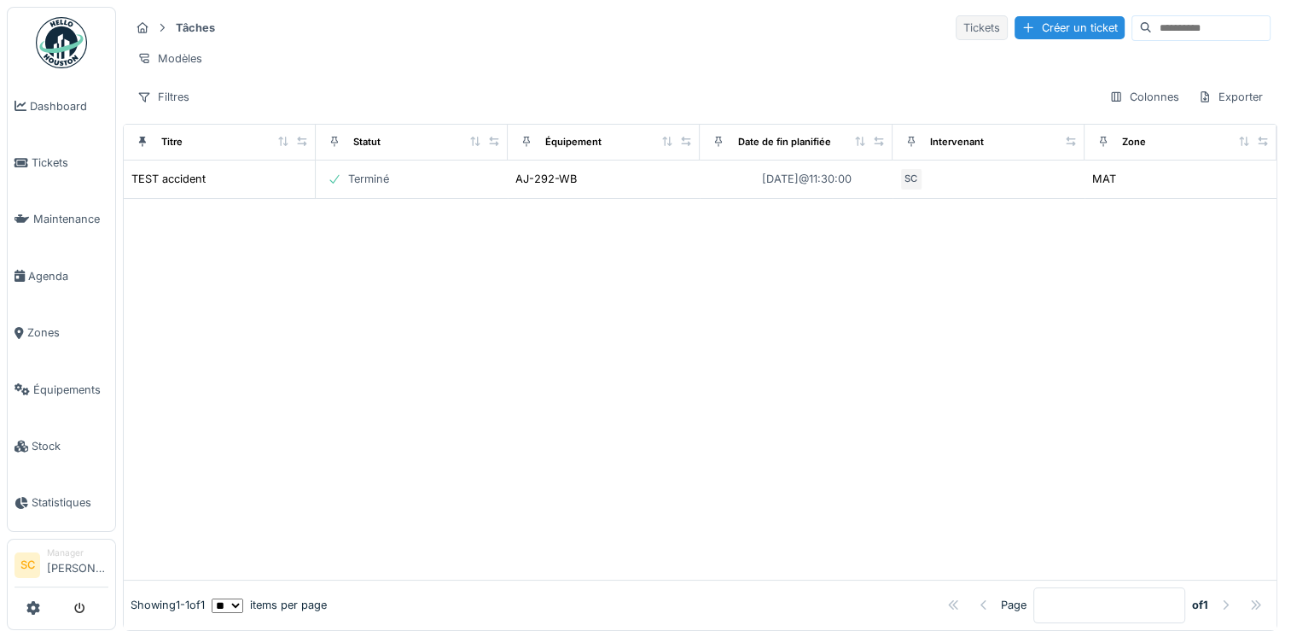
click at [956, 32] on div "Tickets" at bounding box center [982, 27] width 52 height 25
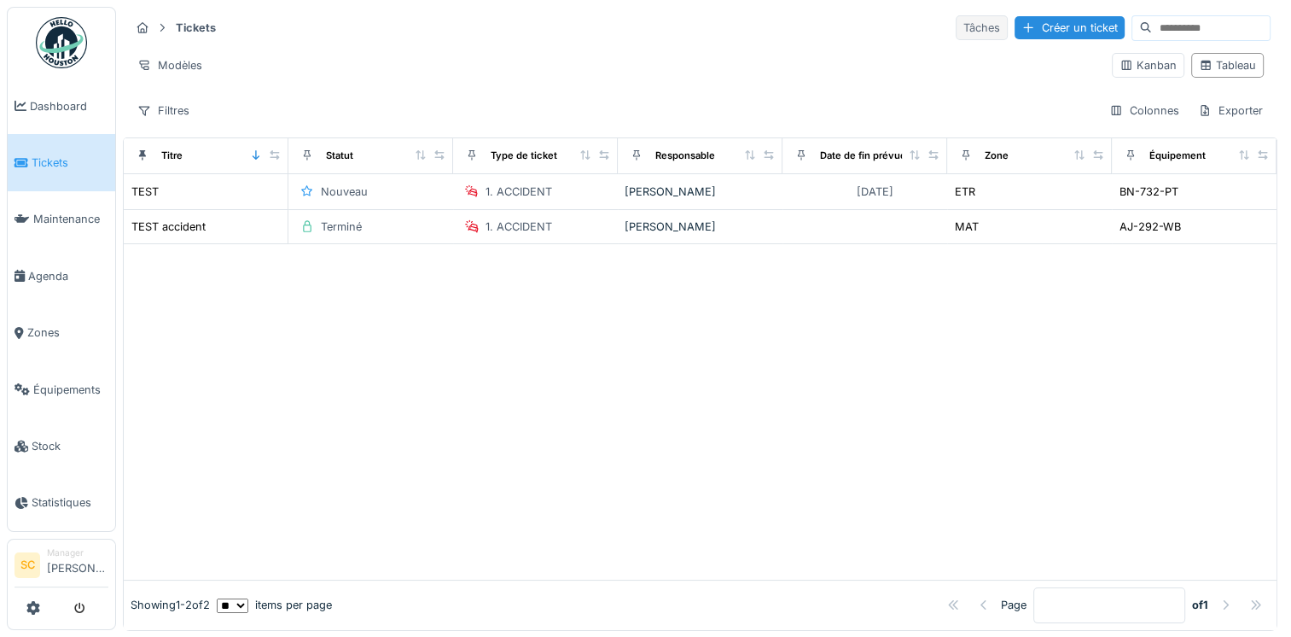
click at [956, 30] on div "Tâches" at bounding box center [982, 27] width 52 height 25
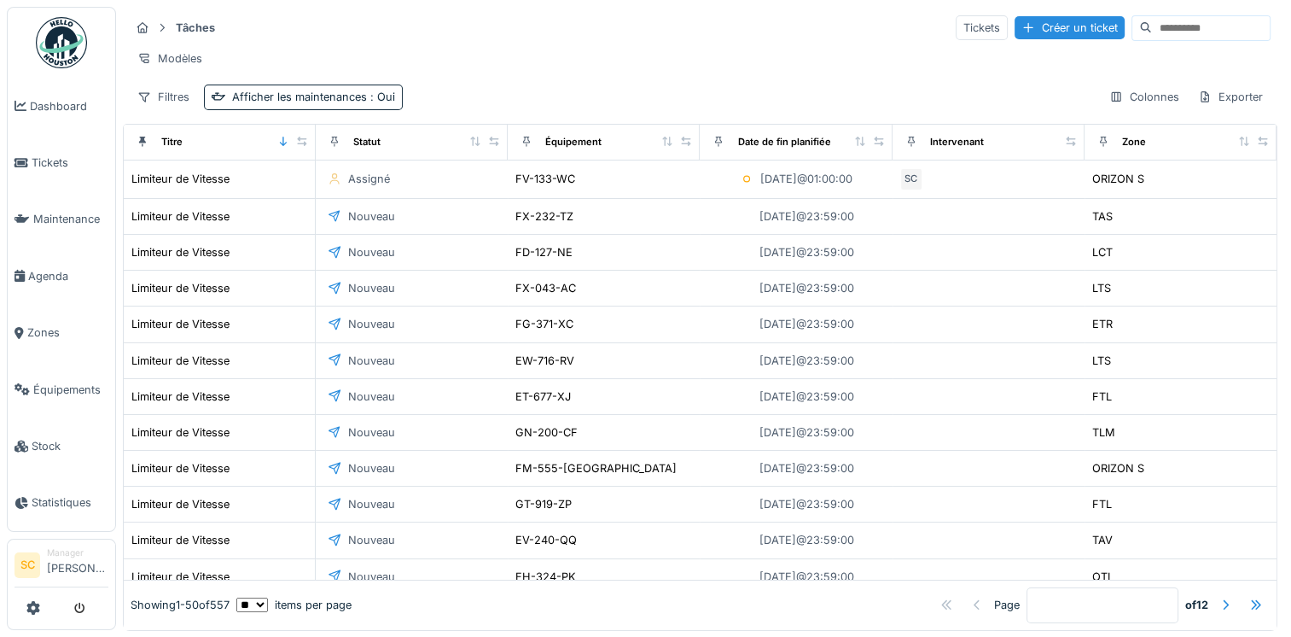
click at [68, 39] on img at bounding box center [61, 42] width 51 height 51
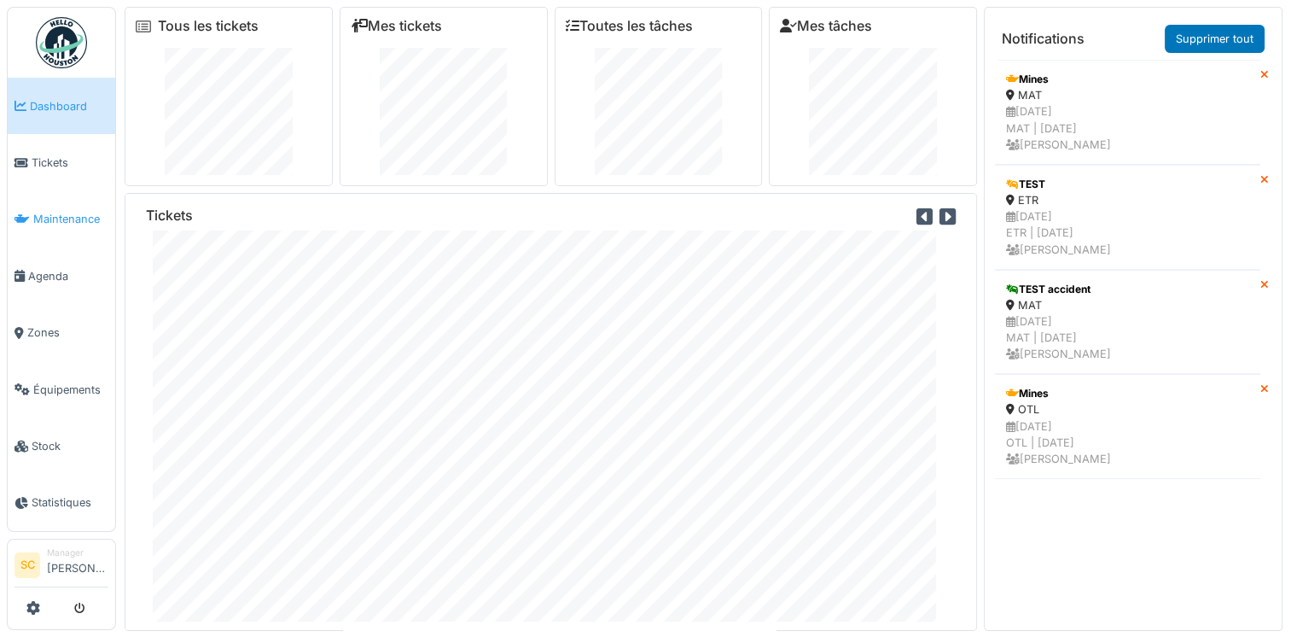
click at [52, 217] on span "Maintenance" at bounding box center [70, 219] width 75 height 16
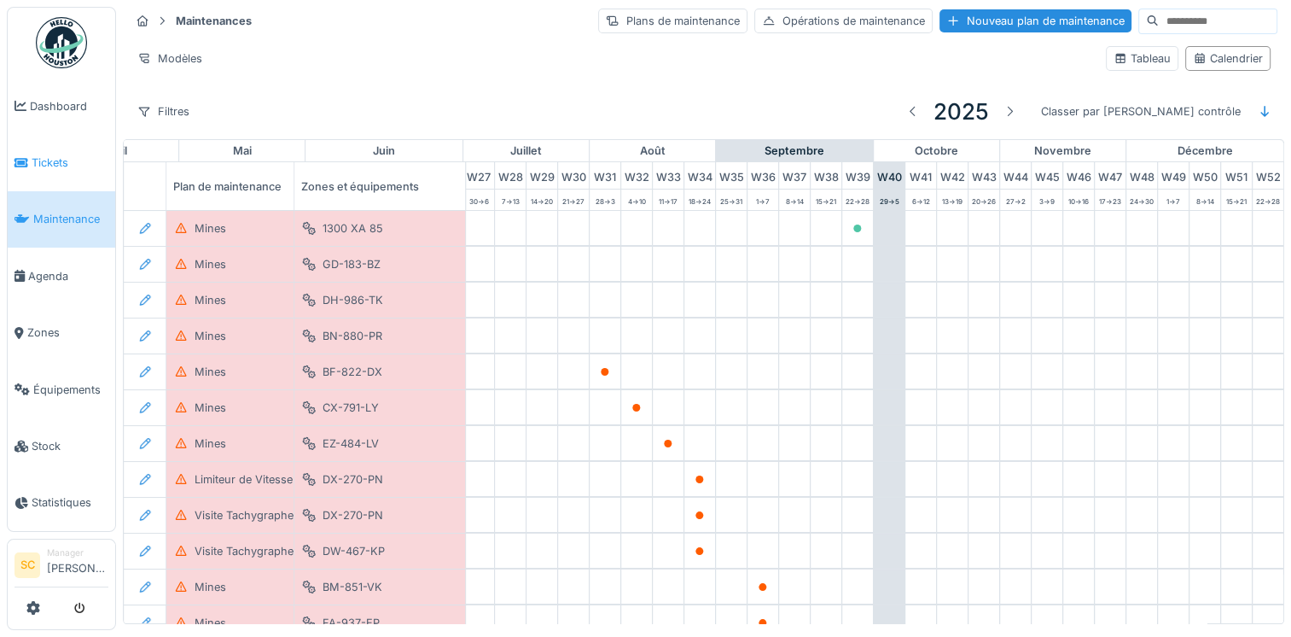
scroll to position [0, 894]
click at [55, 382] on span "Équipements" at bounding box center [70, 390] width 75 height 16
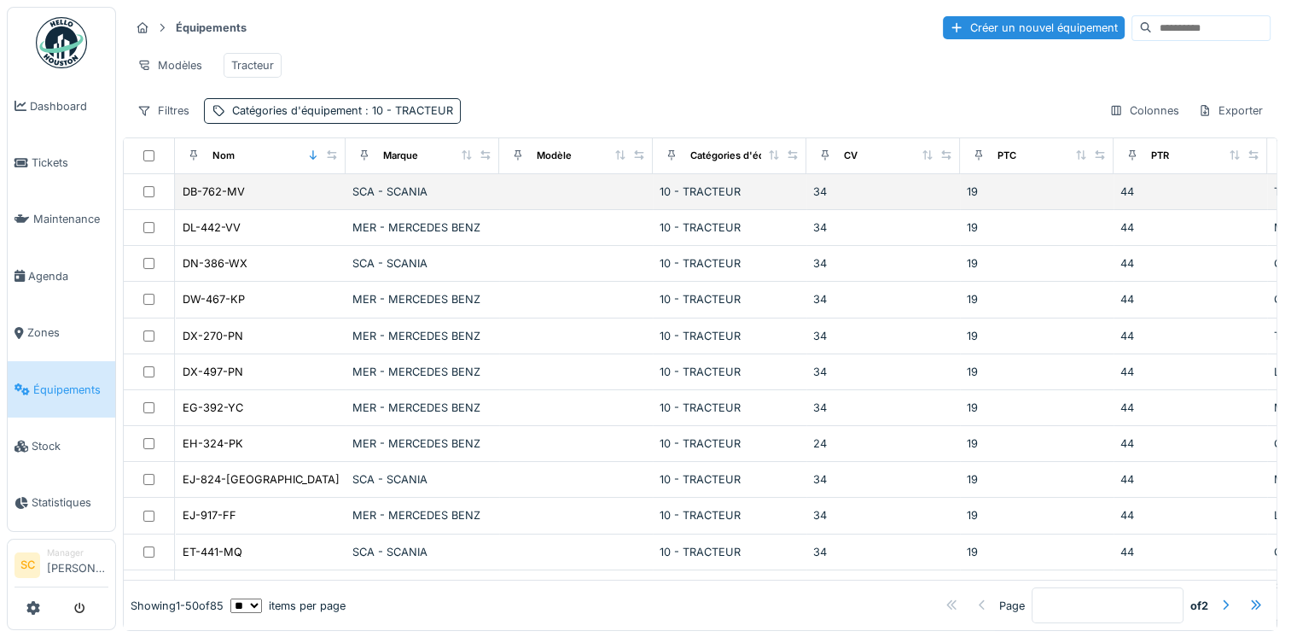
click at [254, 210] on td "DB-762-MV" at bounding box center [260, 192] width 171 height 36
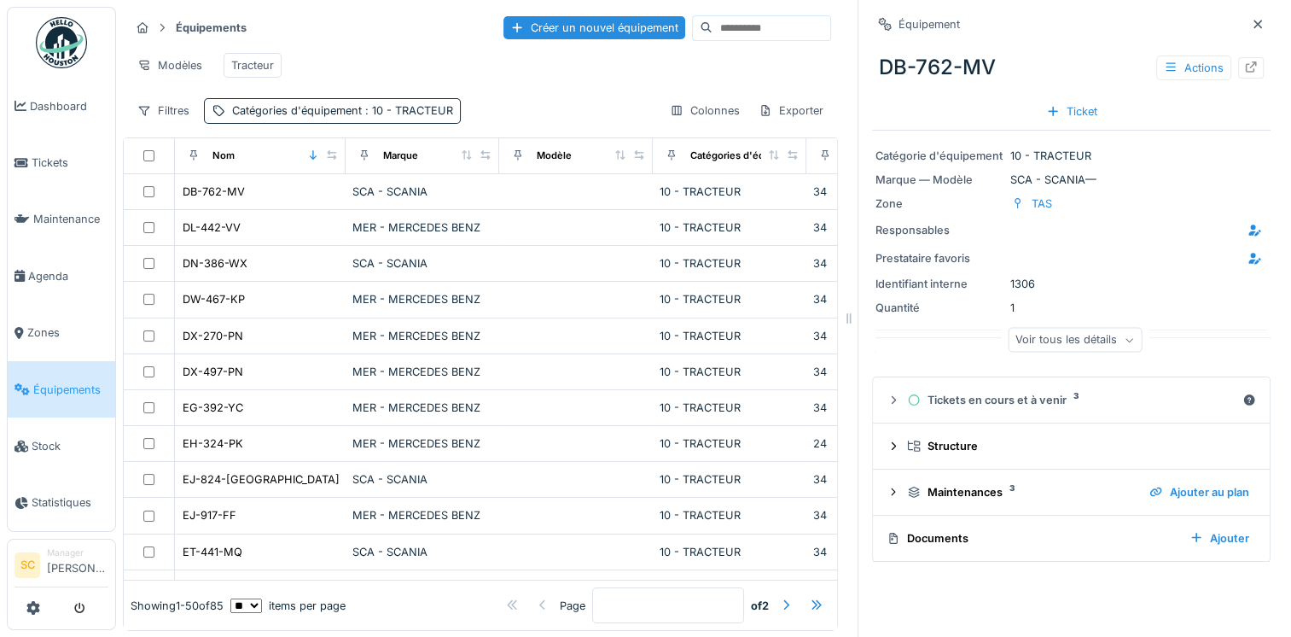
scroll to position [14, 0]
click at [1036, 329] on div "Voir tous les détails" at bounding box center [1075, 339] width 134 height 25
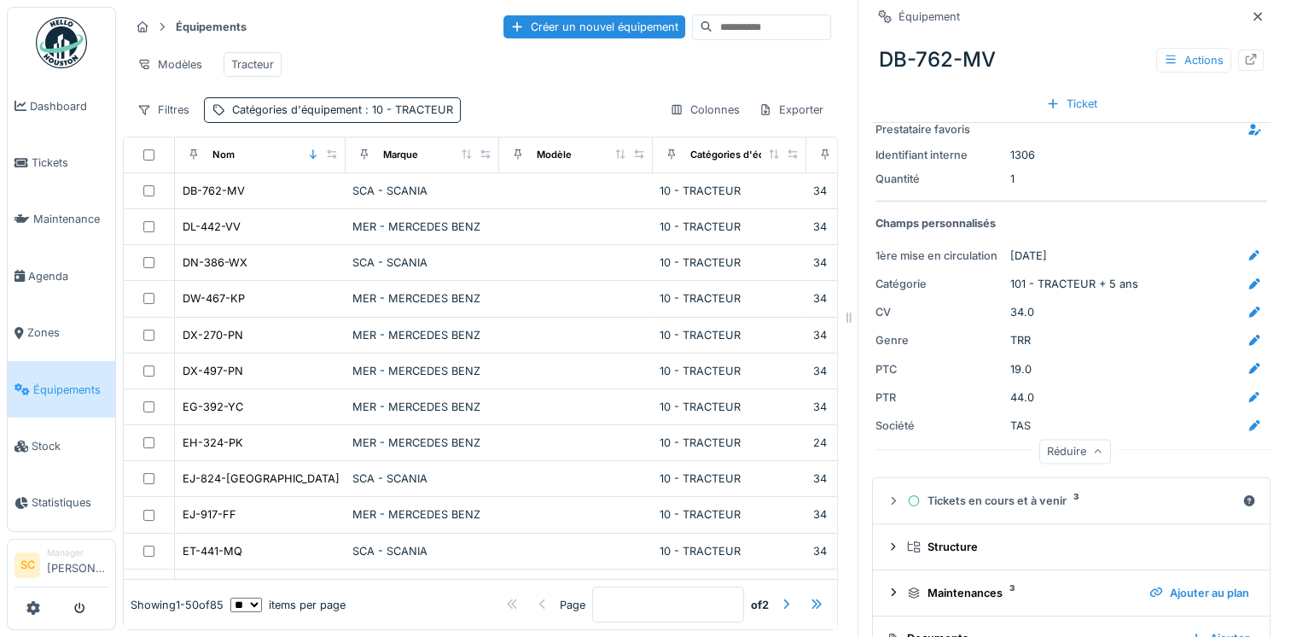
scroll to position [162, 0]
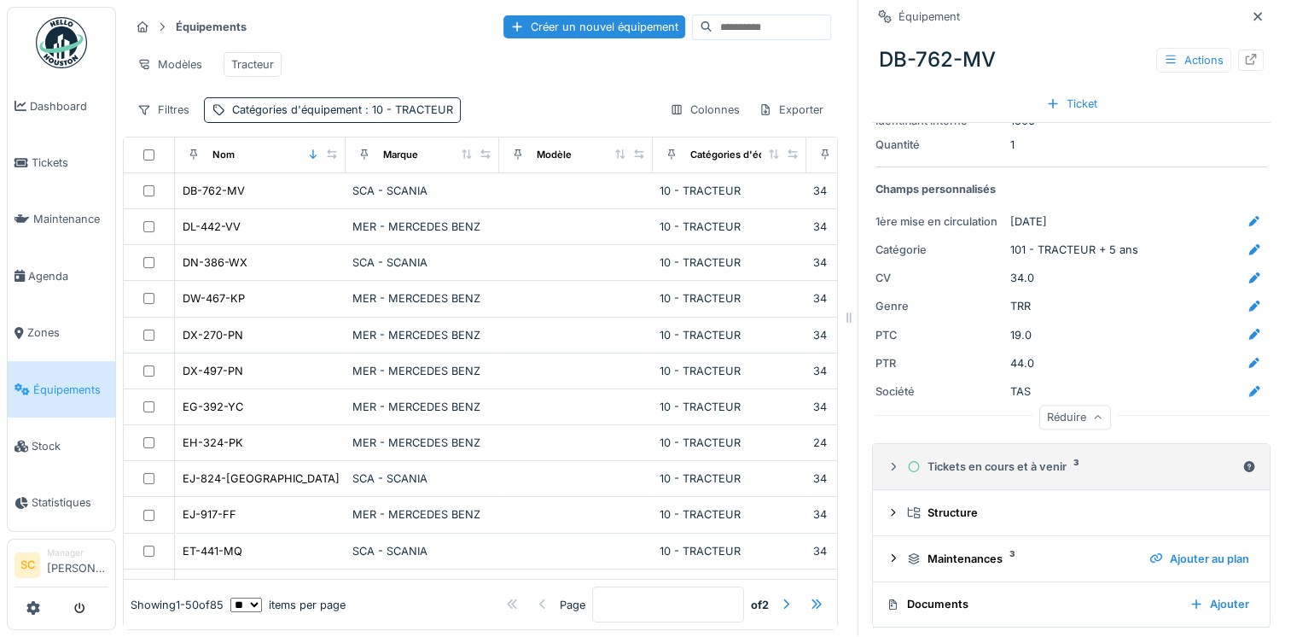
click at [887, 458] on div at bounding box center [894, 466] width 14 height 16
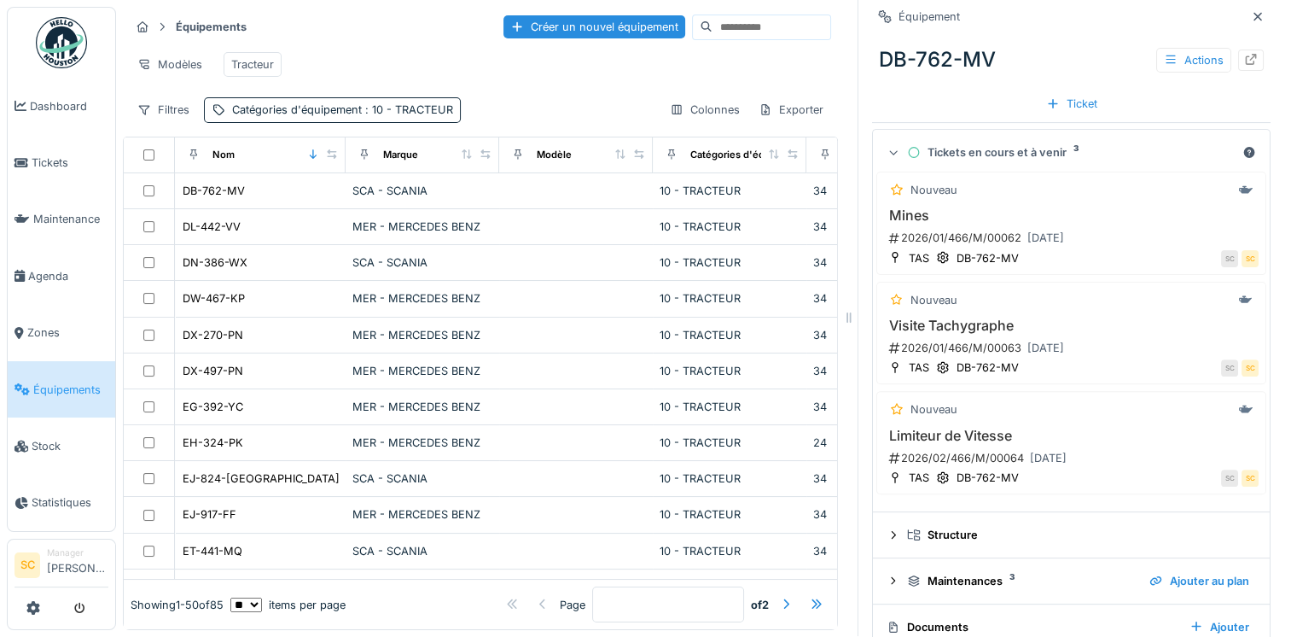
scroll to position [497, 0]
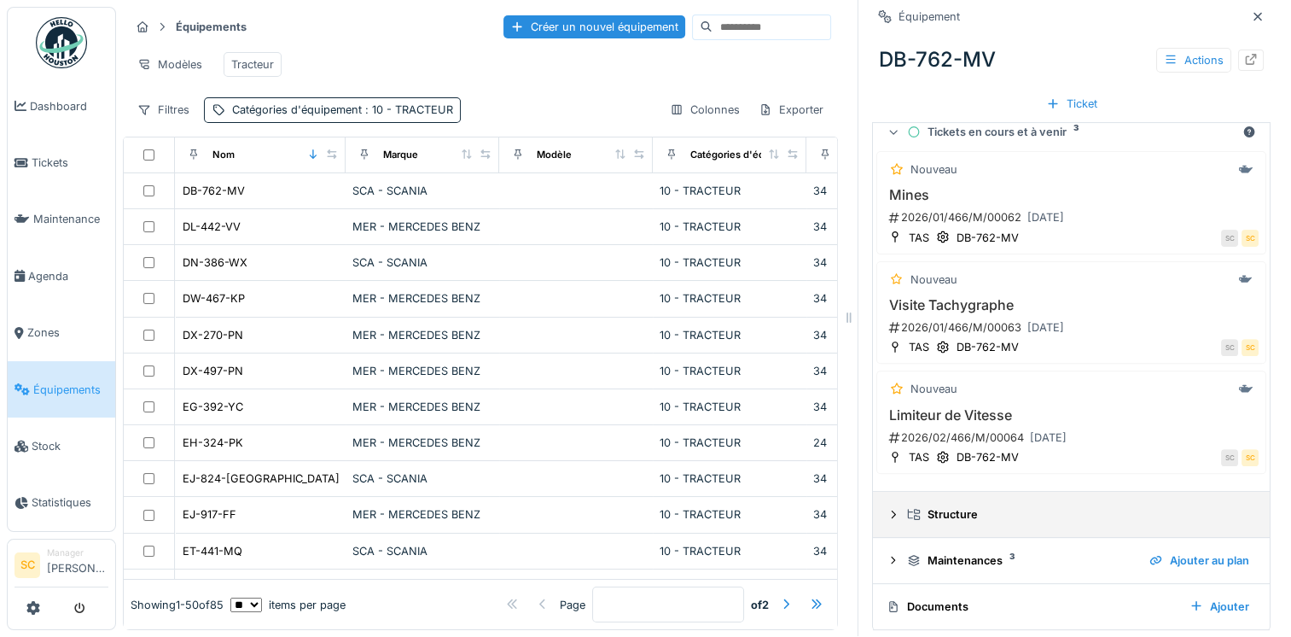
click at [887, 506] on div at bounding box center [894, 514] width 14 height 16
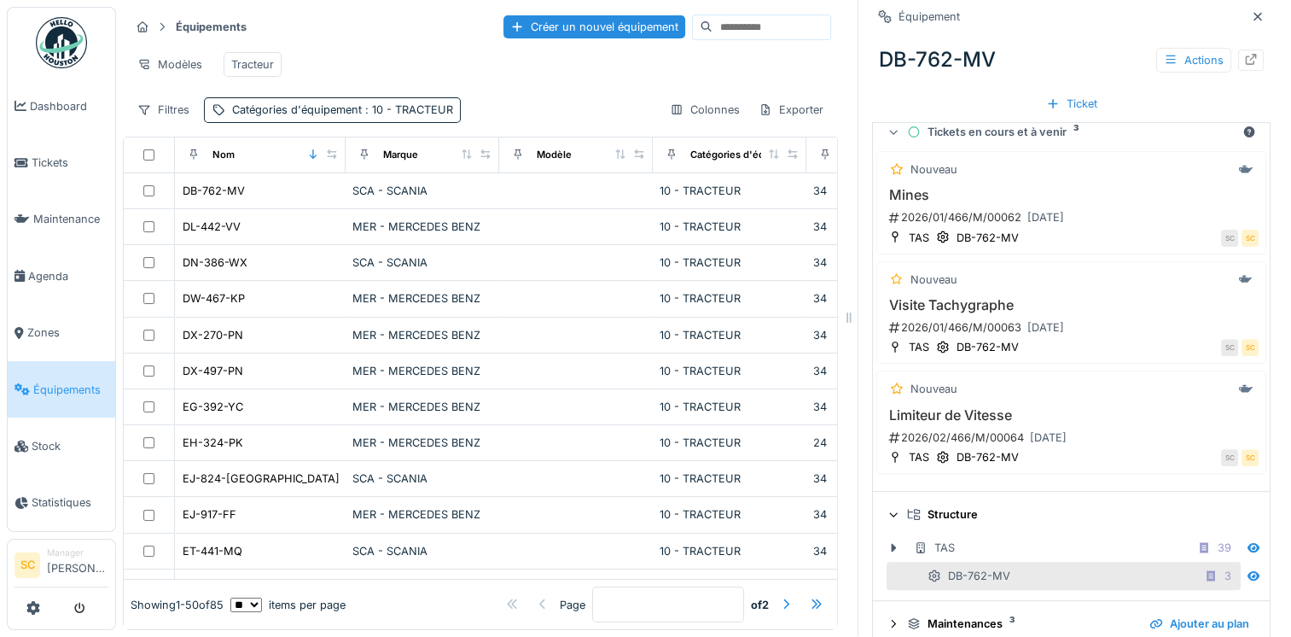
scroll to position [560, 0]
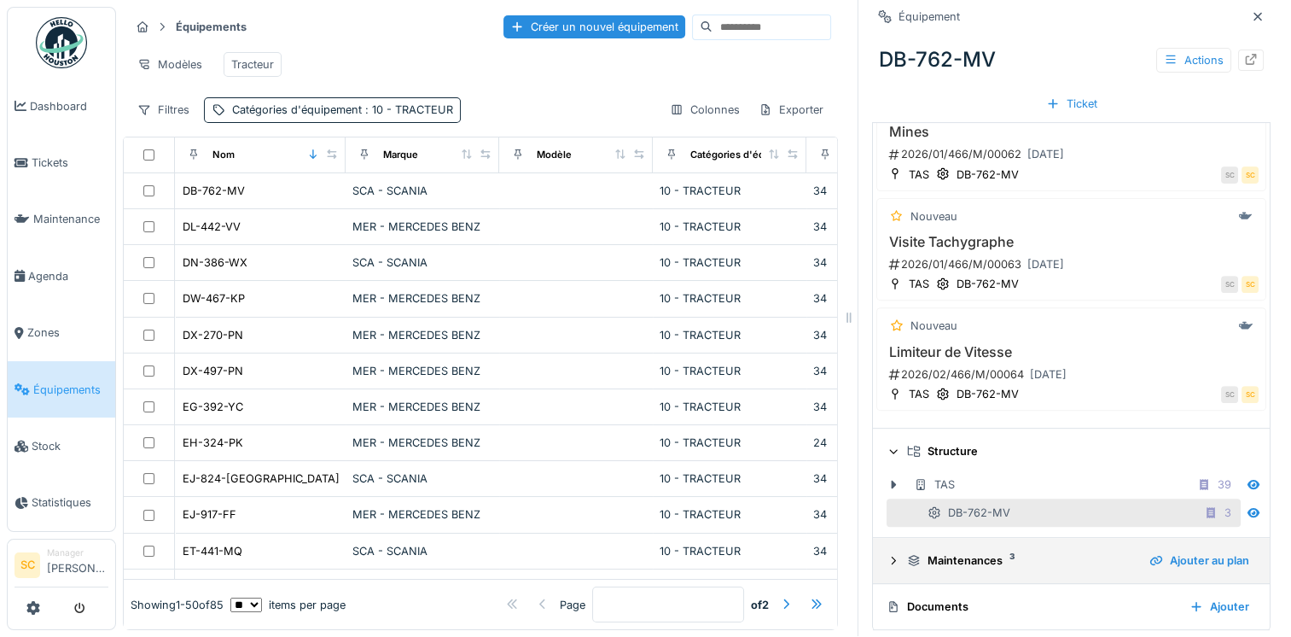
click at [889, 549] on div "Maintenances 3 Ajouter au plan" at bounding box center [1072, 560] width 370 height 23
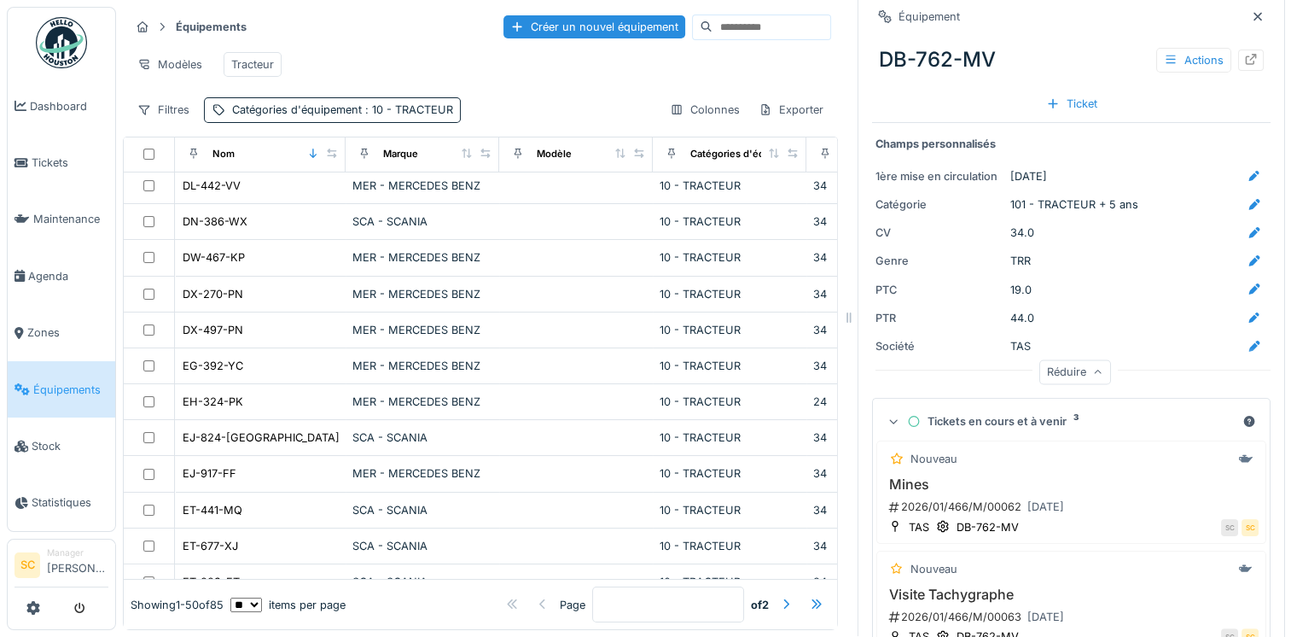
scroll to position [26, 0]
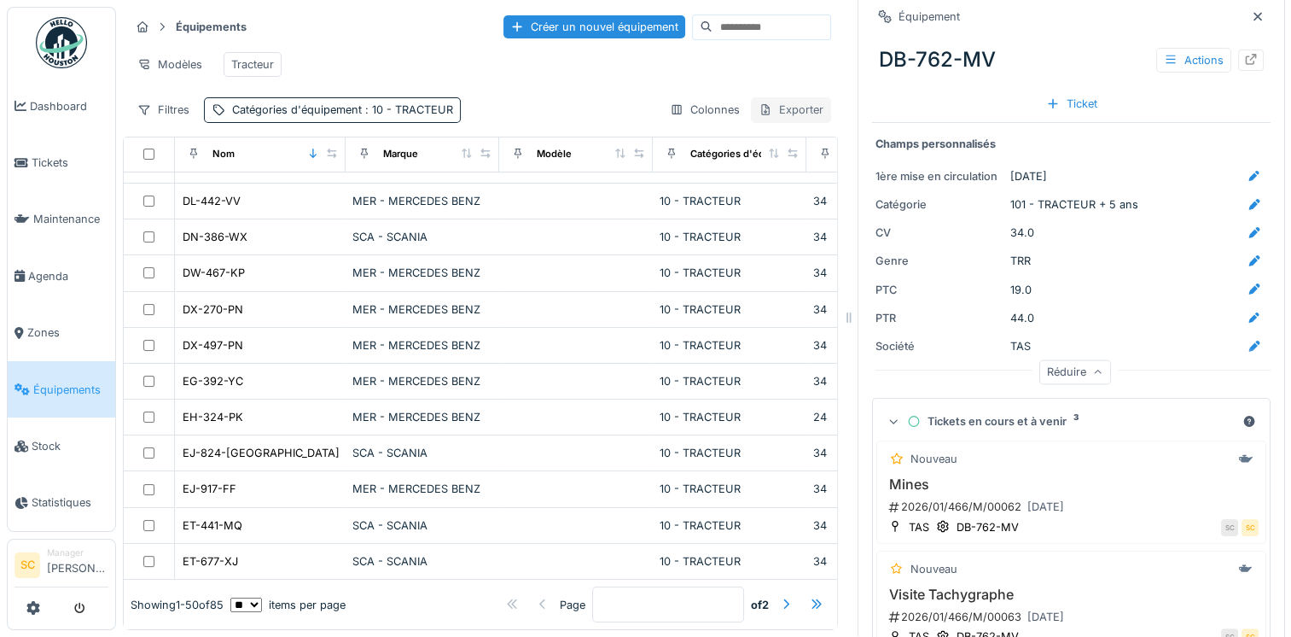
click at [767, 111] on div "Exporter" at bounding box center [791, 109] width 80 height 25
click at [790, 172] on div "Export Excel" at bounding box center [803, 185] width 146 height 26
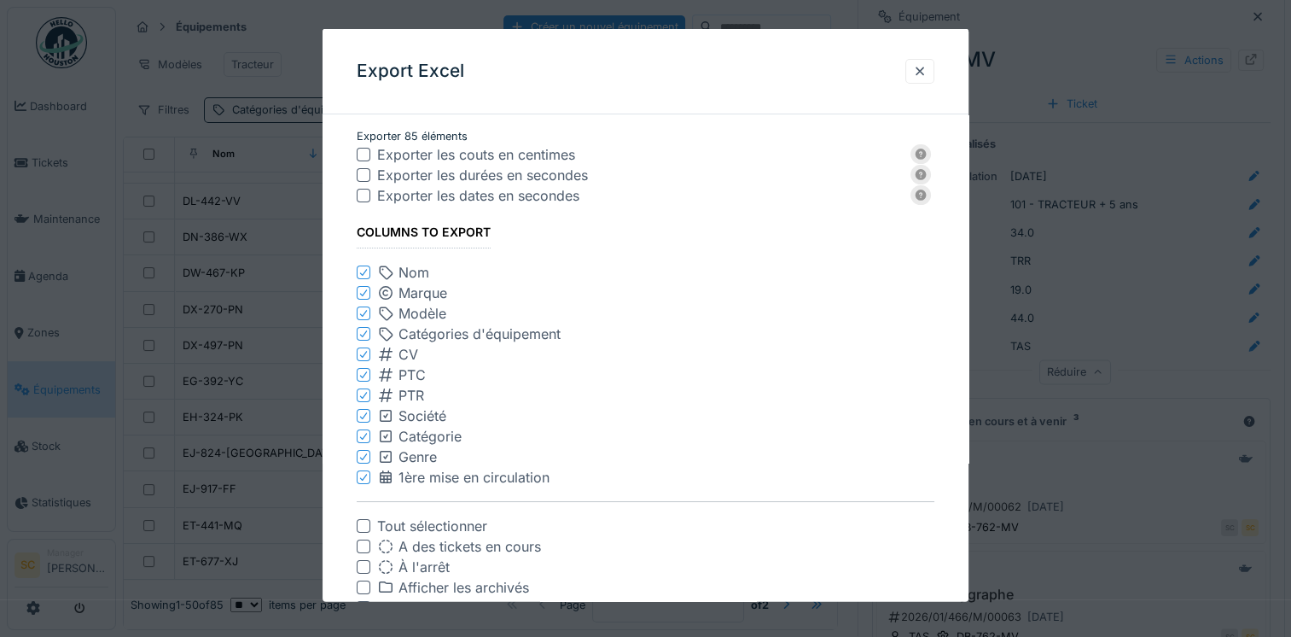
click at [368, 527] on div at bounding box center [364, 526] width 14 height 14
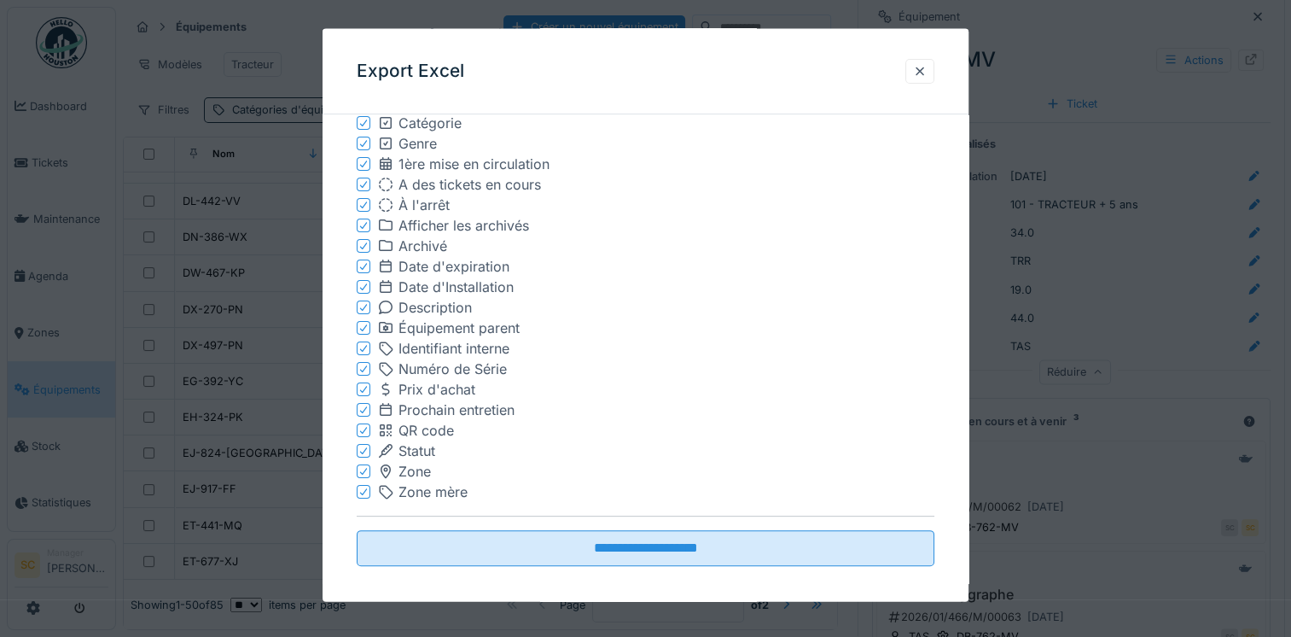
scroll to position [324, 0]
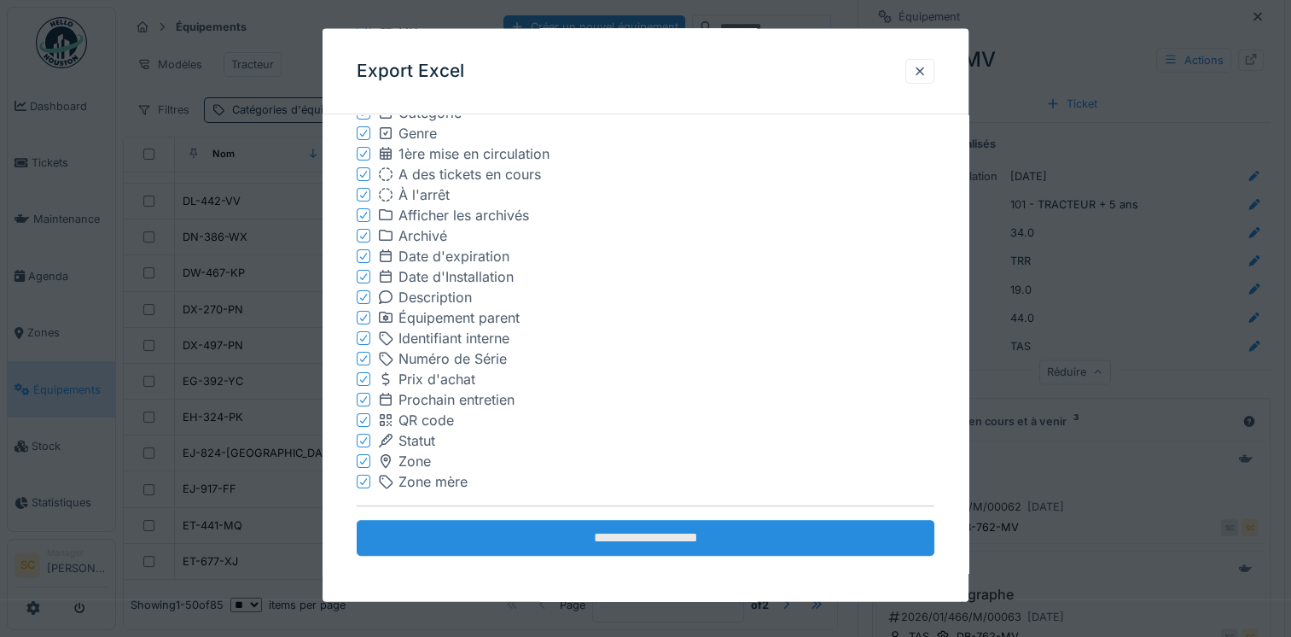
click at [611, 539] on input "**********" at bounding box center [646, 538] width 578 height 36
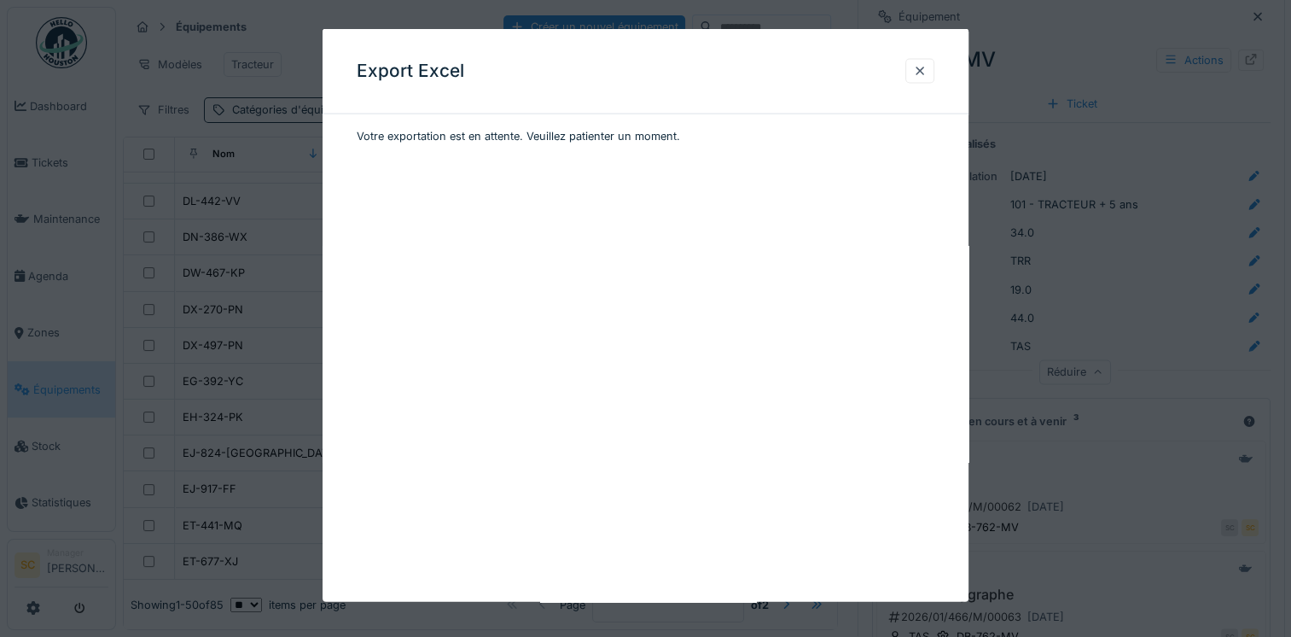
scroll to position [0, 0]
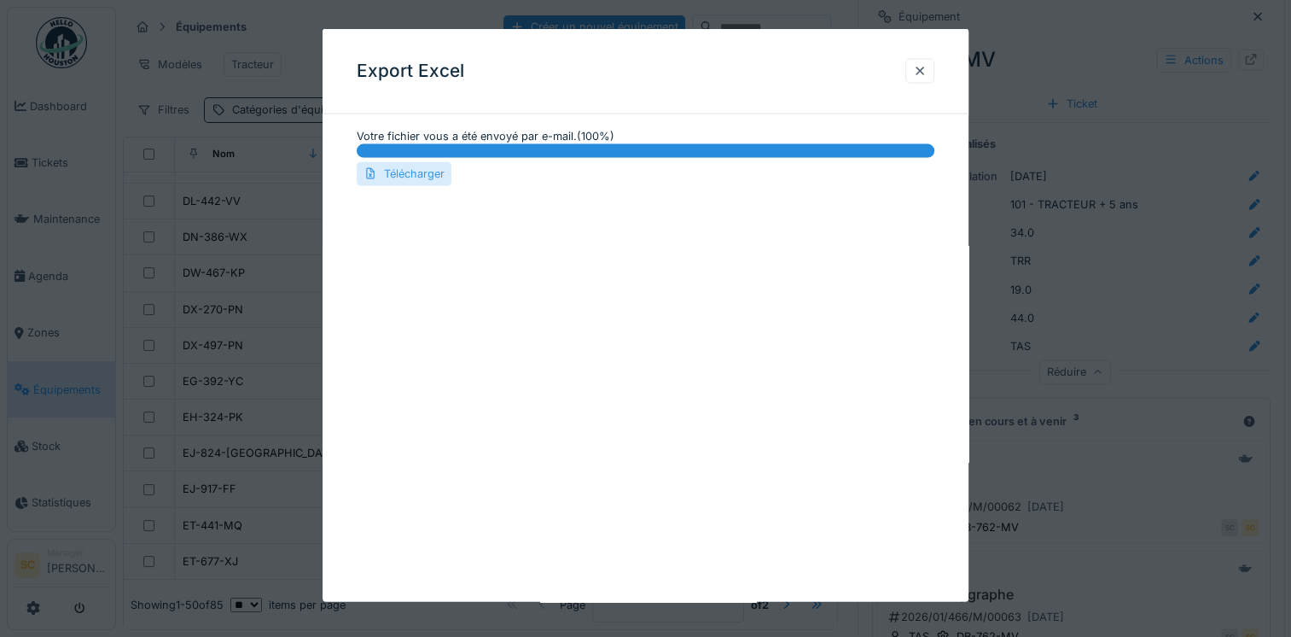
click at [420, 173] on div "Télécharger" at bounding box center [404, 173] width 95 height 23
click at [1210, 290] on div at bounding box center [645, 318] width 1291 height 637
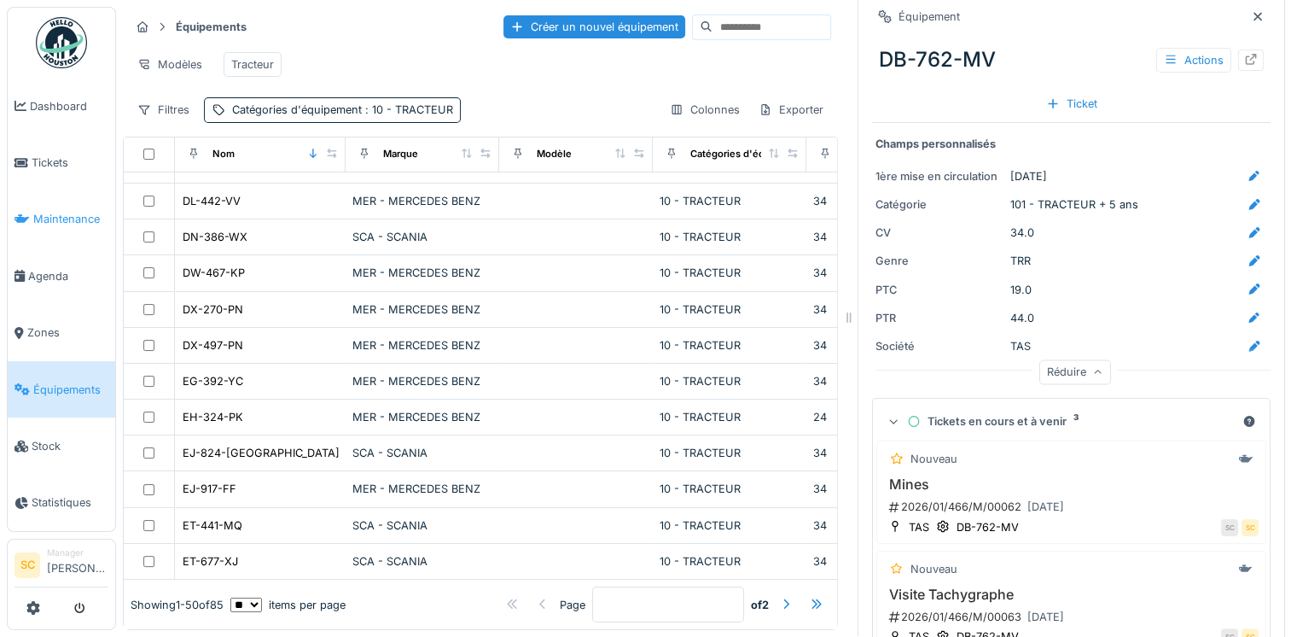
click at [47, 213] on span "Maintenance" at bounding box center [70, 219] width 75 height 16
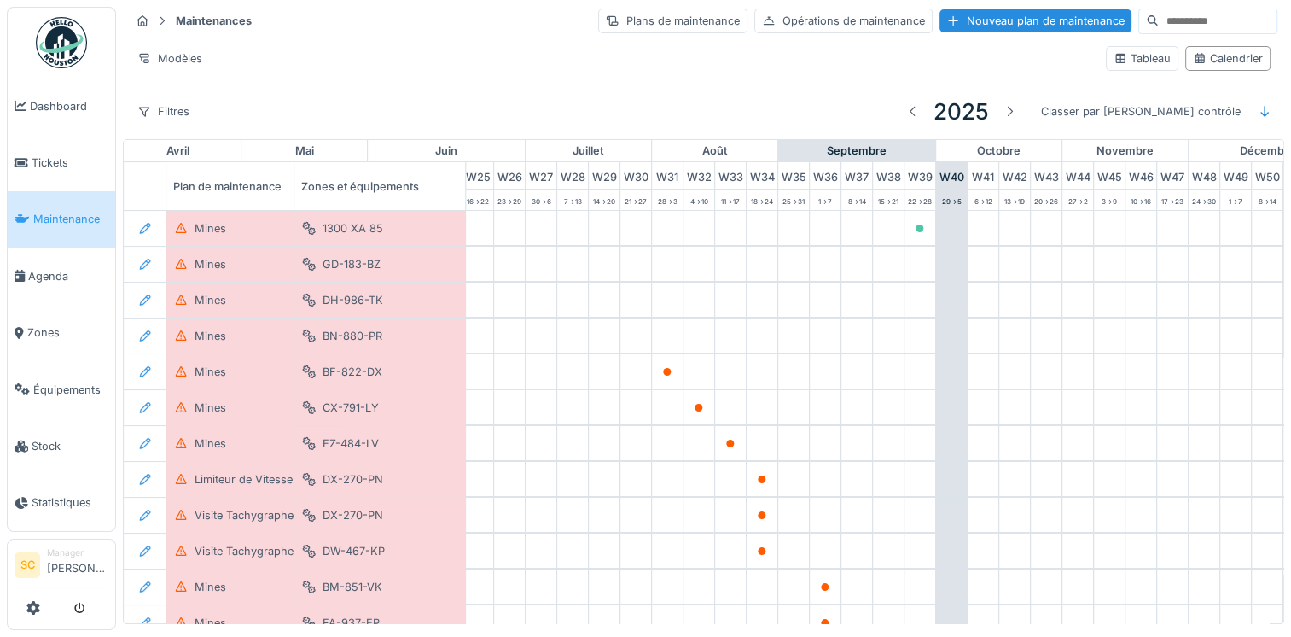
scroll to position [0, 872]
